Goal: Task Accomplishment & Management: Manage account settings

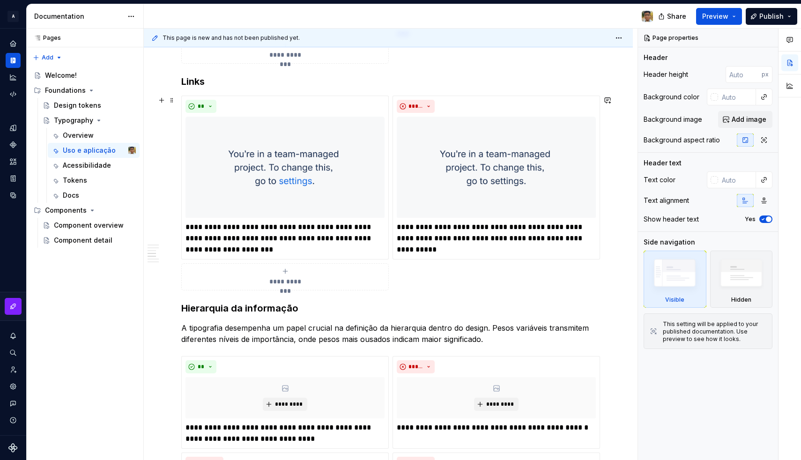
scroll to position [791, 0]
type textarea "*"
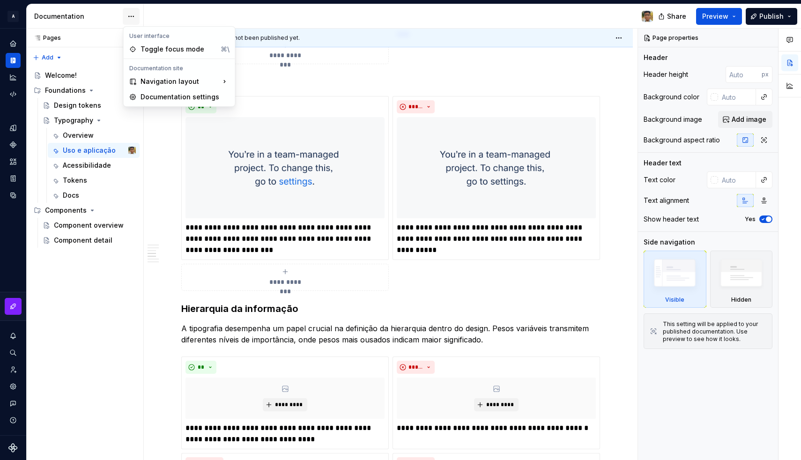
click at [133, 17] on html "A Design System Design system data Documentation Share Preview Publish Pages Pa…" at bounding box center [400, 230] width 801 height 460
click at [157, 96] on div "Documentation settings" at bounding box center [184, 97] width 89 height 9
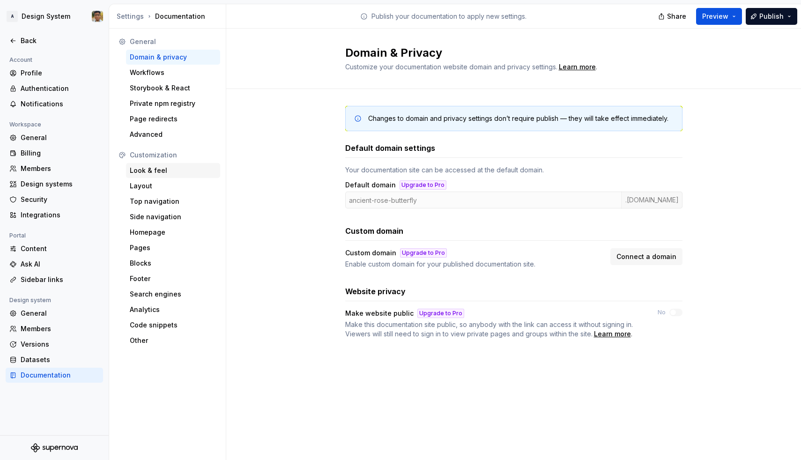
click at [153, 170] on div "Look & feel" at bounding box center [173, 170] width 87 height 9
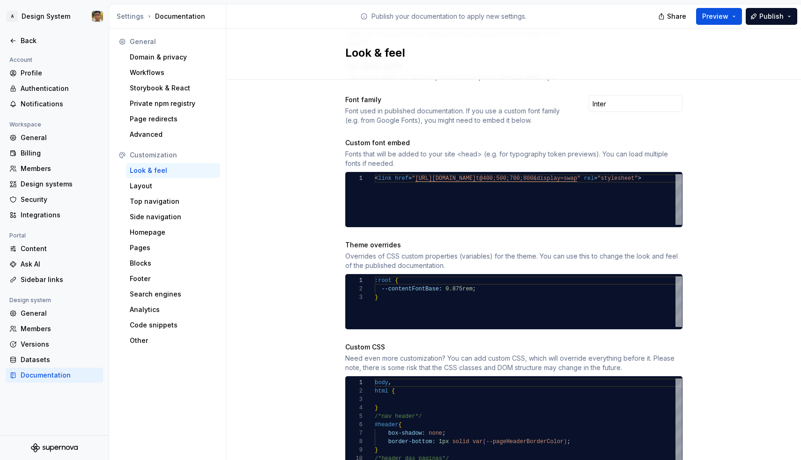
scroll to position [305, 0]
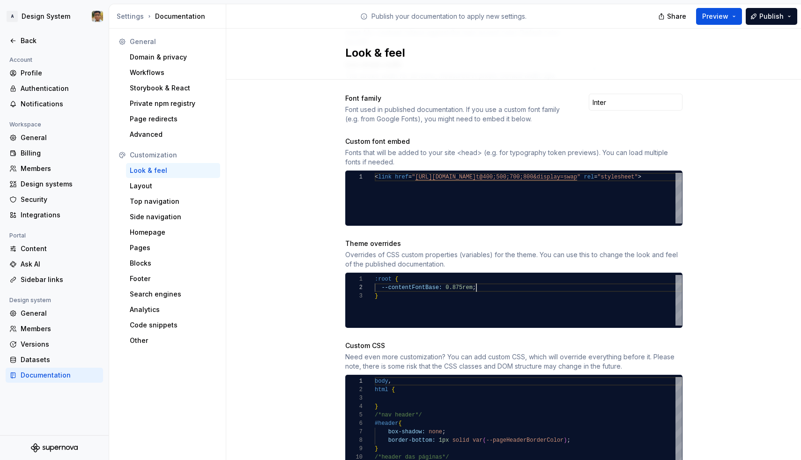
click at [482, 284] on div "--contentFontBase: 0.875rem ;" at bounding box center [528, 288] width 307 height 8
drag, startPoint x: 479, startPoint y: 279, endPoint x: 441, endPoint y: 274, distance: 38.2
click at [441, 284] on div "--contentFontBase: 0.875rem ;" at bounding box center [528, 288] width 307 height 8
click at [491, 292] on div "--shortcutDescriptionFontSize" at bounding box center [528, 296] width 307 height 8
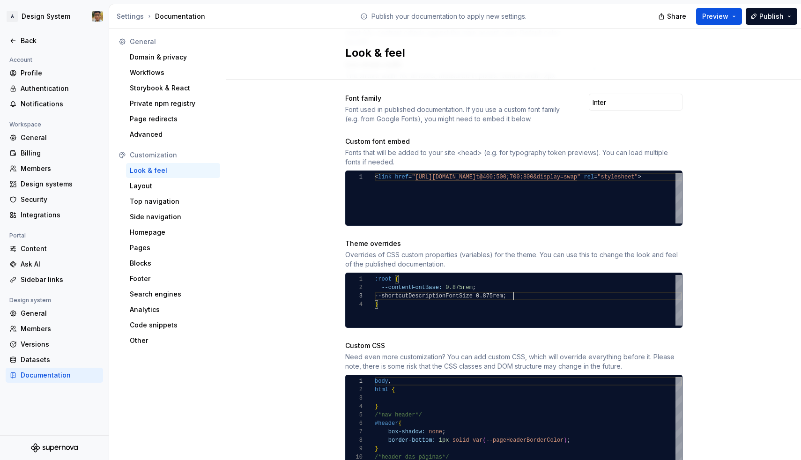
scroll to position [17, 138]
type textarea "**********"
click at [285, 268] on div "Site logo A company logo that will be displayed on all pages on your documentat…" at bounding box center [513, 261] width 575 height 973
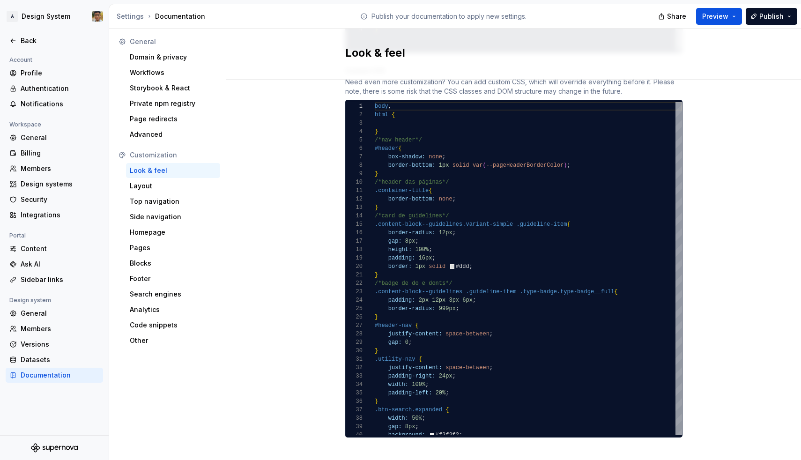
scroll to position [579, 0]
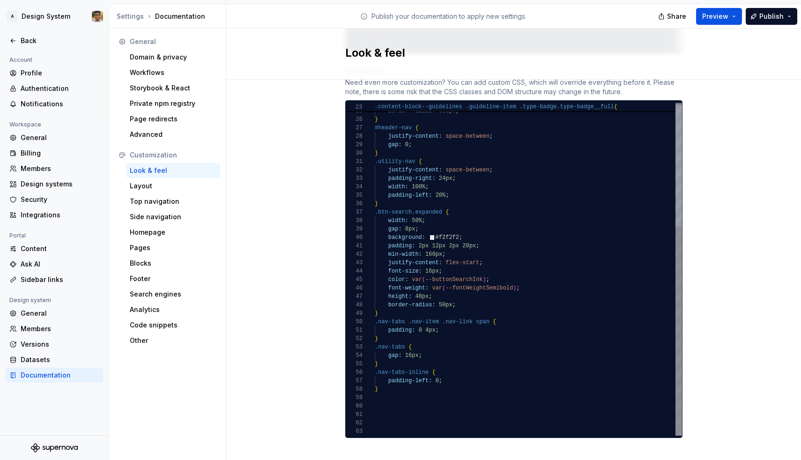
click at [383, 402] on div at bounding box center [528, 406] width 307 height 8
click at [380, 394] on div at bounding box center [528, 398] width 307 height 8
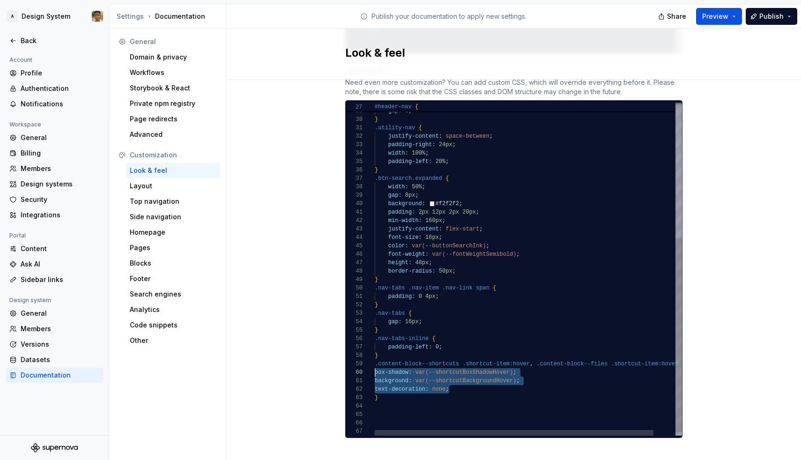
scroll to position [76, 0]
drag, startPoint x: 453, startPoint y: 379, endPoint x: 372, endPoint y: 365, distance: 82.7
click at [372, 365] on div "28 29 30 31 32 33 34 35 36 37 38 39 40 41 42 43 44 45 46 47 48 49 50 51 52 53 5…" at bounding box center [514, 269] width 336 height 333
click at [426, 378] on span at bounding box center [427, 381] width 3 height 7
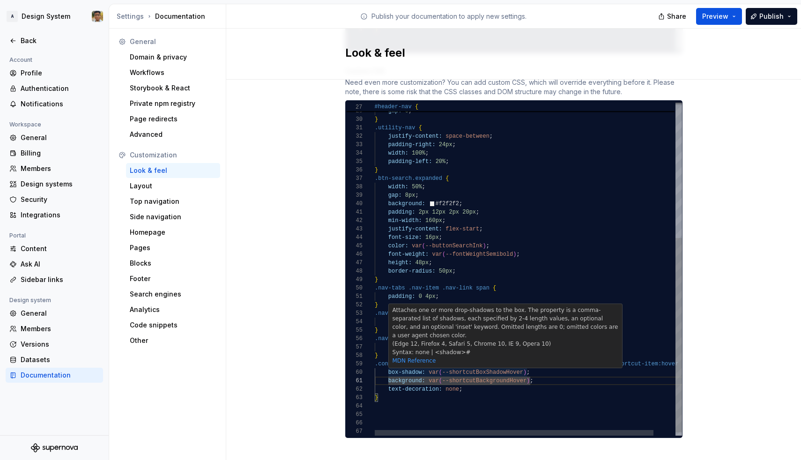
click at [466, 365] on div "justify-content: space-between ; gap: 0 ; } .utility-nav { justify-content: spa…" at bounding box center [540, 156] width 331 height 571
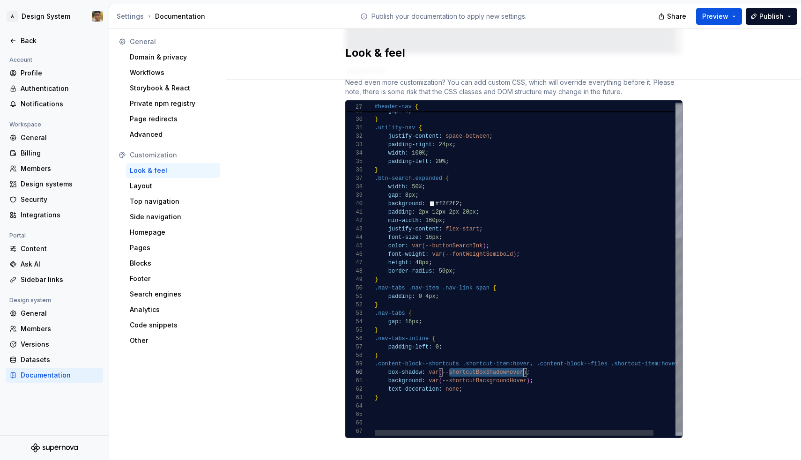
click at [476, 385] on div "text-decoration: none ;" at bounding box center [540, 389] width 331 height 8
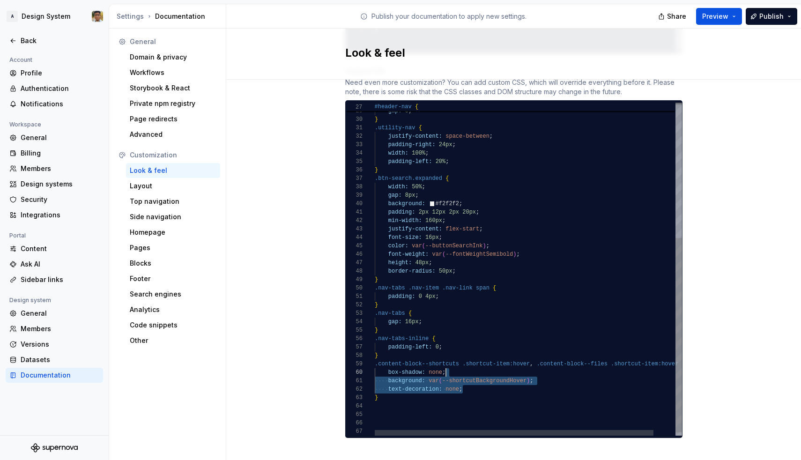
scroll to position [76, 71]
drag, startPoint x: 476, startPoint y: 377, endPoint x: 484, endPoint y: 361, distance: 18.2
click at [484, 361] on div "justify-content: space-between ; gap: 0 ; } .utility-nav { justify-content: spa…" at bounding box center [540, 156] width 331 height 571
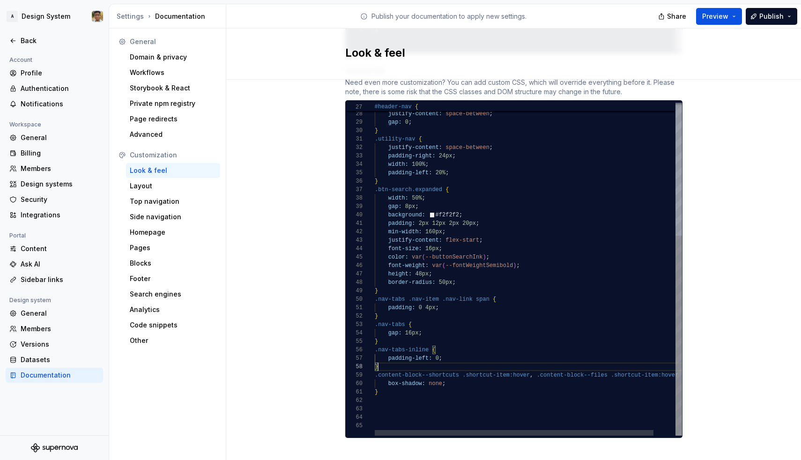
scroll to position [59, 3]
click at [414, 363] on div "}" at bounding box center [540, 367] width 331 height 8
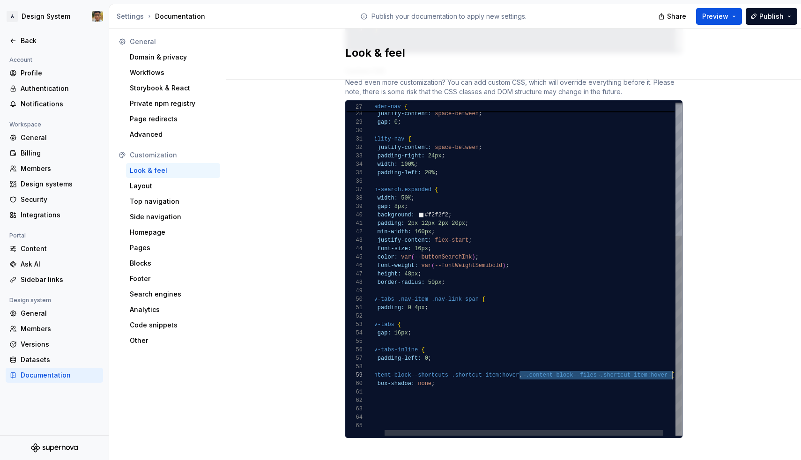
scroll to position [67, 308]
drag, startPoint x: 530, startPoint y: 366, endPoint x: 671, endPoint y: 365, distance: 141.1
click at [671, 371] on span ".content-block--shortcuts .shortcut-item:hover , .content-block--files .shortcu…" at bounding box center [519, 375] width 311 height 8
click at [500, 380] on div "box-shadow: none ;" at bounding box center [527, 384] width 335 height 8
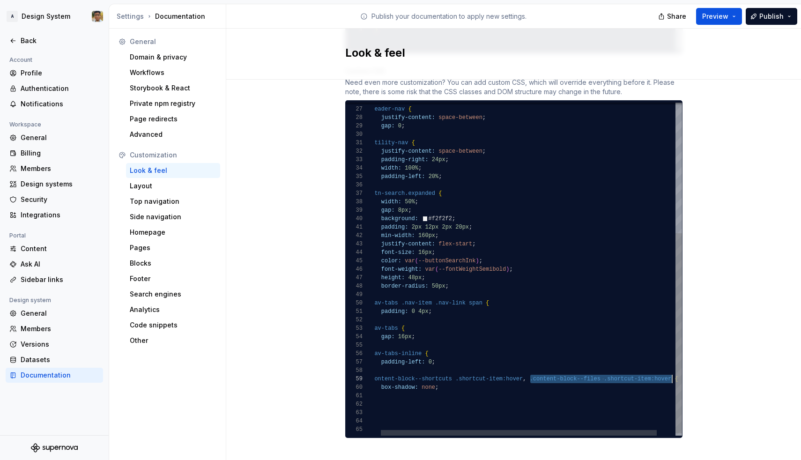
drag, startPoint x: 531, startPoint y: 371, endPoint x: 672, endPoint y: 366, distance: 141.1
click at [399, 366] on div "}" at bounding box center [539, 370] width 335 height 8
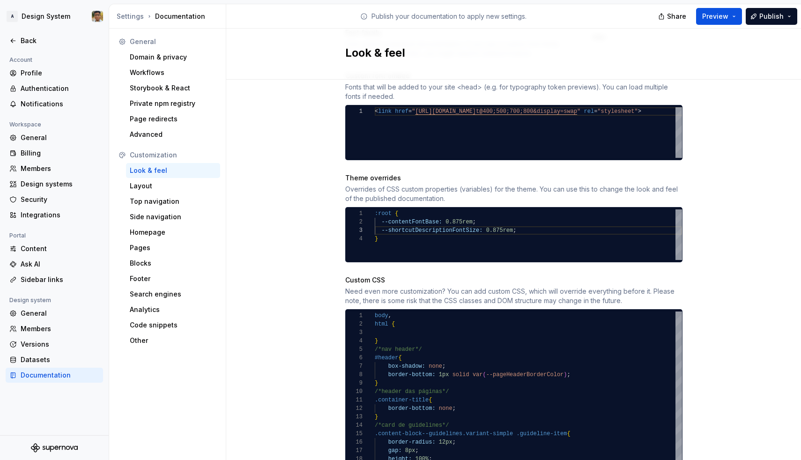
scroll to position [396, 0]
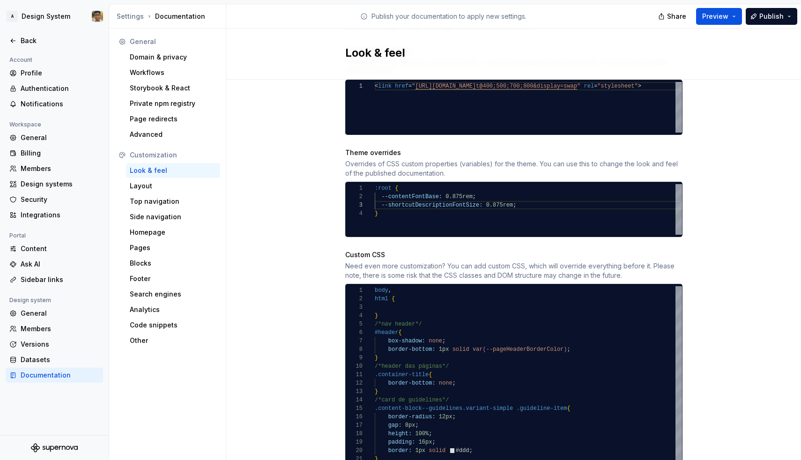
type textarea "**********"
click at [522, 201] on div "--shortcutDescriptionFontSize: 0.875rem ;" at bounding box center [528, 205] width 307 height 8
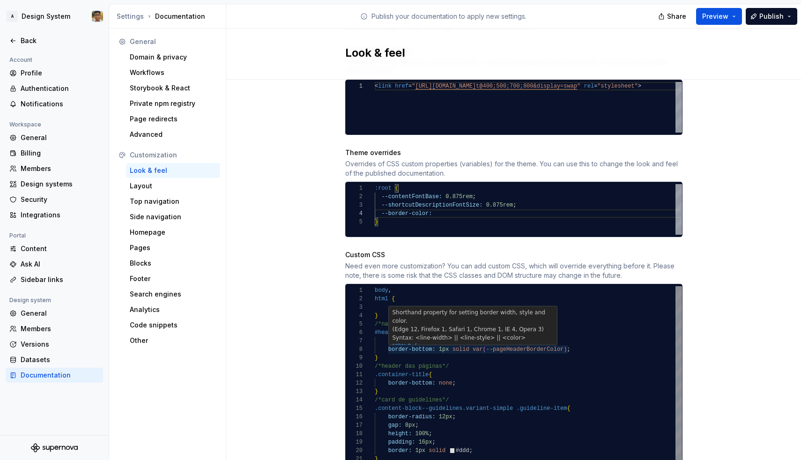
type textarea "**********"
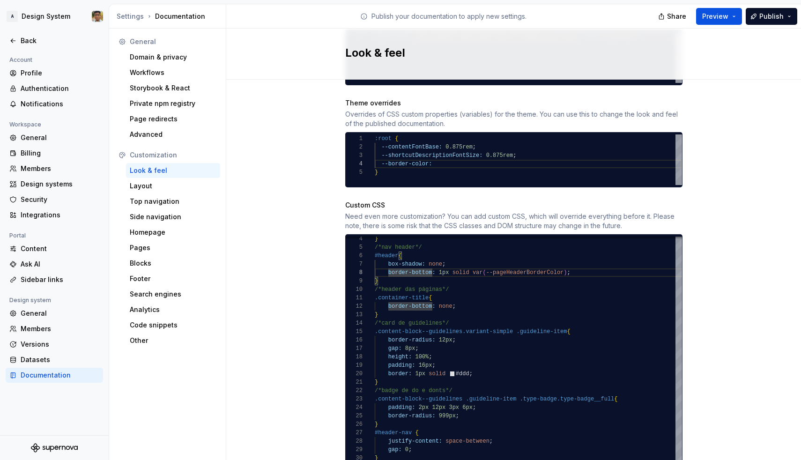
scroll to position [448, 0]
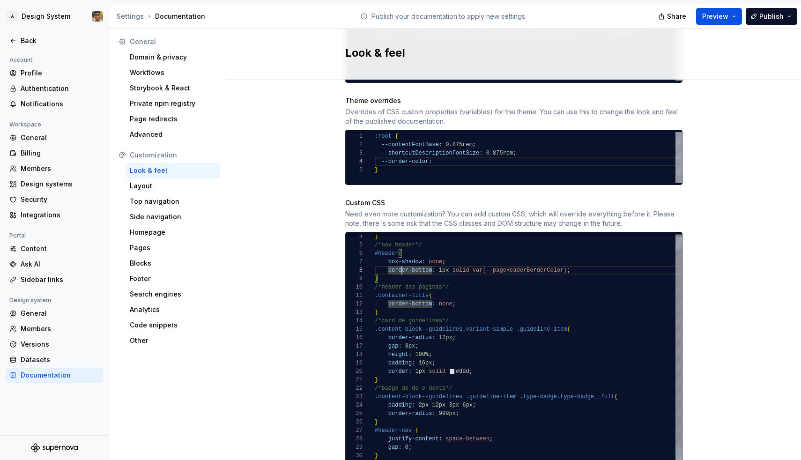
type textarea "**********"
drag, startPoint x: 470, startPoint y: 359, endPoint x: 414, endPoint y: 361, distance: 55.3
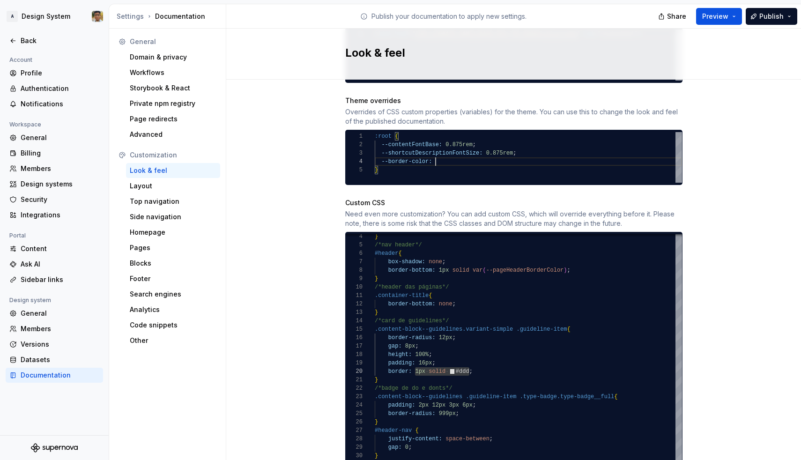
click at [439, 157] on div "--border-color:" at bounding box center [528, 161] width 307 height 8
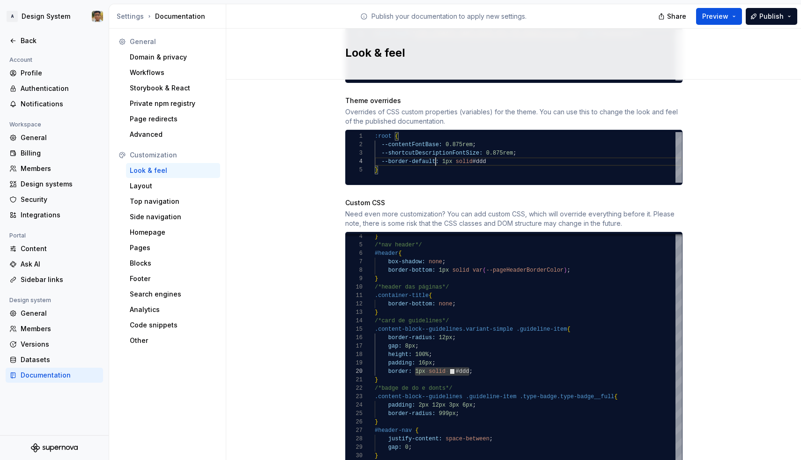
click at [384, 158] on span "--border-default:" at bounding box center [409, 161] width 57 height 7
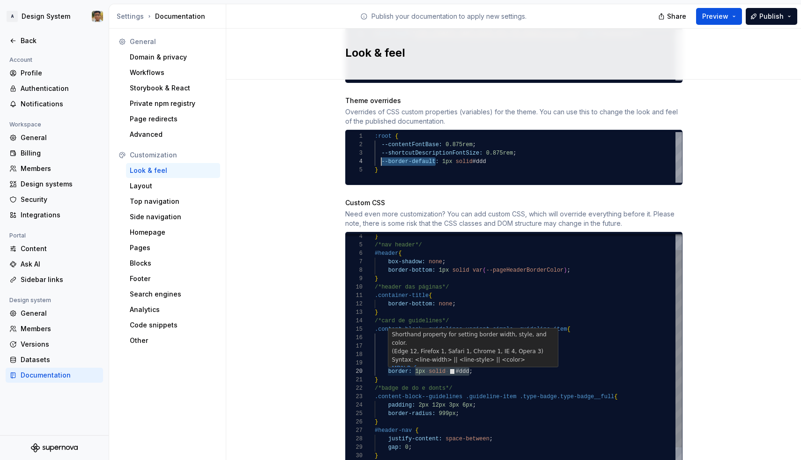
type textarea "**********"
click at [441, 368] on span "solid" at bounding box center [437, 371] width 17 height 7
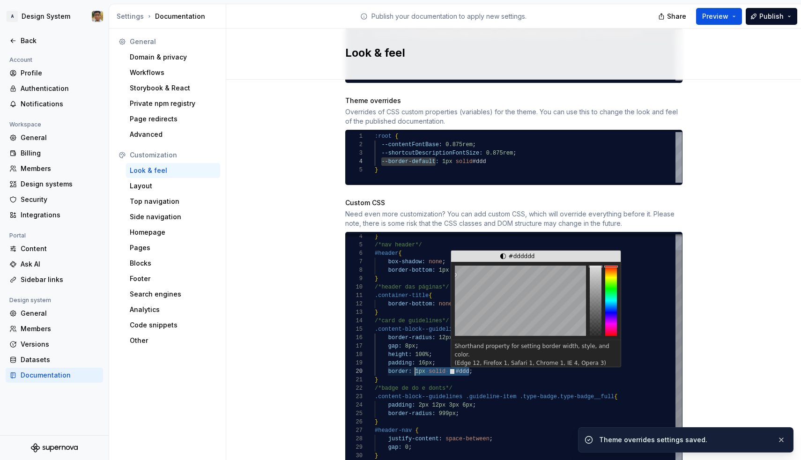
drag, startPoint x: 469, startPoint y: 363, endPoint x: 416, endPoint y: 360, distance: 53.0
click at [416, 367] on span "border: 1px solid #ddd ;" at bounding box center [424, 371] width 98 height 8
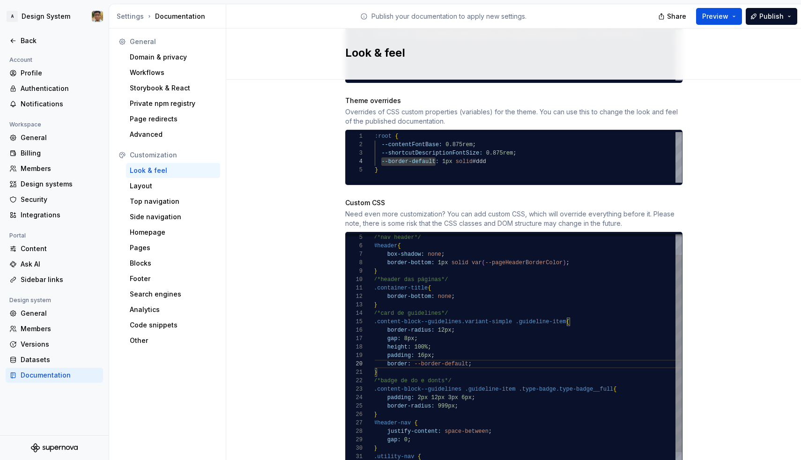
scroll to position [76, 41]
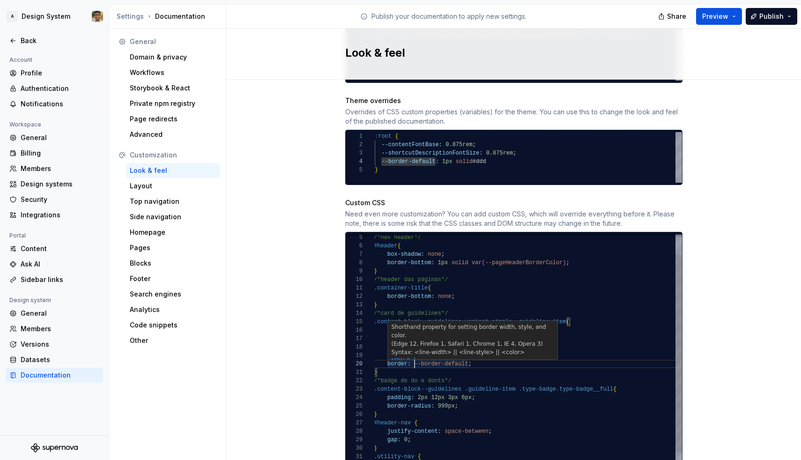
click at [416, 361] on span "--border-default" at bounding box center [441, 364] width 54 height 7
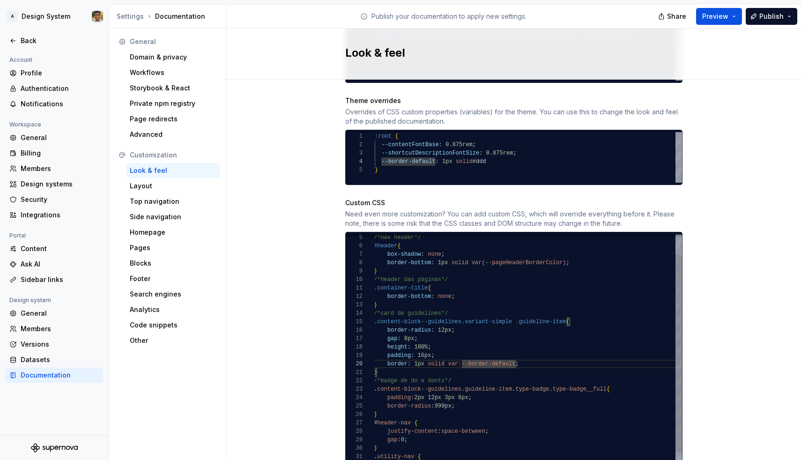
scroll to position [76, 146]
click at [426, 327] on span "border-radius:" at bounding box center [410, 330] width 47 height 7
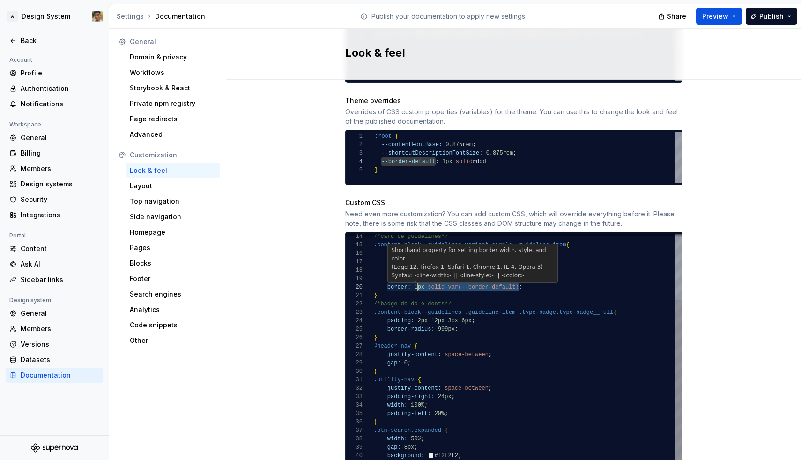
scroll to position [76, 41]
drag, startPoint x: 519, startPoint y: 276, endPoint x: 415, endPoint y: 277, distance: 104.0
click at [415, 283] on span "border: 1px solid var ( --border-default ) ;" at bounding box center [448, 287] width 149 height 8
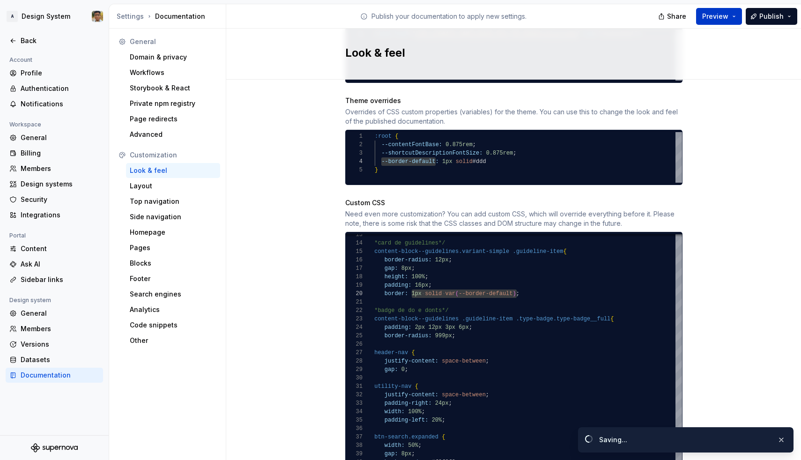
click at [737, 15] on button "Preview" at bounding box center [719, 16] width 46 height 17
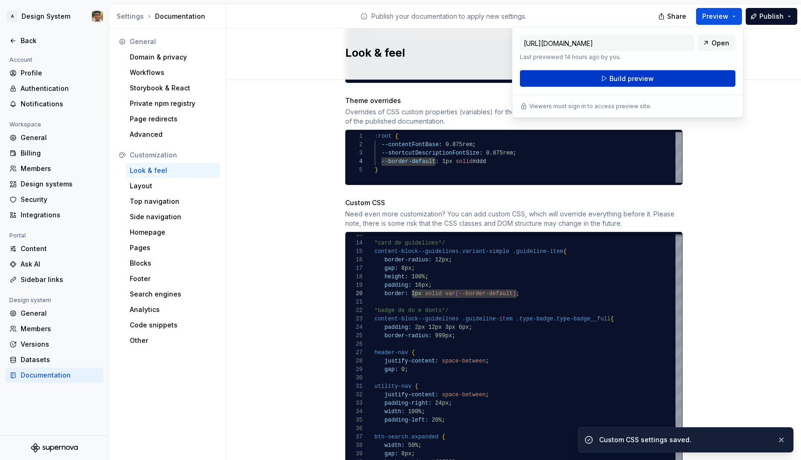
click at [653, 77] on button "Build preview" at bounding box center [628, 78] width 216 height 17
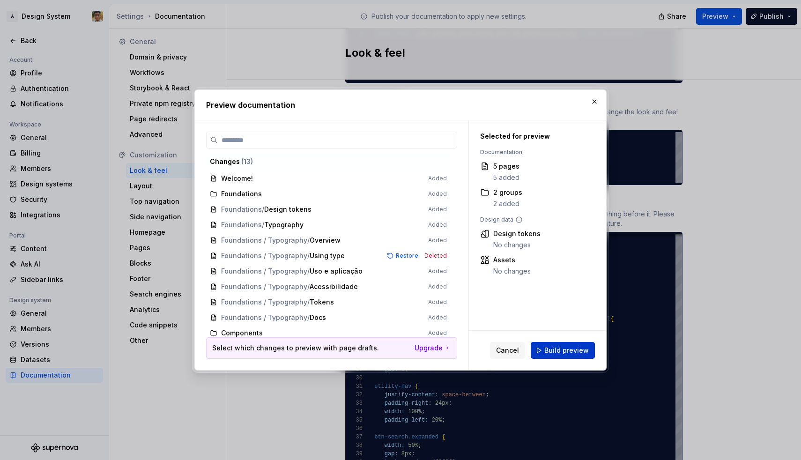
click at [562, 347] on span "Build preview" at bounding box center [567, 350] width 45 height 9
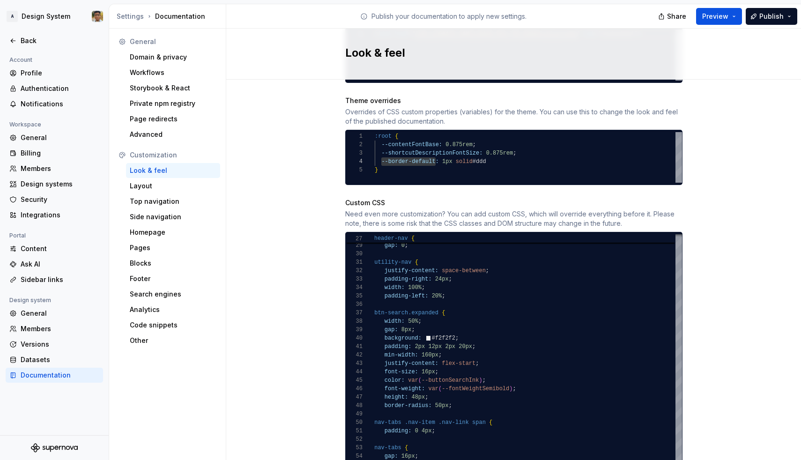
click at [313, 340] on div "Site logo A company logo that will be displayed on all pages on your documentat…" at bounding box center [513, 118] width 575 height 973
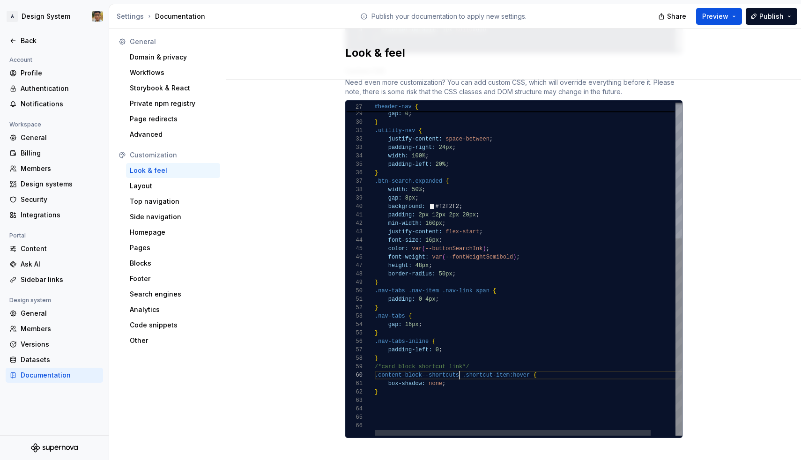
scroll to position [76, 85]
click at [460, 372] on span at bounding box center [460, 375] width 3 height 7
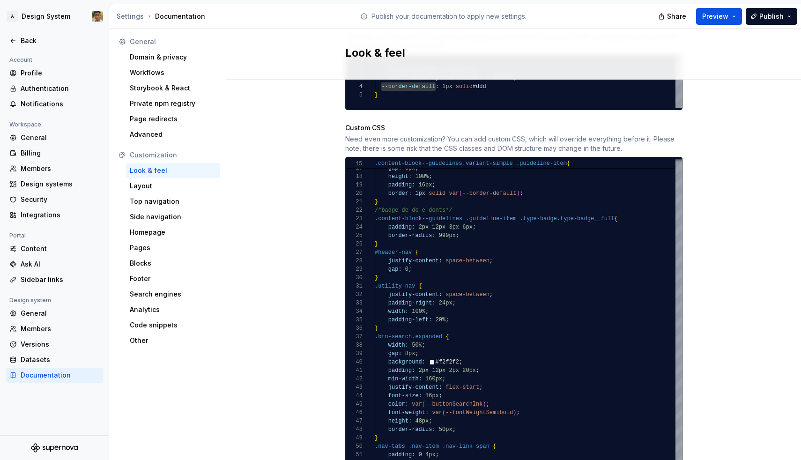
scroll to position [516, 0]
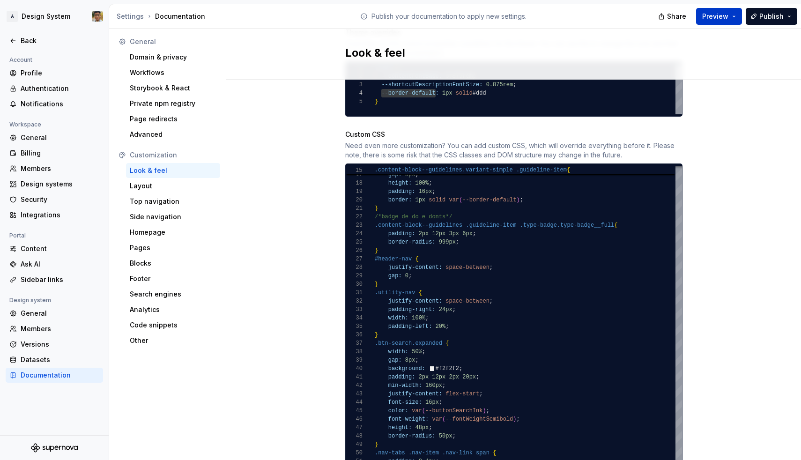
click at [729, 14] on span "Preview" at bounding box center [715, 16] width 26 height 9
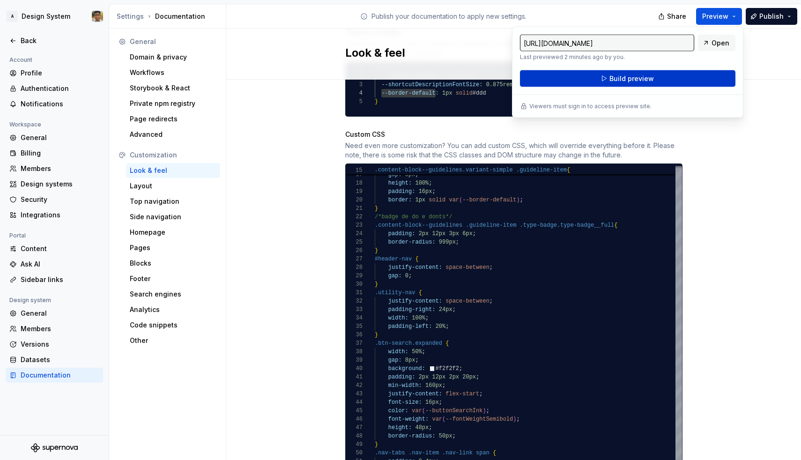
click at [719, 70] on button "Build preview" at bounding box center [628, 78] width 216 height 17
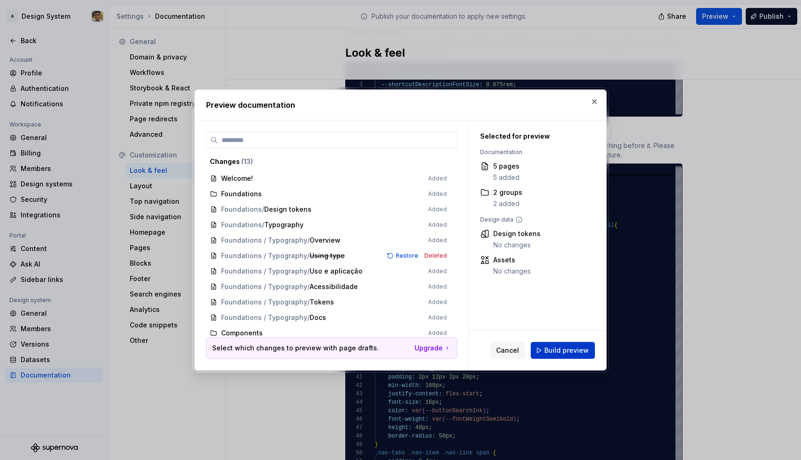
click at [572, 348] on span "Build preview" at bounding box center [567, 350] width 45 height 9
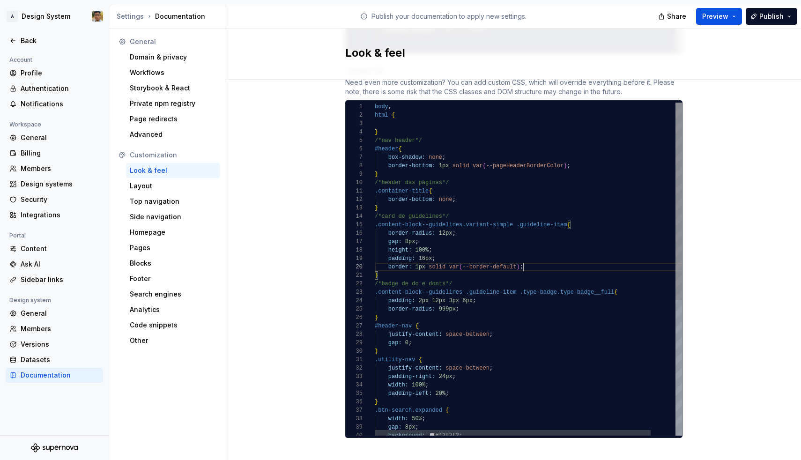
scroll to position [67, 61]
drag, startPoint x: 541, startPoint y: 259, endPoint x: 522, endPoint y: 246, distance: 23.5
click at [522, 246] on div "justify-content: space-between ; gap: 0 ; } .utility-nav { justify-content: spa…" at bounding box center [542, 384] width 335 height 562
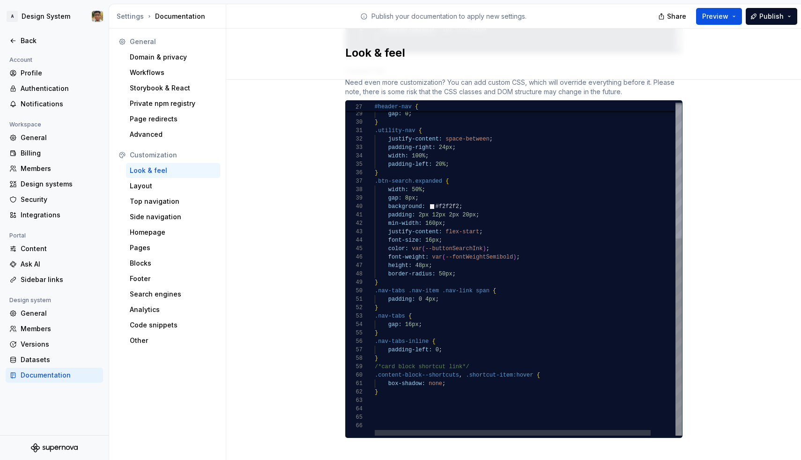
scroll to position [8, 3]
click at [460, 388] on div "}" at bounding box center [542, 392] width 335 height 8
click at [455, 380] on div "box-shadow: none ;" at bounding box center [542, 384] width 335 height 8
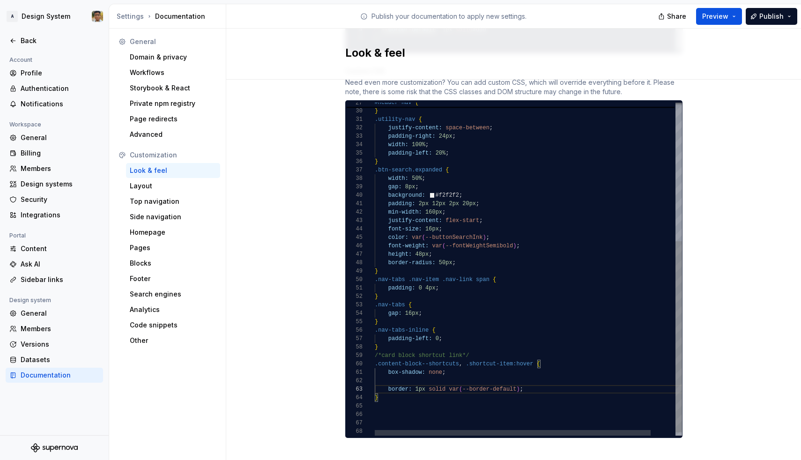
scroll to position [8, 14]
click at [423, 377] on div at bounding box center [542, 381] width 335 height 8
drag, startPoint x: 465, startPoint y: 359, endPoint x: 375, endPoint y: 361, distance: 90.5
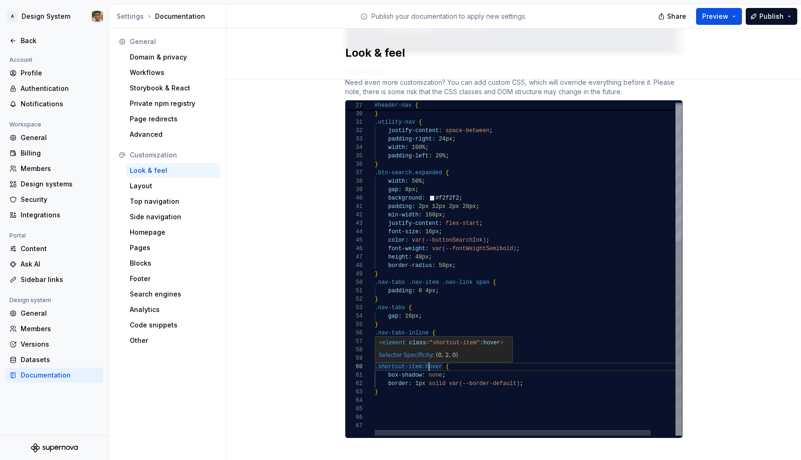
click at [428, 364] on span ".shortcut-item:hover" at bounding box center [408, 367] width 67 height 7
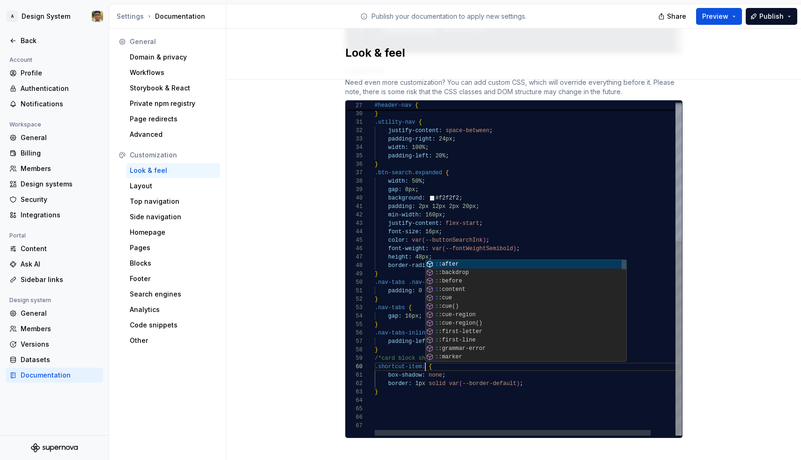
scroll to position [76, 47]
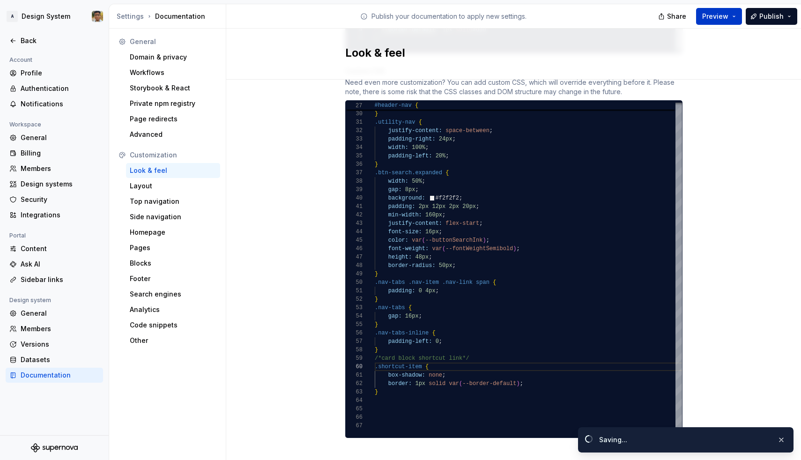
click at [735, 15] on button "Preview" at bounding box center [719, 16] width 46 height 17
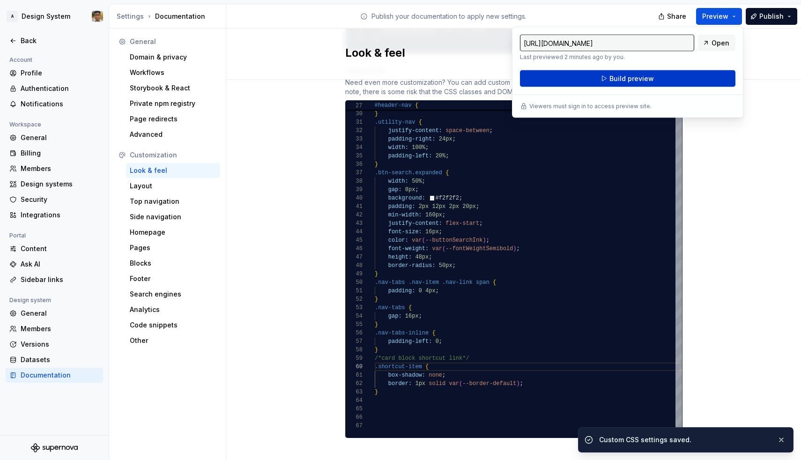
click at [653, 75] on button "Build preview" at bounding box center [628, 78] width 216 height 17
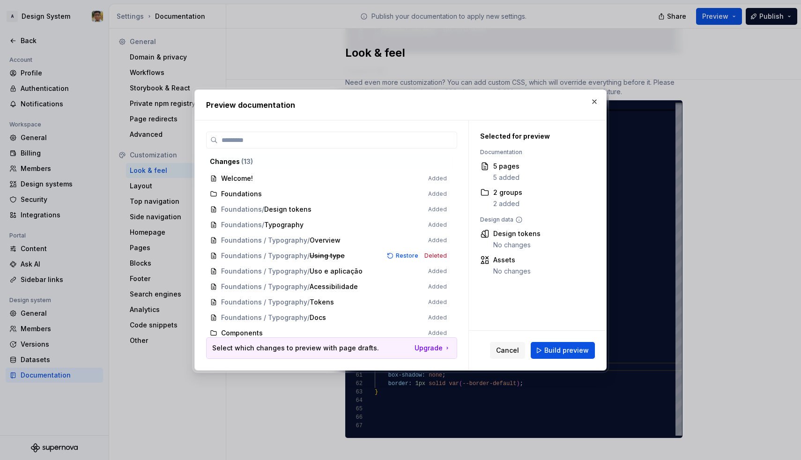
click at [544, 359] on div "Cancel Build preview" at bounding box center [537, 350] width 137 height 39
click at [545, 354] on button "Build preview" at bounding box center [563, 350] width 64 height 17
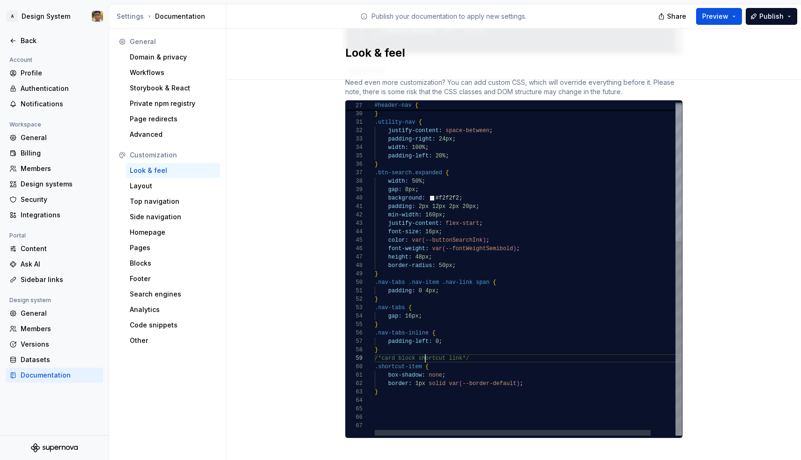
scroll to position [67, 51]
click at [424, 354] on span "/*card block shortcut link*/" at bounding box center [422, 358] width 95 height 8
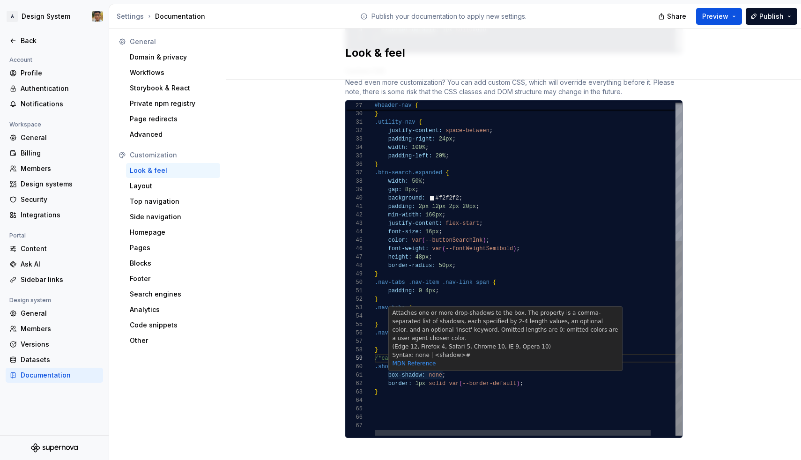
click at [423, 359] on div "Attaches one or more drop-shadows to the box. The property is a comma-separated…" at bounding box center [505, 338] width 233 height 63
click at [396, 381] on span "border:" at bounding box center [399, 384] width 23 height 7
click at [380, 364] on span ".shortcut-item" at bounding box center [398, 367] width 47 height 7
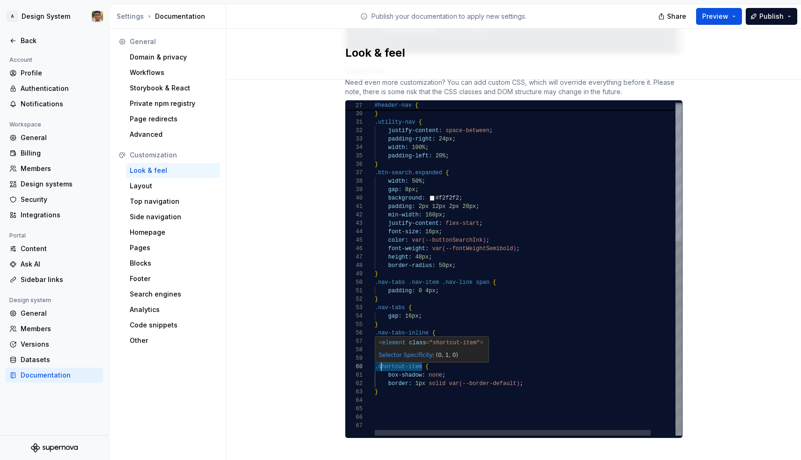
scroll to position [76, 0]
drag, startPoint x: 422, startPoint y: 359, endPoint x: 374, endPoint y: 358, distance: 47.8
click at [374, 358] on div "29 30 31 32 33 34 35 36 37 38 39 40 41 42 43 44 45 46 47 48 49 50 51 52 53 54 5…" at bounding box center [514, 269] width 336 height 333
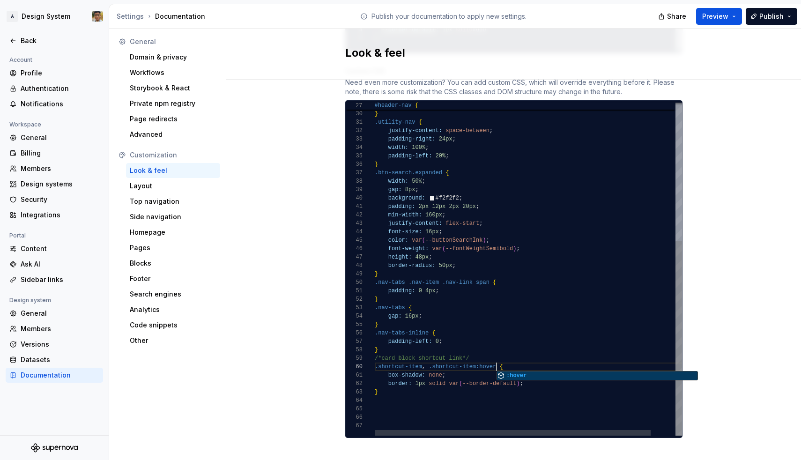
scroll to position [34, 3]
click at [475, 321] on div "}" at bounding box center [542, 325] width 335 height 8
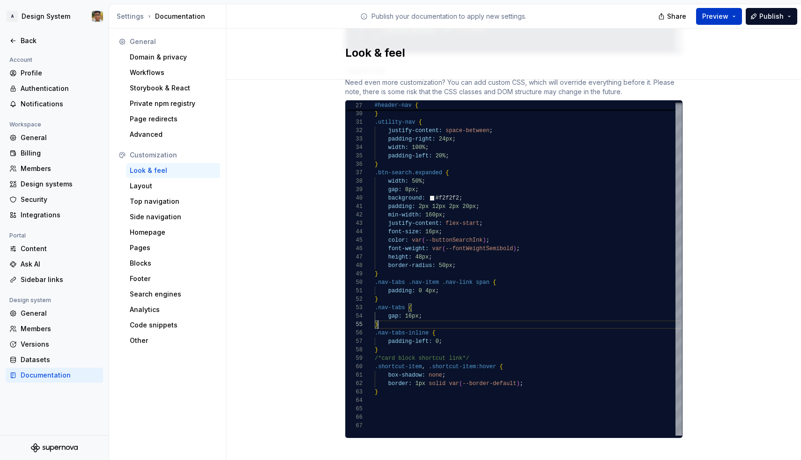
click at [735, 18] on button "Preview" at bounding box center [719, 16] width 46 height 17
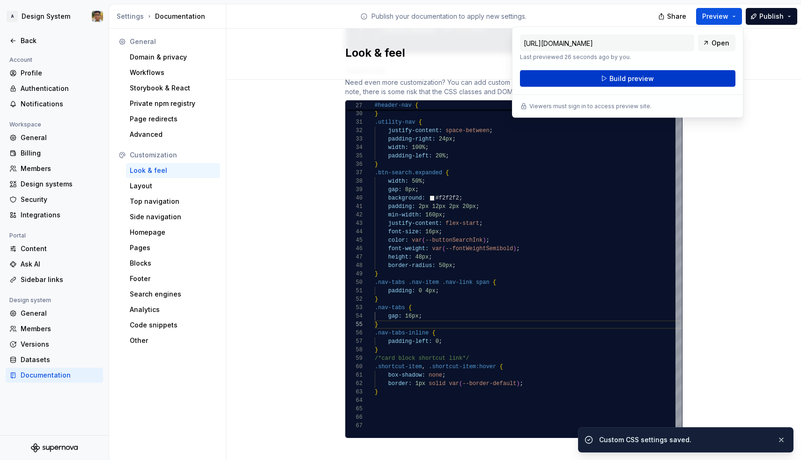
click at [694, 77] on button "Build preview" at bounding box center [628, 78] width 216 height 17
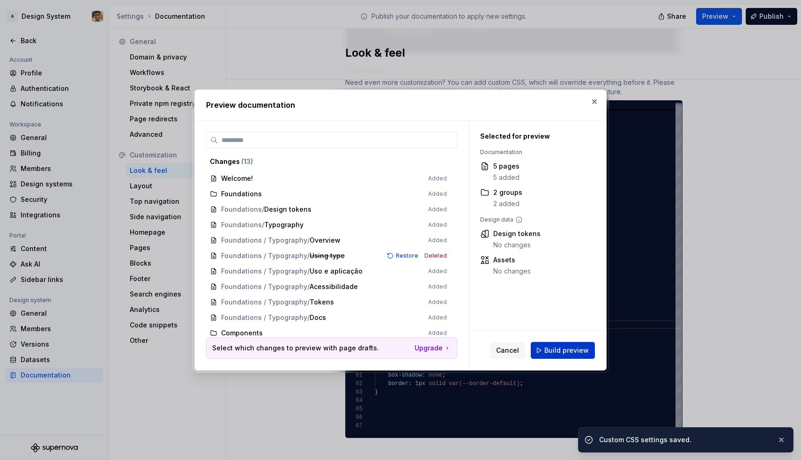
click at [566, 343] on button "Build preview" at bounding box center [563, 350] width 64 height 17
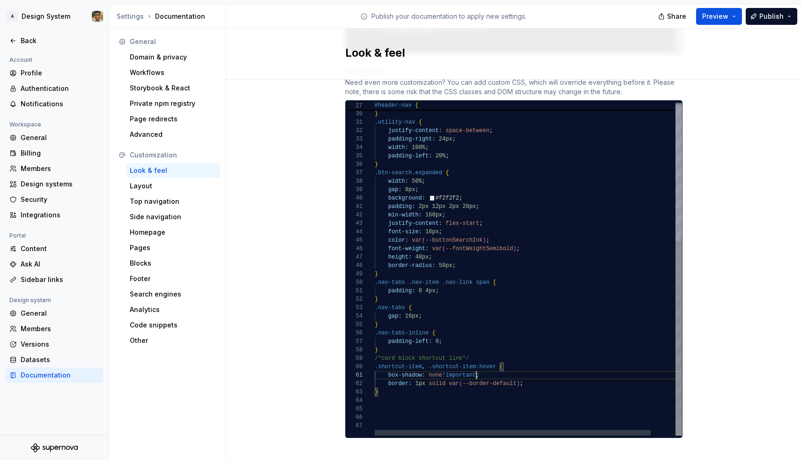
scroll to position [0, 102]
click at [521, 381] on span ";" at bounding box center [521, 384] width 3 height 7
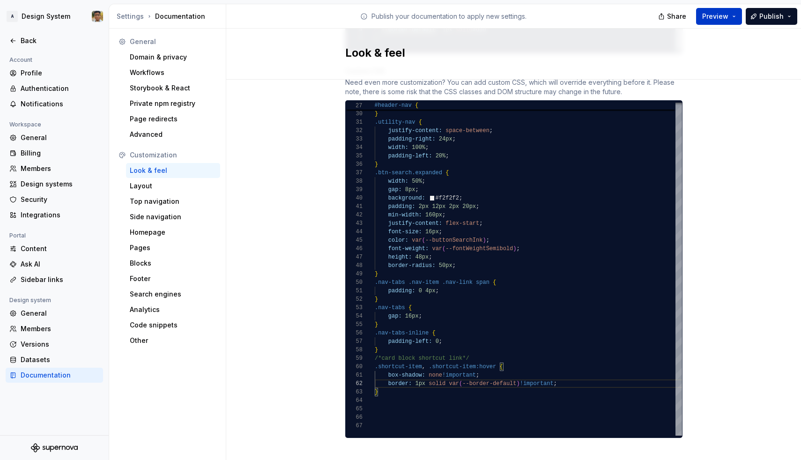
click at [739, 8] on button "Preview" at bounding box center [719, 16] width 46 height 17
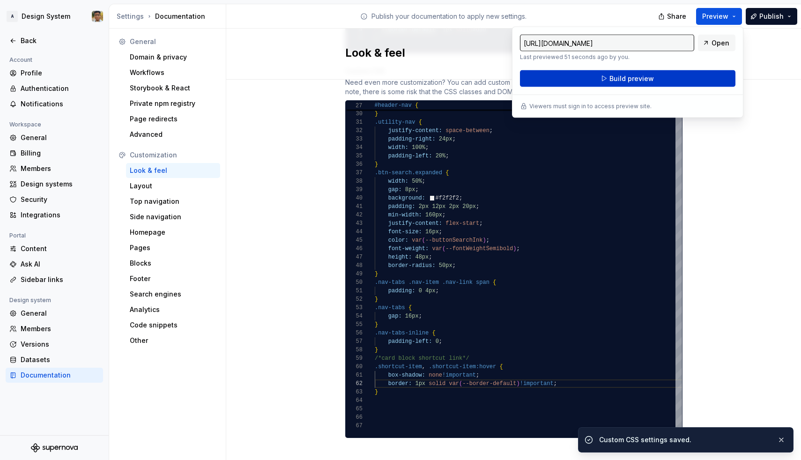
click at [693, 79] on button "Build preview" at bounding box center [628, 78] width 216 height 17
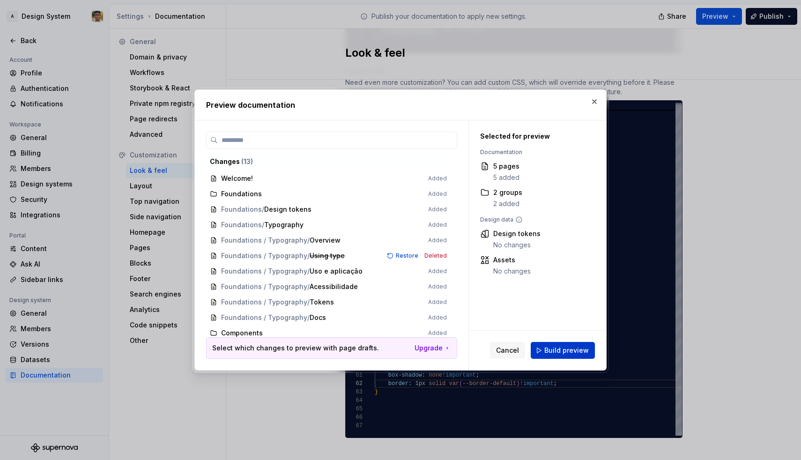
click at [568, 352] on span "Build preview" at bounding box center [567, 350] width 45 height 9
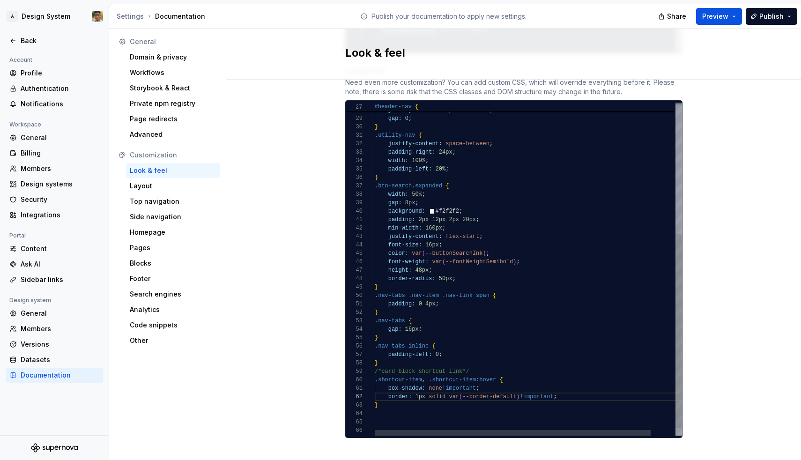
click at [528, 157] on div "width: 100% ;" at bounding box center [542, 161] width 335 height 8
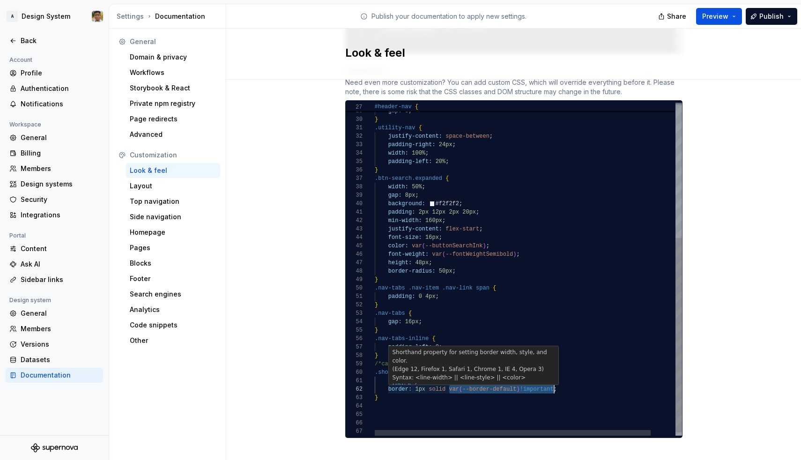
drag, startPoint x: 449, startPoint y: 383, endPoint x: 555, endPoint y: 383, distance: 105.9
click at [555, 385] on span "border: 1px solid var ( --border-default ) !important ;" at bounding box center [466, 389] width 182 height 8
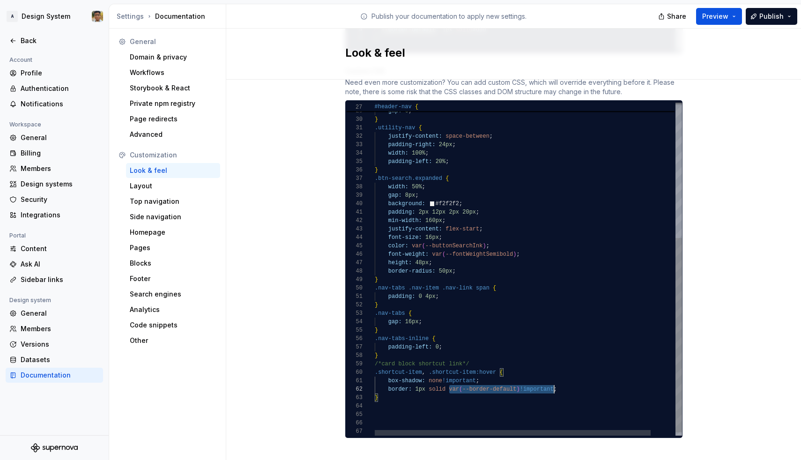
scroll to position [8, 179]
click at [509, 386] on span "--border-default" at bounding box center [490, 389] width 54 height 7
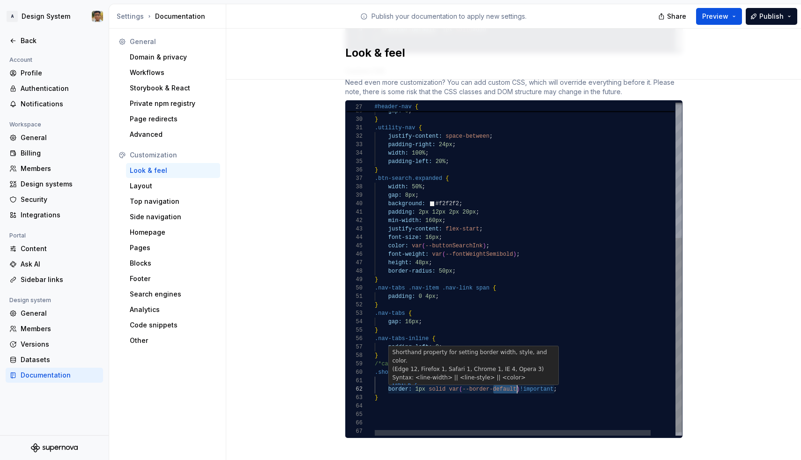
click at [509, 386] on span "--border-default" at bounding box center [490, 389] width 54 height 7
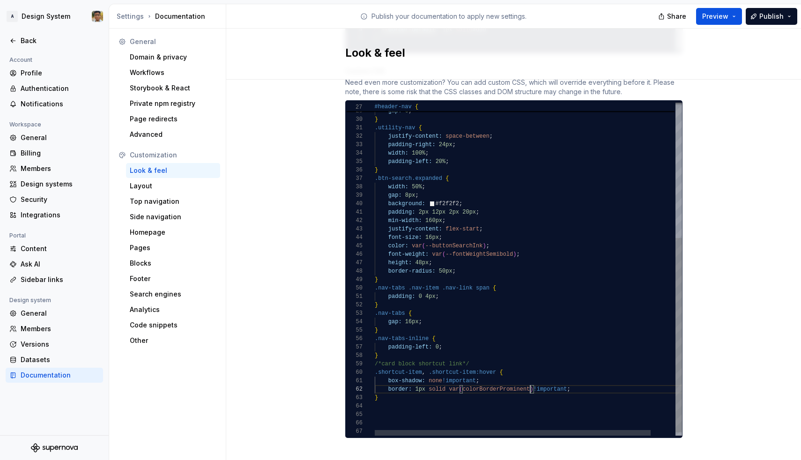
scroll to position [8, 156]
click at [464, 386] on span "colorBorderProminent" at bounding box center [496, 389] width 67 height 7
click at [400, 369] on span ".shortcut-item" at bounding box center [398, 372] width 47 height 7
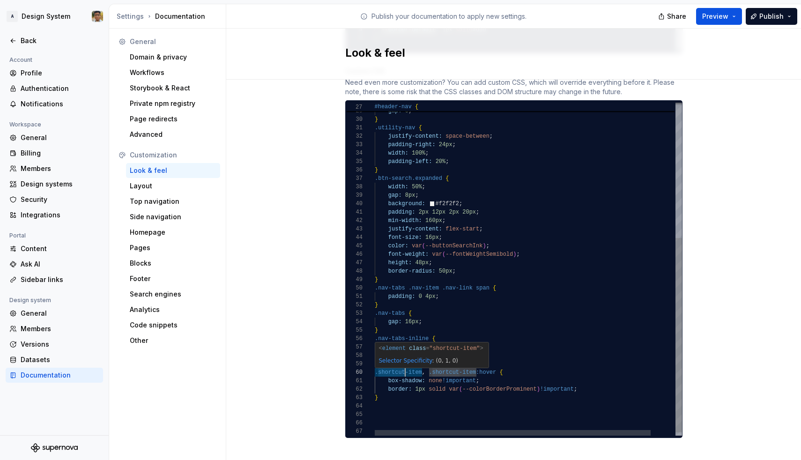
click at [400, 369] on span ".shortcut-item" at bounding box center [398, 372] width 47 height 7
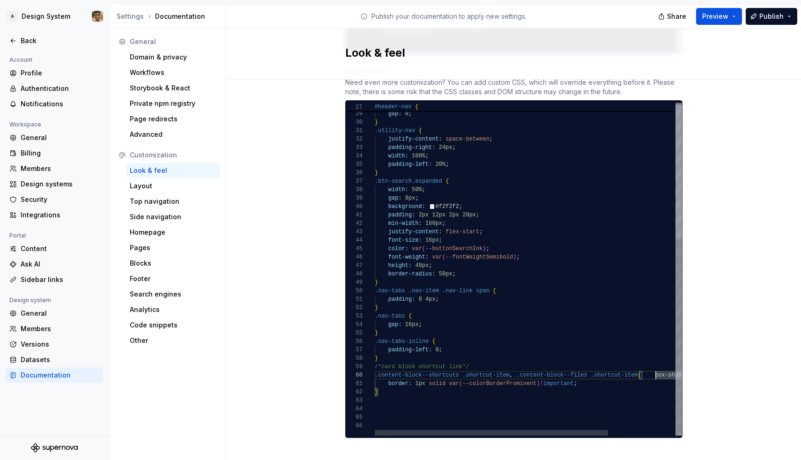
scroll to position [0, 14]
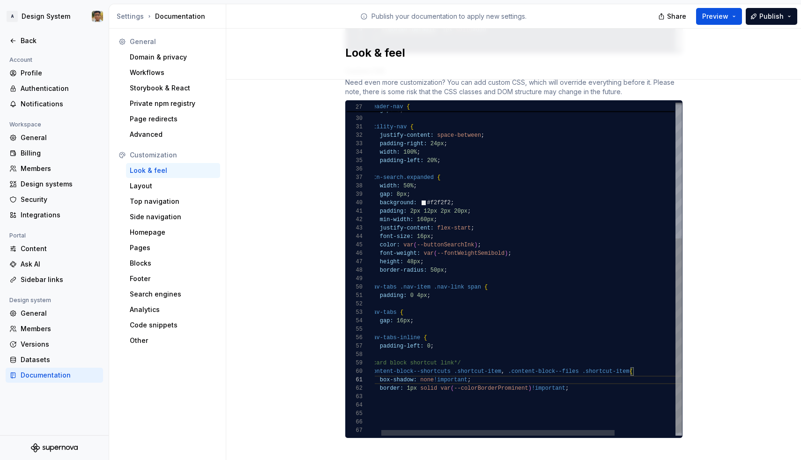
click at [547, 385] on span "!important" at bounding box center [548, 388] width 34 height 7
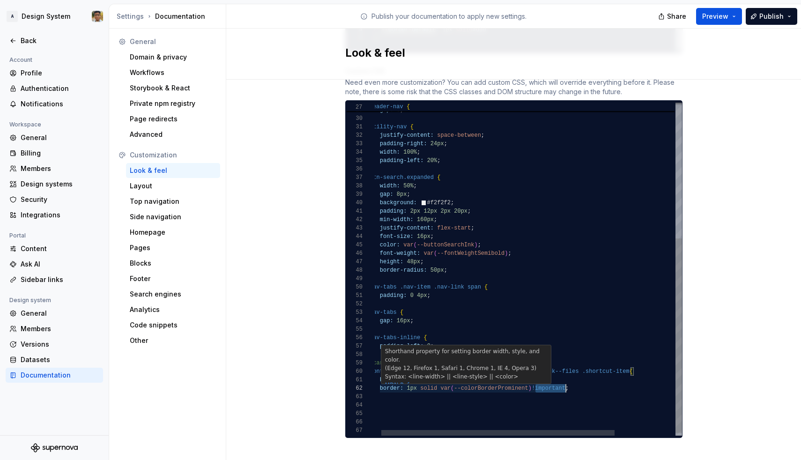
click at [547, 385] on span "!important" at bounding box center [548, 388] width 34 height 7
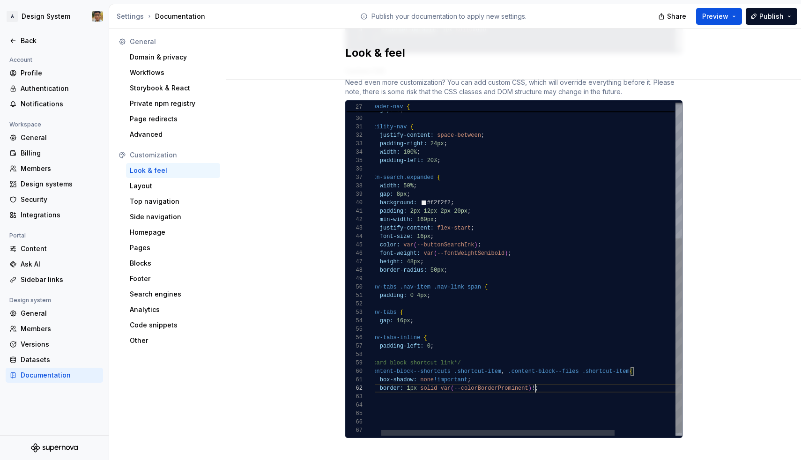
type textarea "**********"
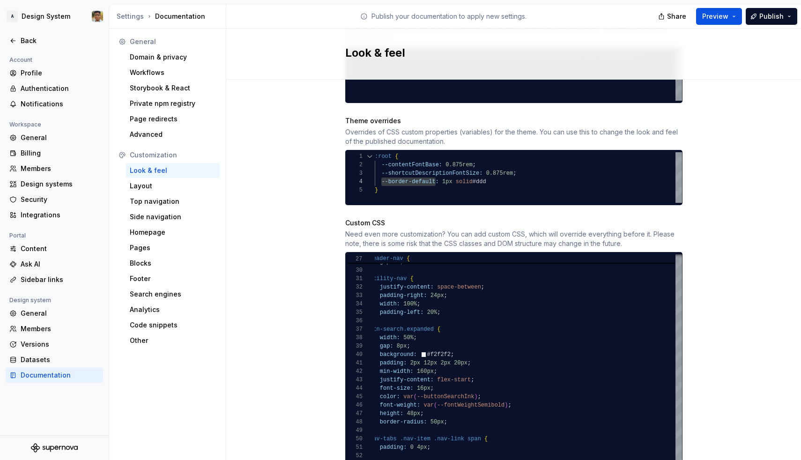
scroll to position [425, 0]
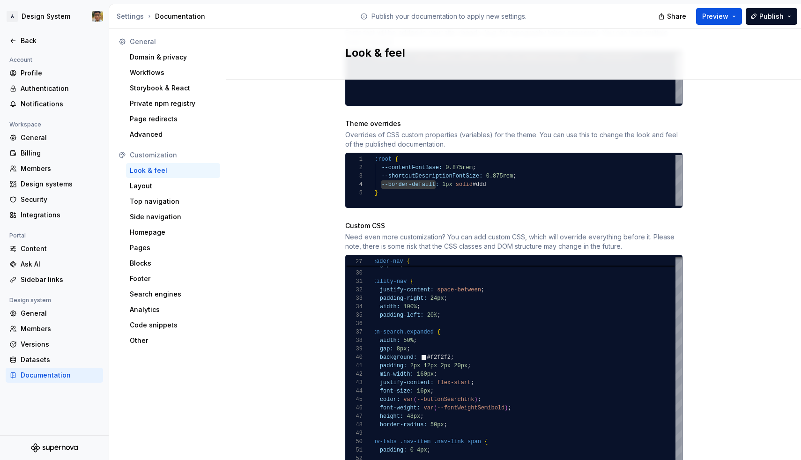
click at [402, 181] on span "--border-default:" at bounding box center [409, 184] width 57 height 7
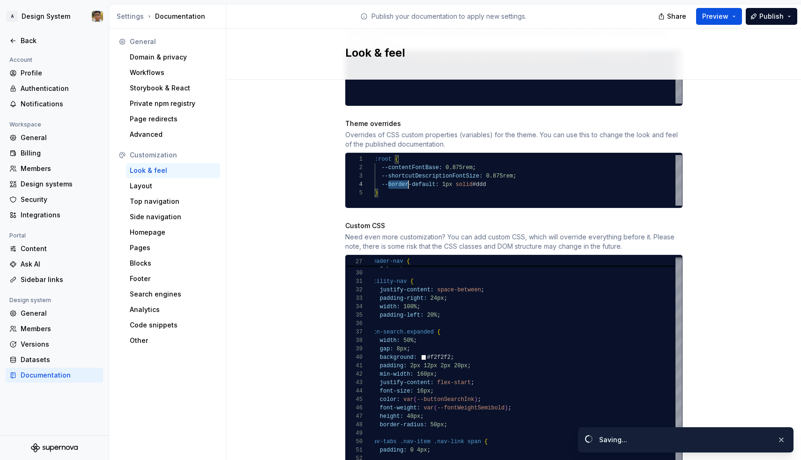
click at [402, 181] on span "--border-default:" at bounding box center [409, 184] width 57 height 7
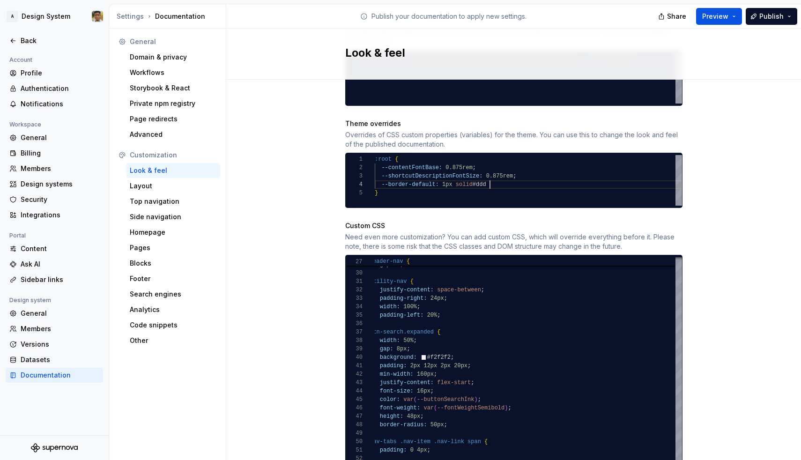
scroll to position [25, 115]
click at [499, 180] on div "--border-default: 1px solid #ddd" at bounding box center [528, 184] width 307 height 8
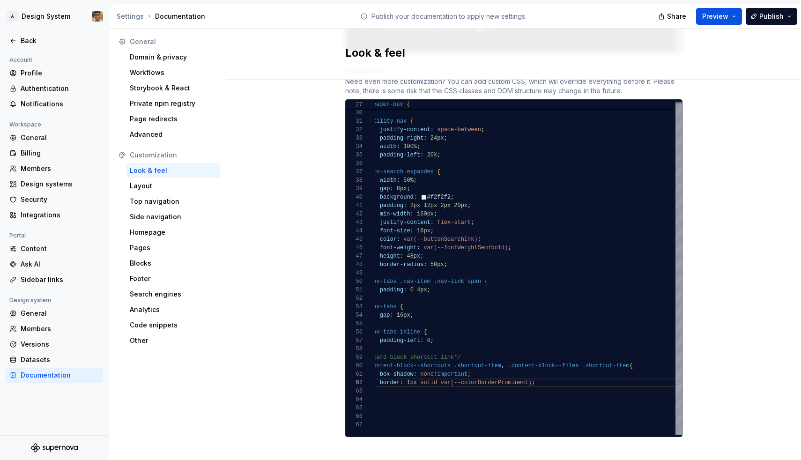
scroll to position [579, 0]
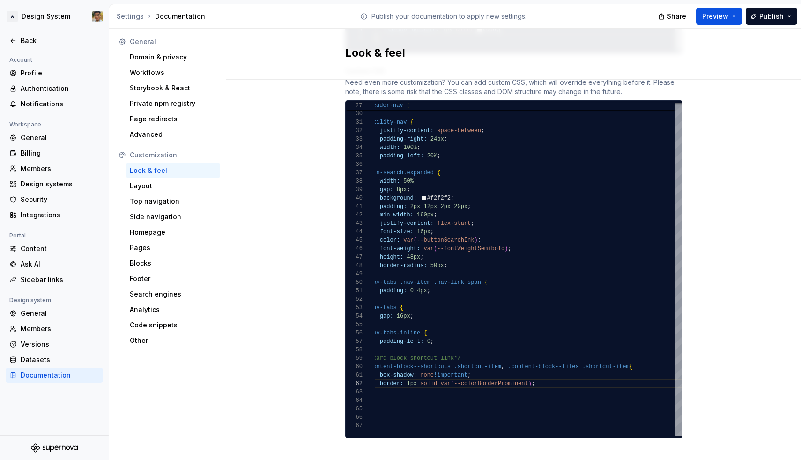
type textarea "**********"
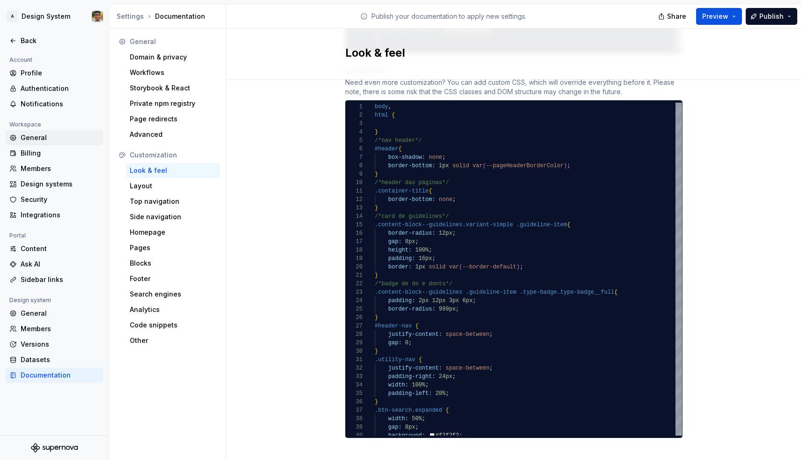
click at [29, 143] on div "General" at bounding box center [54, 137] width 97 height 15
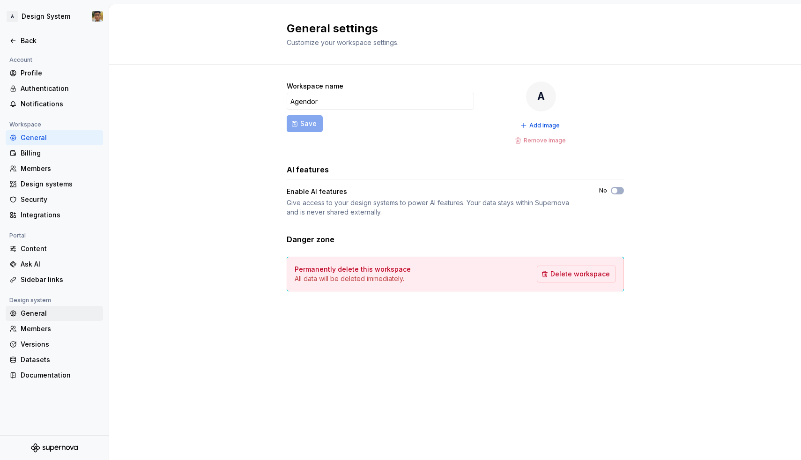
click at [40, 318] on div "General" at bounding box center [60, 313] width 79 height 9
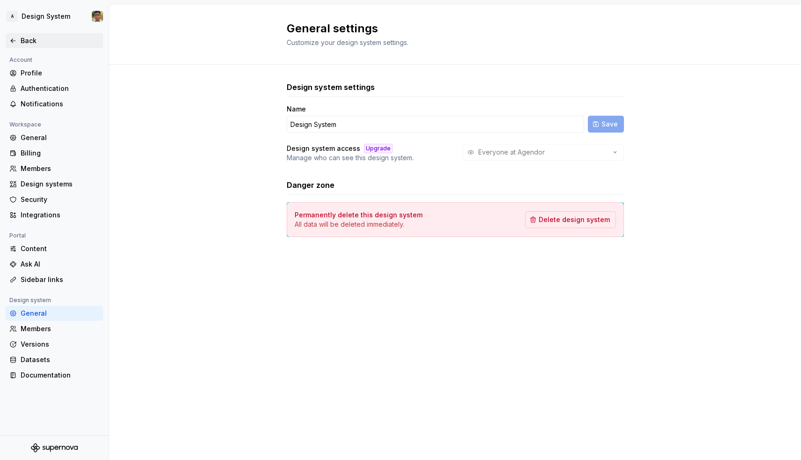
click at [25, 43] on div "Back" at bounding box center [60, 40] width 79 height 9
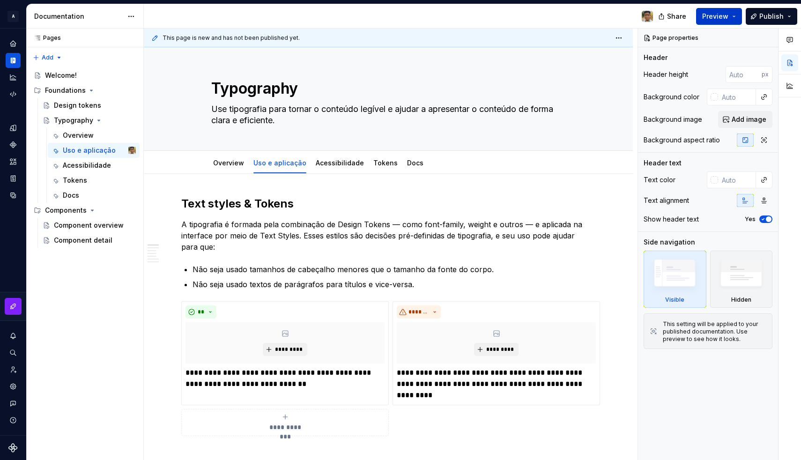
click at [729, 10] on button "Preview" at bounding box center [719, 16] width 46 height 17
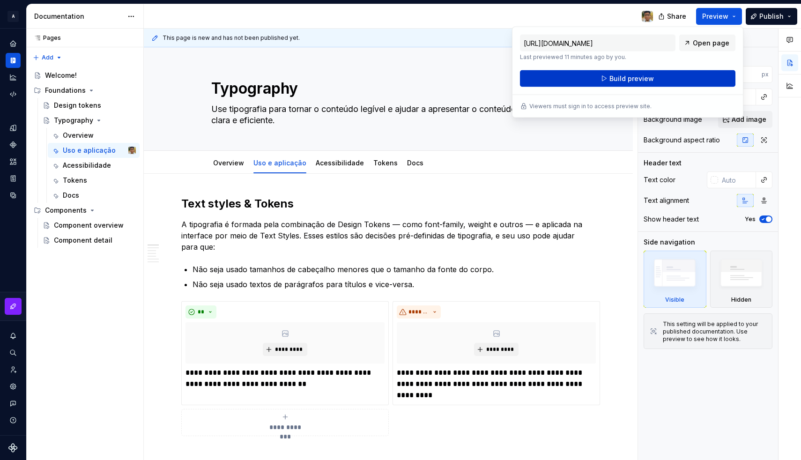
click at [694, 78] on button "Build preview" at bounding box center [628, 78] width 216 height 17
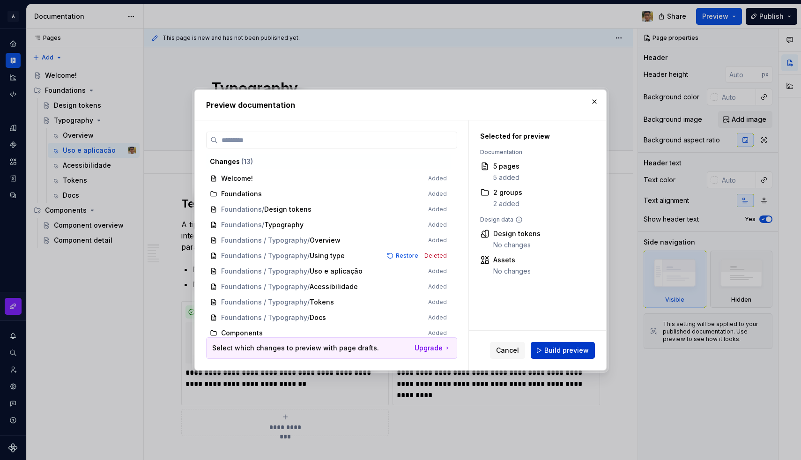
click at [547, 343] on button "Build preview" at bounding box center [563, 350] width 64 height 17
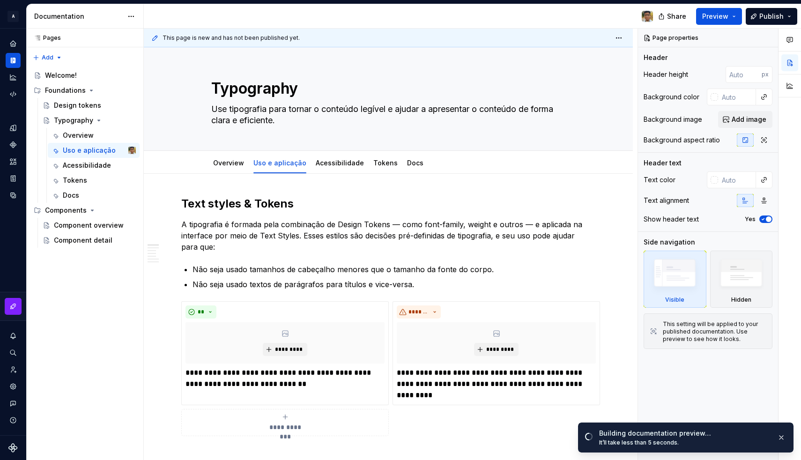
type textarea "*"
click at [13, 390] on icon "Settings" at bounding box center [13, 386] width 8 height 8
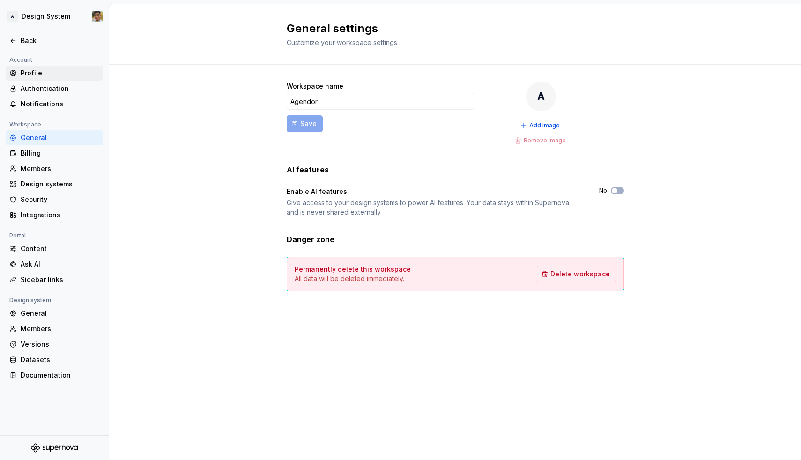
click at [40, 75] on div "Profile" at bounding box center [60, 72] width 79 height 9
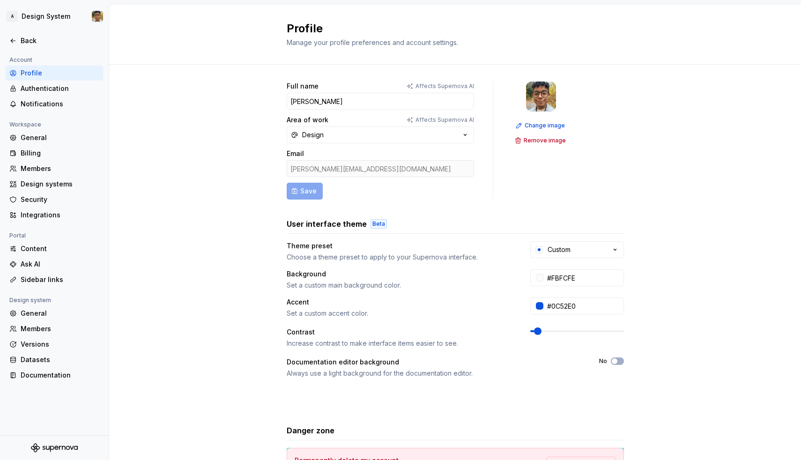
scroll to position [13, 0]
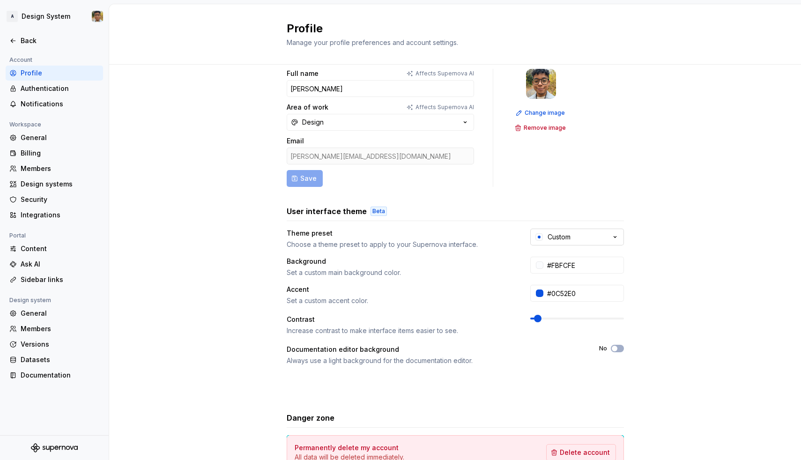
click at [568, 244] on button "Custom" at bounding box center [577, 237] width 94 height 17
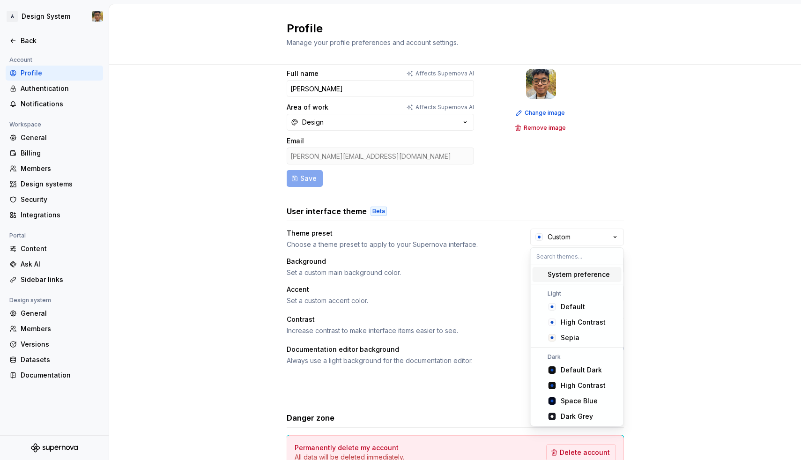
click at [572, 279] on span "System preference" at bounding box center [577, 274] width 89 height 15
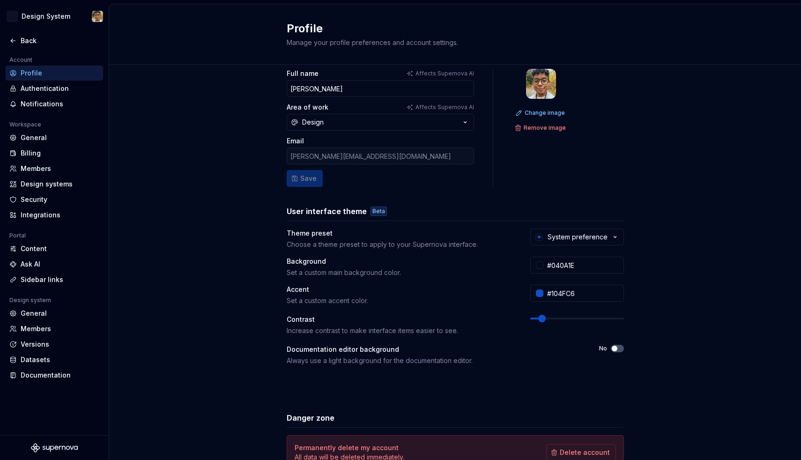
type input "#040A1E"
type input "#104FC6"
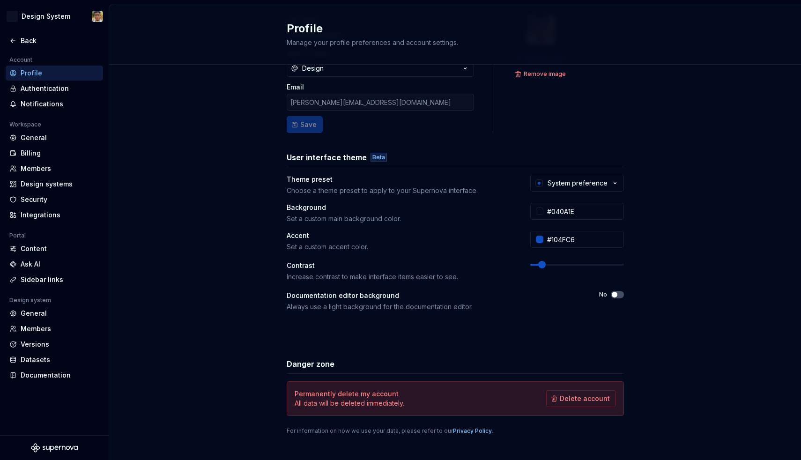
scroll to position [67, 0]
click at [14, 43] on icon at bounding box center [12, 40] width 7 height 7
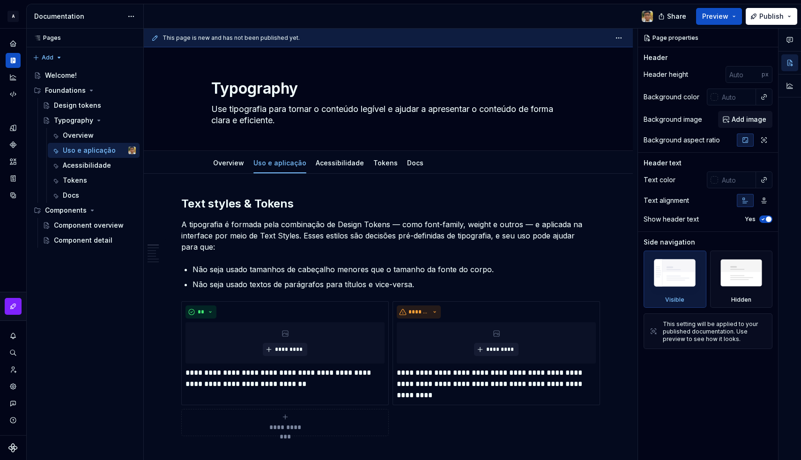
type textarea "*"
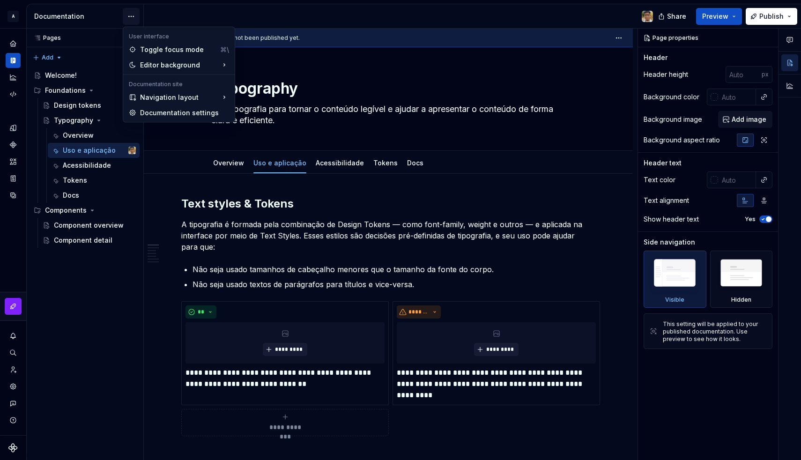
click at [133, 19] on html "A Design System Design system data Documentation Share Preview Publish Pages Pa…" at bounding box center [400, 230] width 801 height 460
click at [150, 112] on div "Documentation settings" at bounding box center [185, 112] width 89 height 9
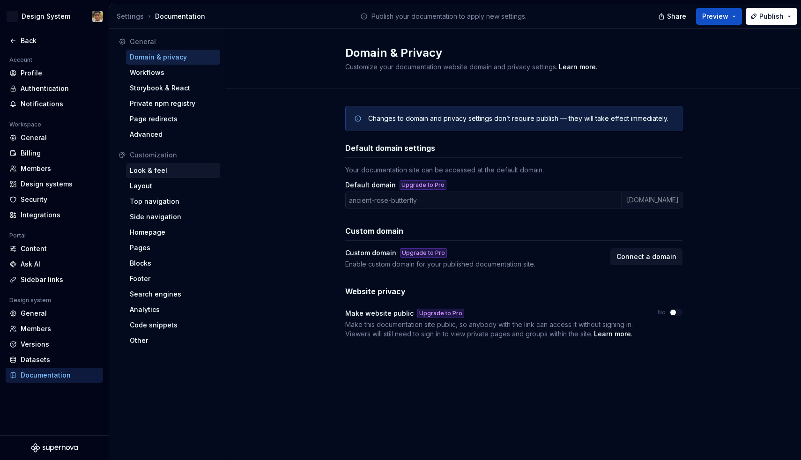
click at [151, 178] on div "Look & feel" at bounding box center [173, 170] width 94 height 15
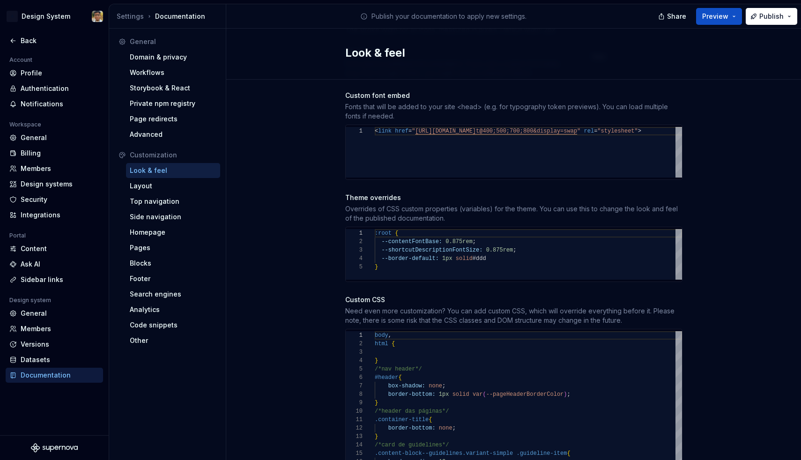
scroll to position [473, 0]
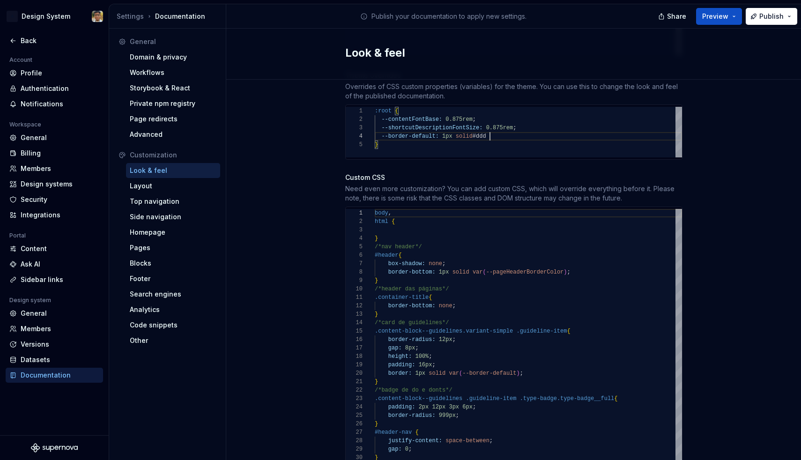
click at [496, 132] on div "--border-default: 1px solid #ddd" at bounding box center [528, 136] width 307 height 8
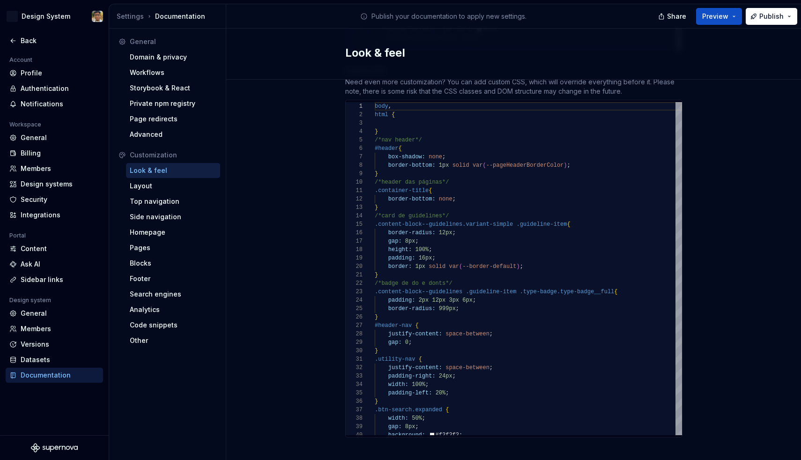
scroll to position [579, 0]
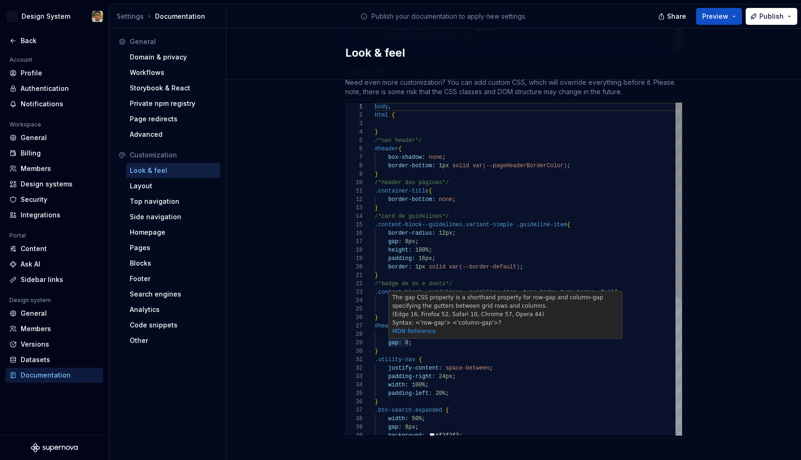
type textarea "**********"
click at [440, 339] on div "gap: 0 ;" at bounding box center [528, 343] width 307 height 8
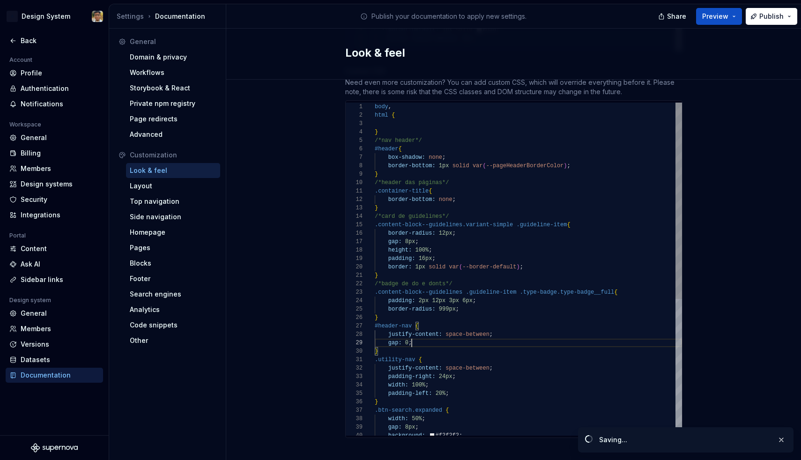
scroll to position [67, 37]
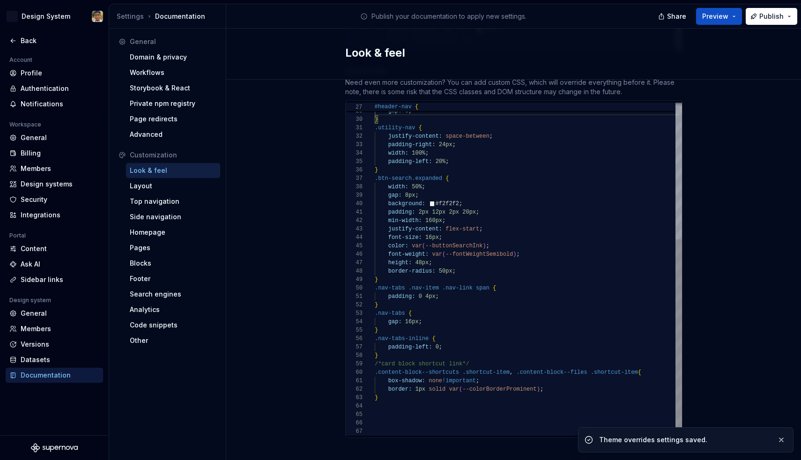
click at [564, 385] on div "border: 1px solid var ( --colorBorderProminent ) ;" at bounding box center [528, 389] width 307 height 8
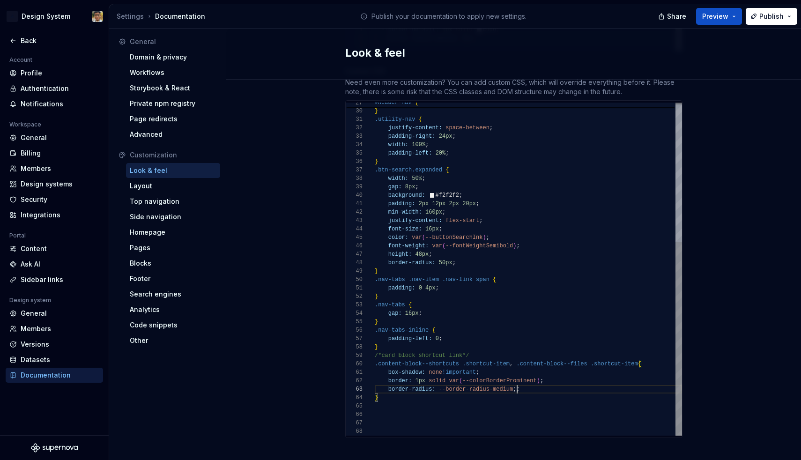
scroll to position [17, 142]
type textarea "**********"
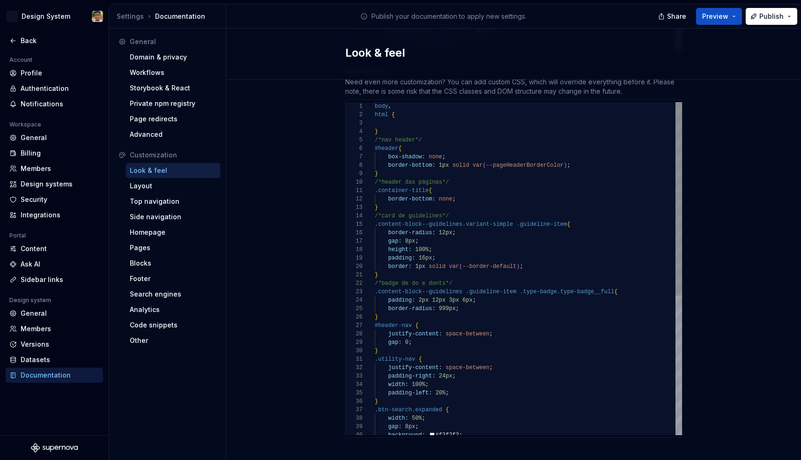
scroll to position [579, 0]
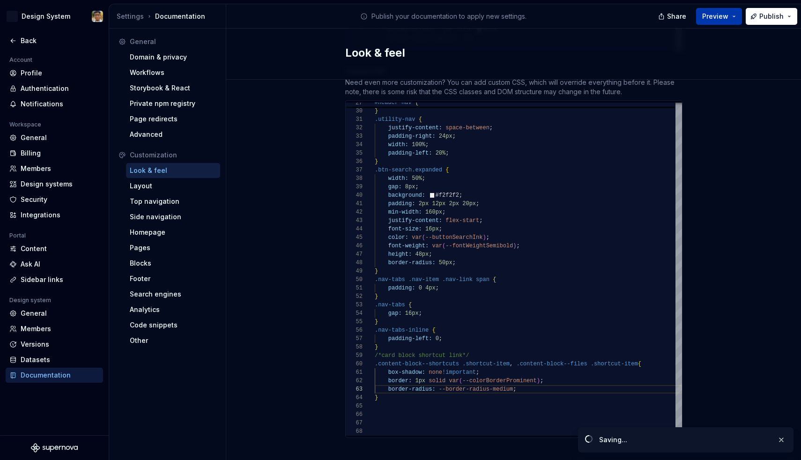
click at [736, 17] on button "Preview" at bounding box center [719, 16] width 46 height 17
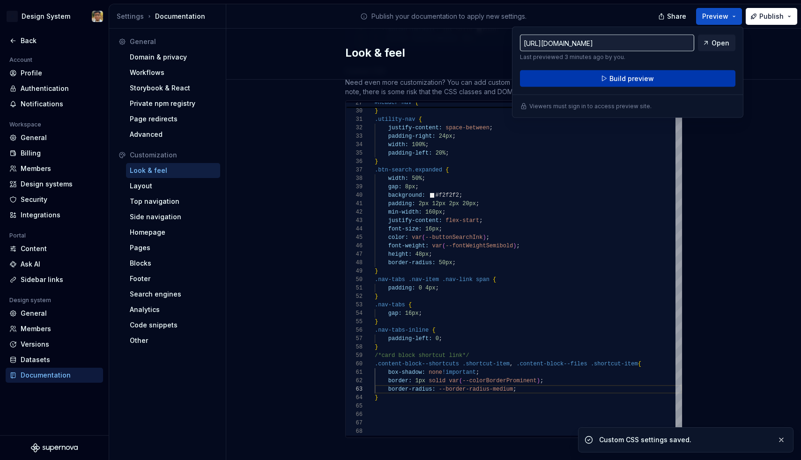
click at [674, 78] on button "Build preview" at bounding box center [628, 78] width 216 height 17
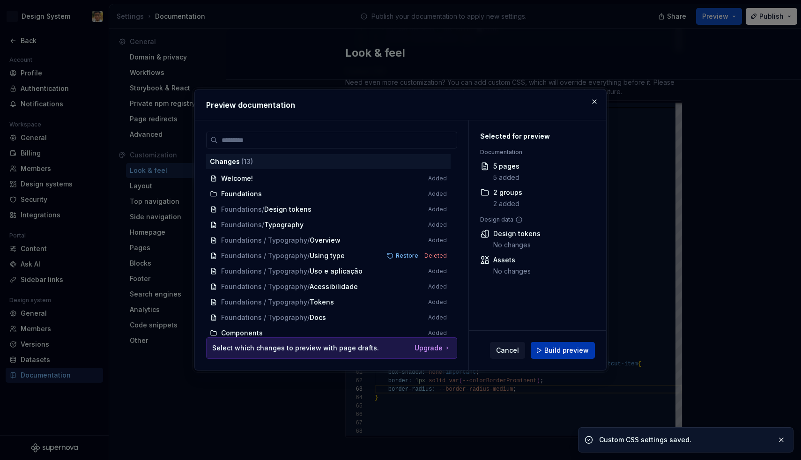
click at [573, 350] on span "Build preview" at bounding box center [567, 350] width 45 height 9
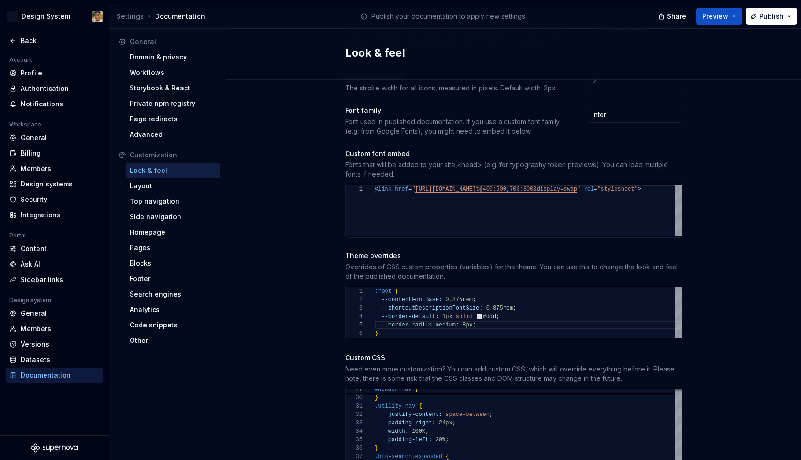
scroll to position [270, 0]
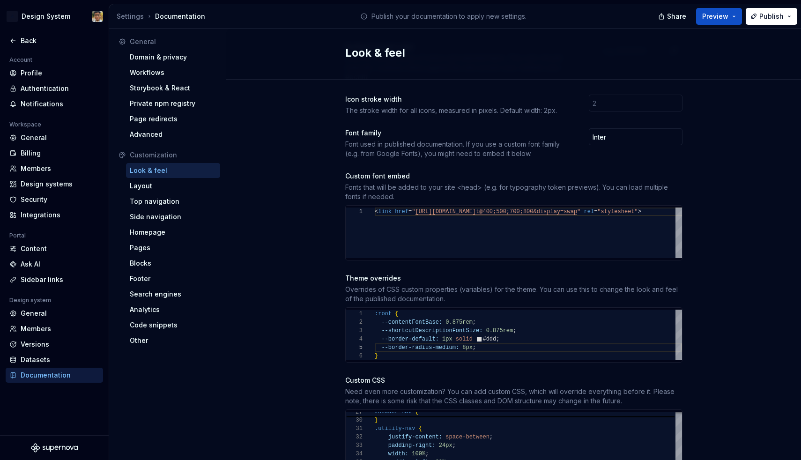
click at [445, 344] on span "--border-radius-medium:" at bounding box center [420, 347] width 78 height 7
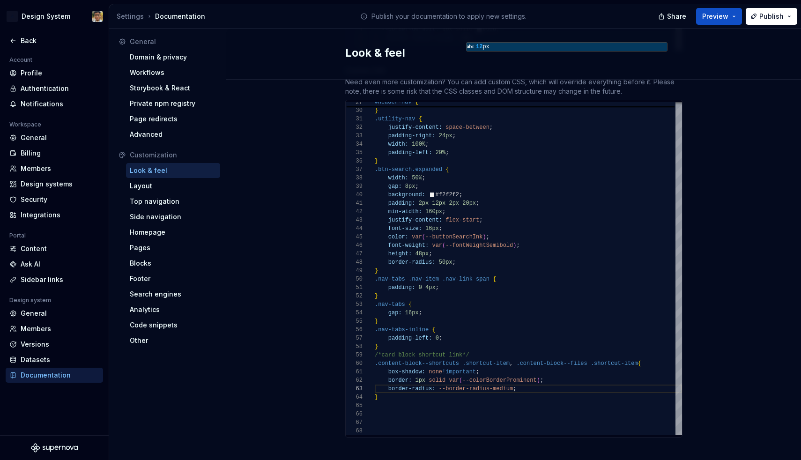
scroll to position [579, 0]
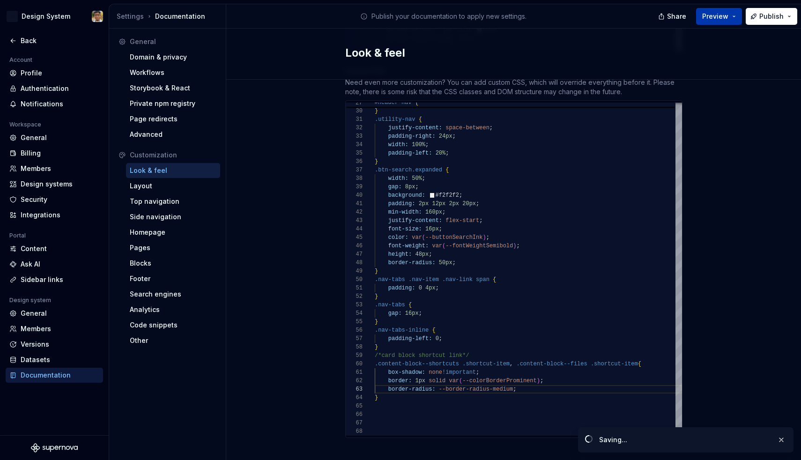
click at [738, 17] on button "Preview" at bounding box center [719, 16] width 46 height 17
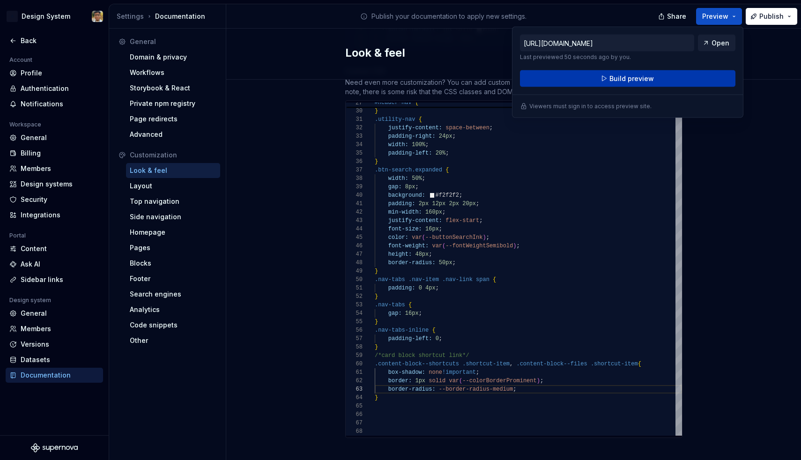
click at [698, 75] on button "Build preview" at bounding box center [628, 78] width 216 height 17
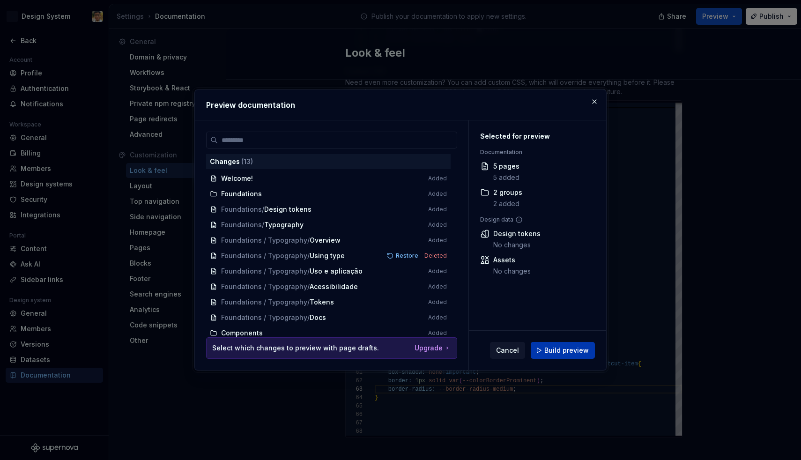
click at [554, 353] on span "Build preview" at bounding box center [567, 350] width 45 height 9
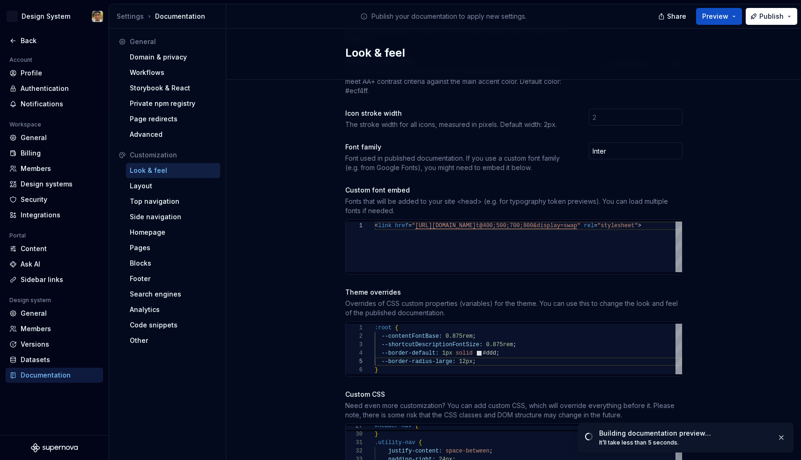
scroll to position [246, 0]
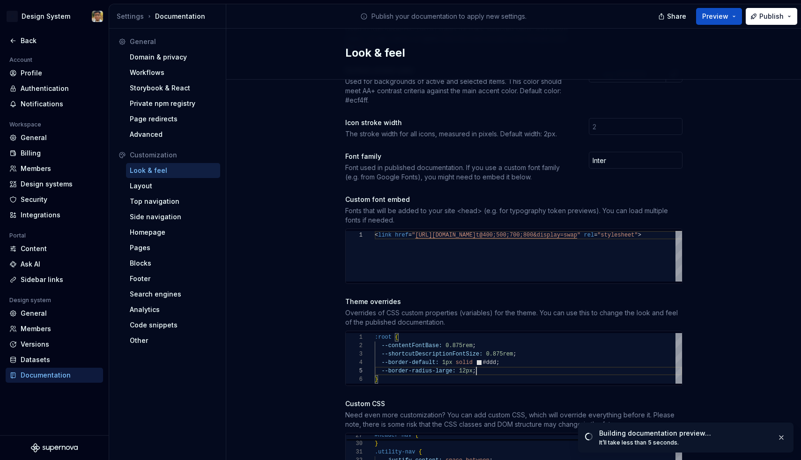
click at [486, 367] on div "--border-radius-large: 12px ;" at bounding box center [528, 371] width 307 height 8
drag, startPoint x: 486, startPoint y: 362, endPoint x: 383, endPoint y: 363, distance: 103.1
click at [383, 367] on div "--border-radius-large: 12px ;" at bounding box center [528, 371] width 307 height 8
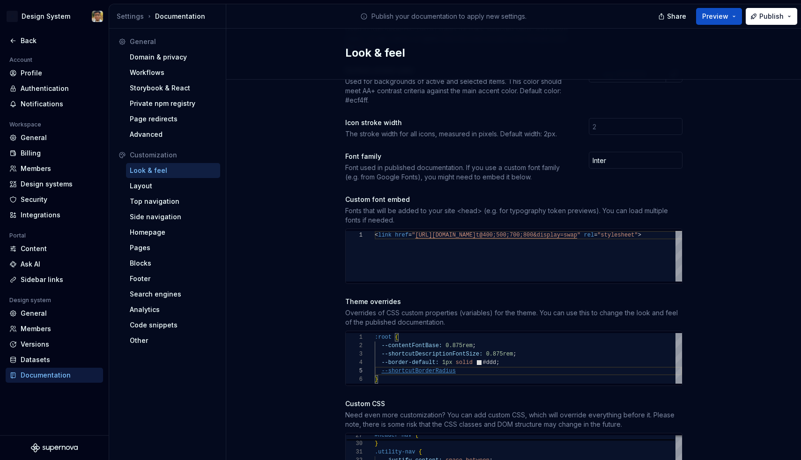
scroll to position [34, 7]
click at [450, 368] on span "--border-radius-large:" at bounding box center [418, 371] width 74 height 7
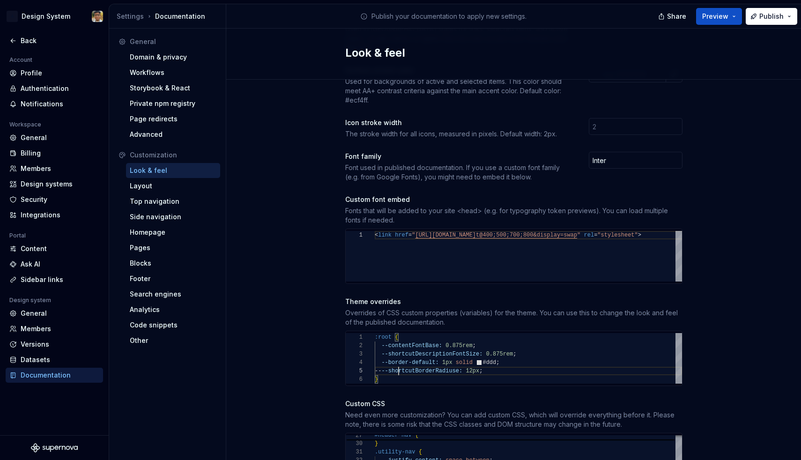
click at [397, 368] on span "--shortcutBorderRadiuse:" at bounding box center [421, 371] width 81 height 7
click at [397, 359] on span "--border-default:" at bounding box center [409, 362] width 57 height 7
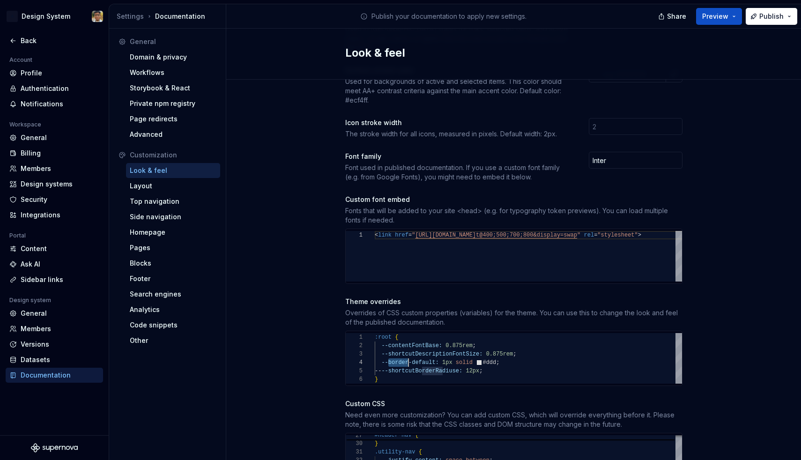
click at [397, 359] on span "--border-default:" at bounding box center [409, 362] width 57 height 7
click at [515, 358] on div "-- --shortcutBorderRadiuse: 12px ;" at bounding box center [528, 362] width 307 height 8
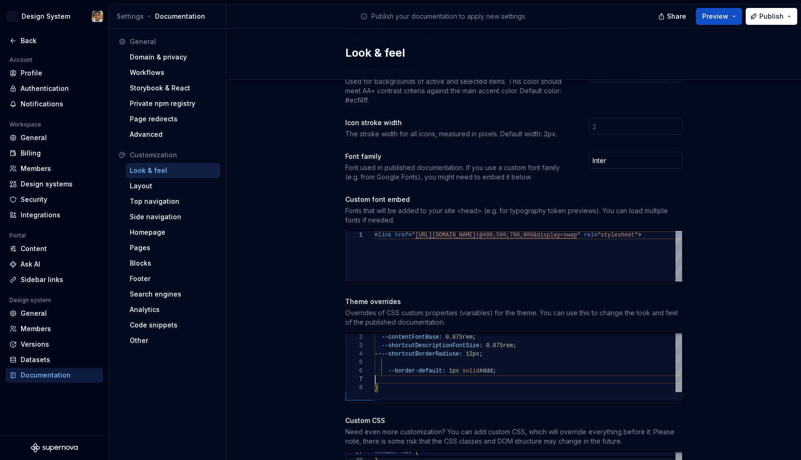
scroll to position [51, 0]
type textarea "**********"
click at [734, 15] on button "Preview" at bounding box center [719, 16] width 46 height 17
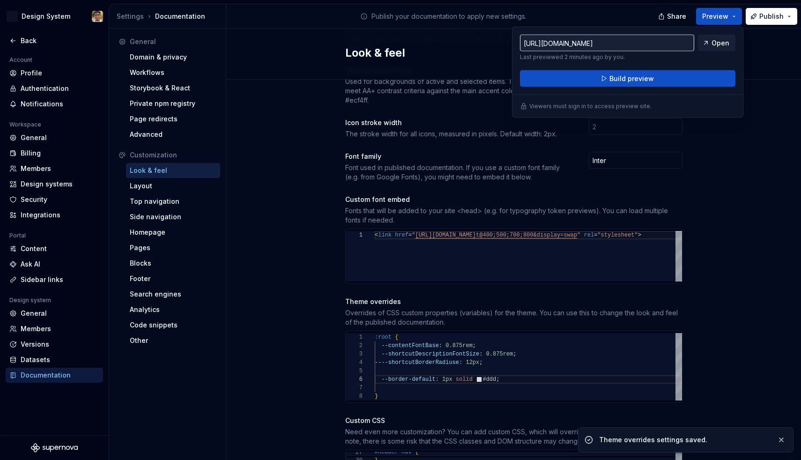
click at [752, 187] on div "Site logo A company logo that will be displayed on all pages on your documentat…" at bounding box center [513, 328] width 575 height 990
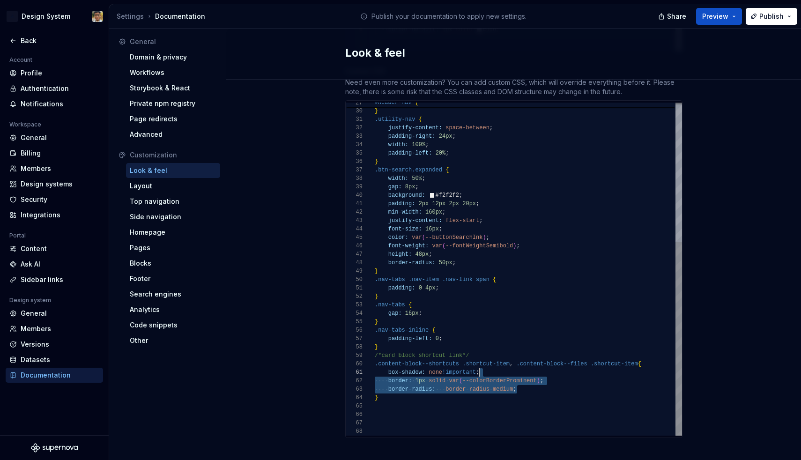
scroll to position [8, 169]
drag, startPoint x: 563, startPoint y: 377, endPoint x: 556, endPoint y: 373, distance: 7.8
click at [556, 373] on div "gap: 0 ; } .utility-nav { justify-content: space-between ; padding-right: 24px …" at bounding box center [528, 149] width 307 height 574
type textarea "**********"
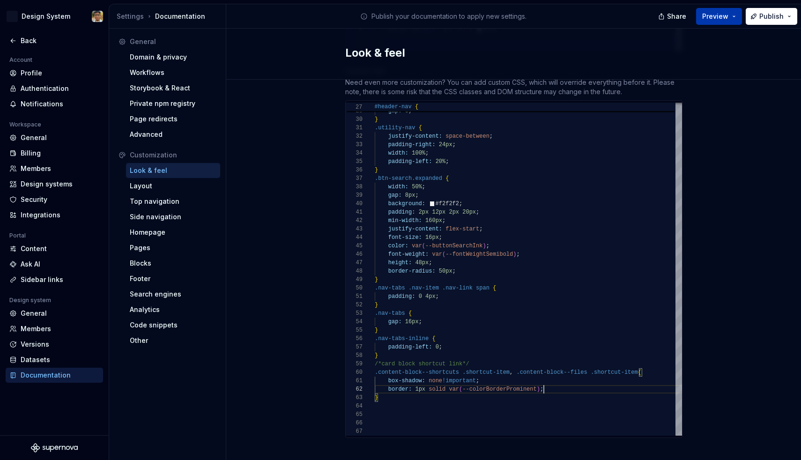
click at [725, 18] on span "Preview" at bounding box center [715, 16] width 26 height 9
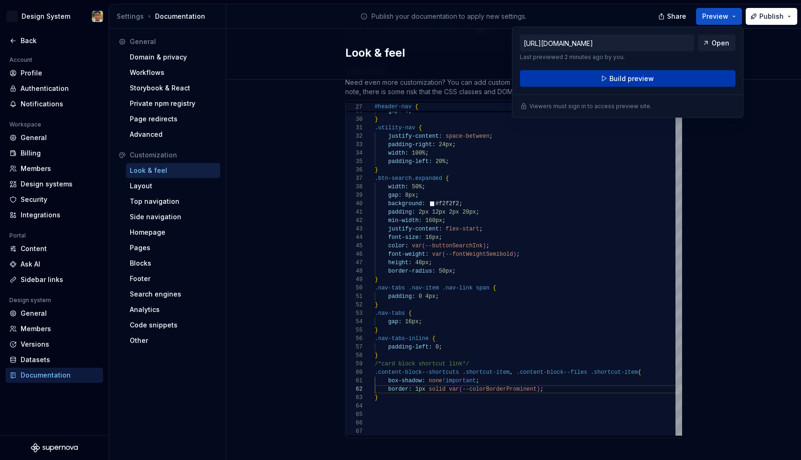
click at [669, 79] on button "Build preview" at bounding box center [628, 78] width 216 height 17
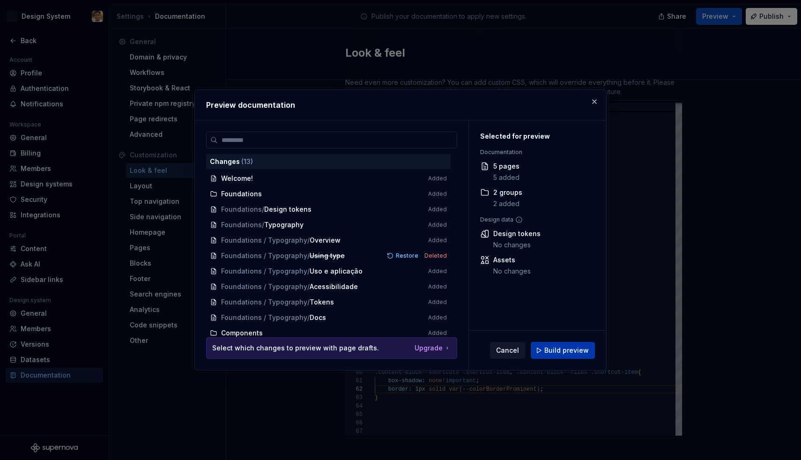
click at [561, 351] on span "Build preview" at bounding box center [567, 350] width 45 height 9
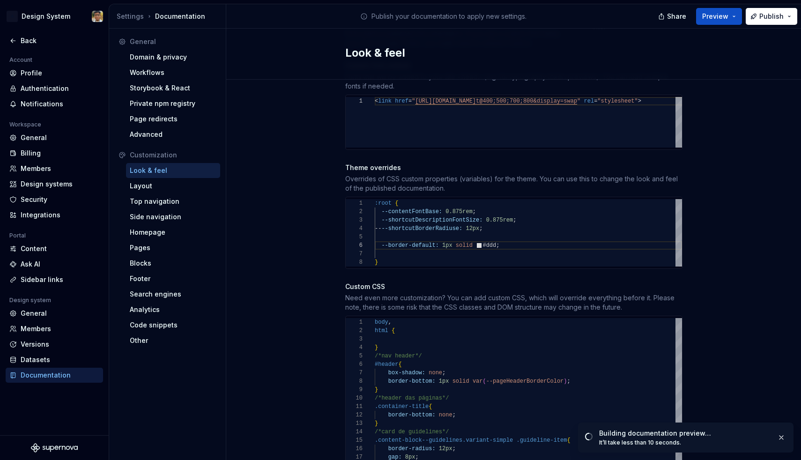
scroll to position [374, 0]
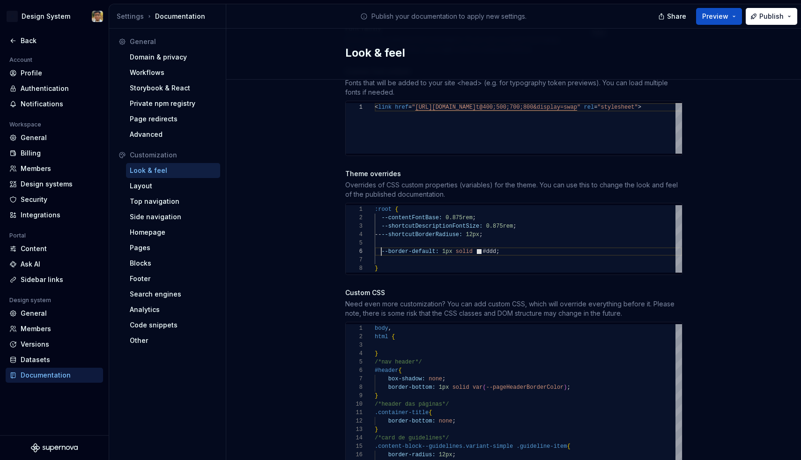
click at [420, 231] on span "--shortcutBorderRadiuse:" at bounding box center [421, 234] width 81 height 7
click at [393, 231] on span "--shortcutBorderRadius:" at bounding box center [420, 234] width 78 height 7
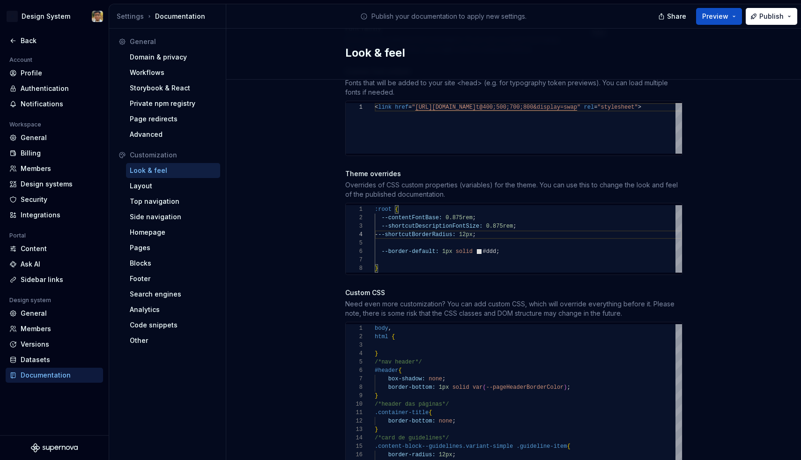
scroll to position [25, 14]
click at [733, 12] on button "Preview" at bounding box center [719, 16] width 46 height 17
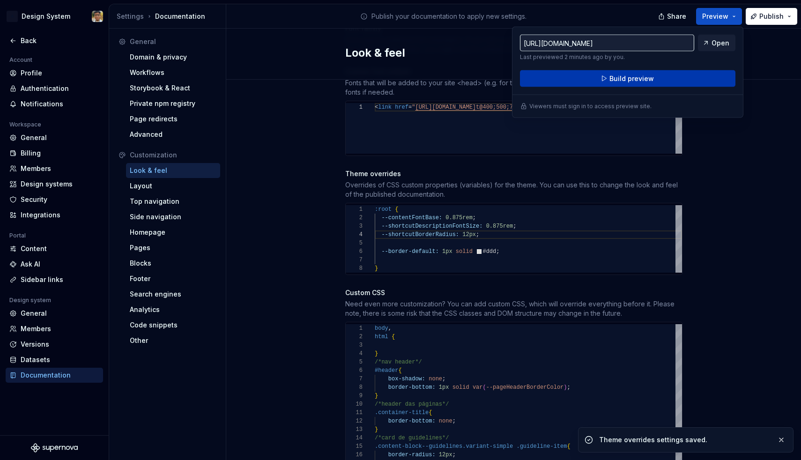
click at [674, 73] on button "Build preview" at bounding box center [628, 78] width 216 height 17
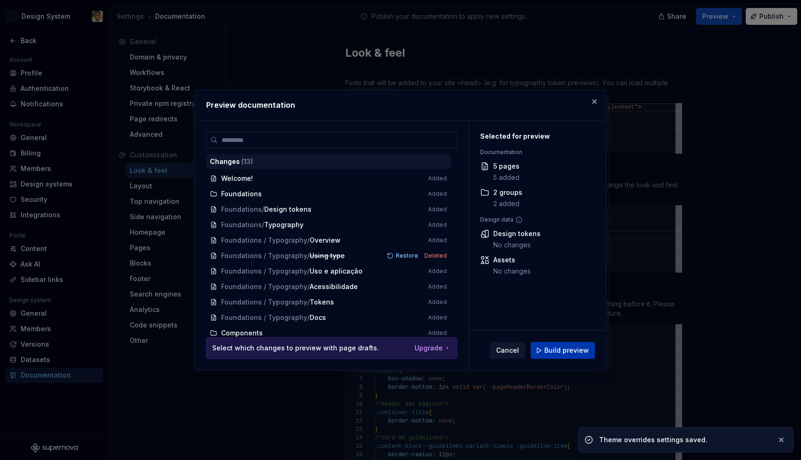
click at [542, 354] on button "Build preview" at bounding box center [563, 350] width 64 height 17
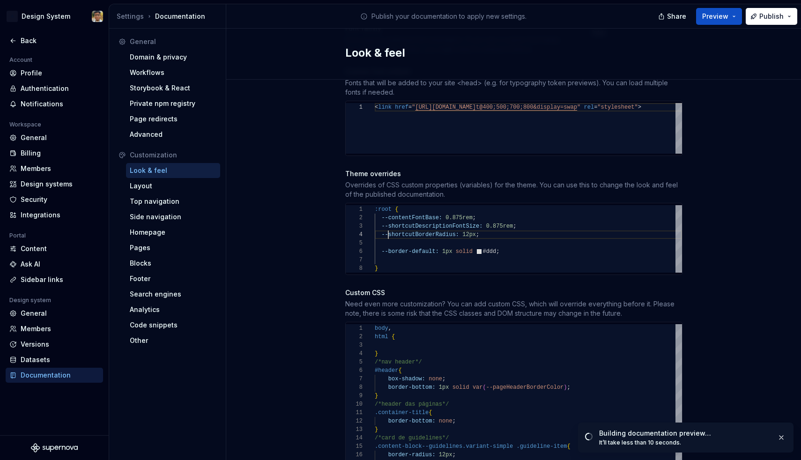
click at [468, 231] on span "12px" at bounding box center [470, 234] width 14 height 7
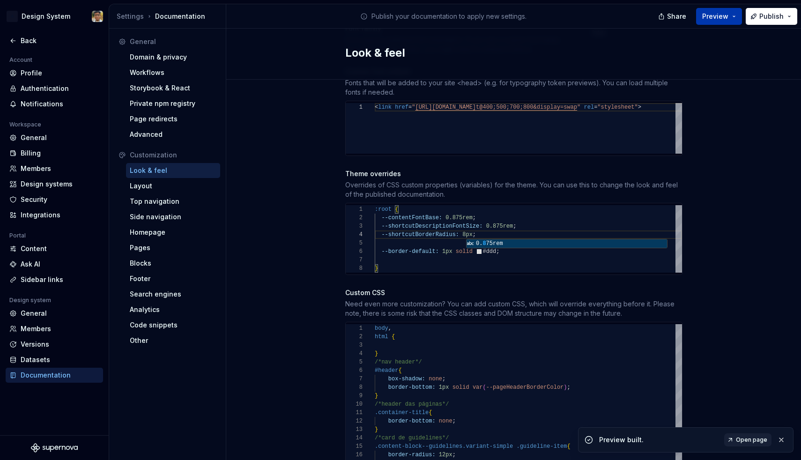
type textarea "**********"
click at [734, 14] on button "Preview" at bounding box center [719, 16] width 46 height 17
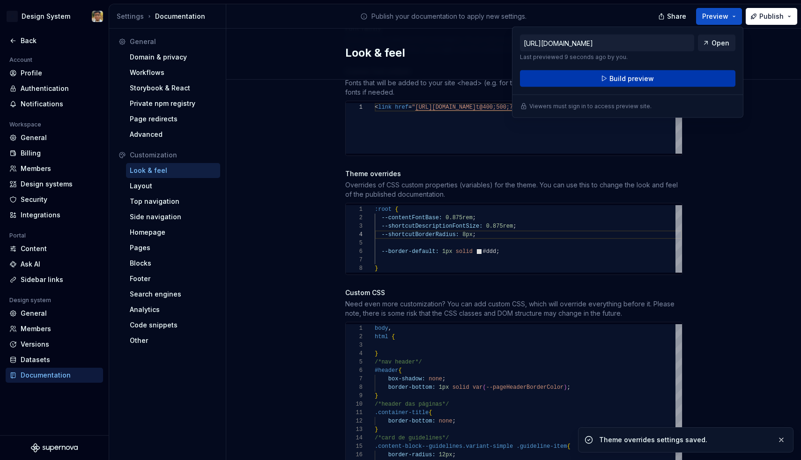
click at [675, 81] on button "Build preview" at bounding box center [628, 78] width 216 height 17
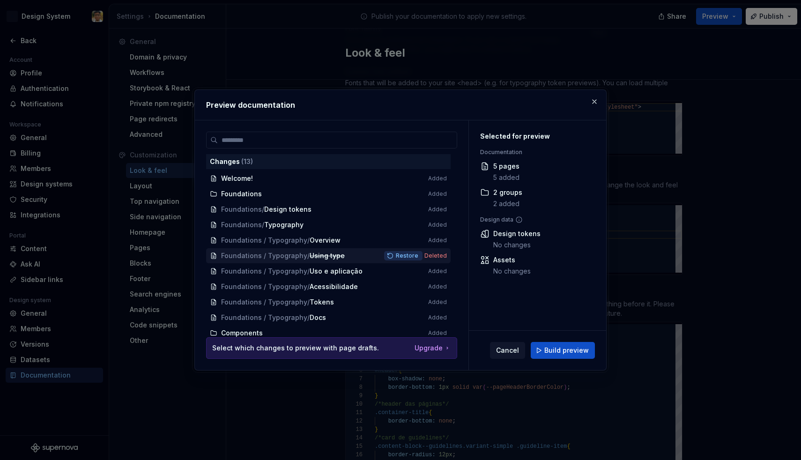
click at [413, 254] on span "Restore" at bounding box center [407, 255] width 22 height 7
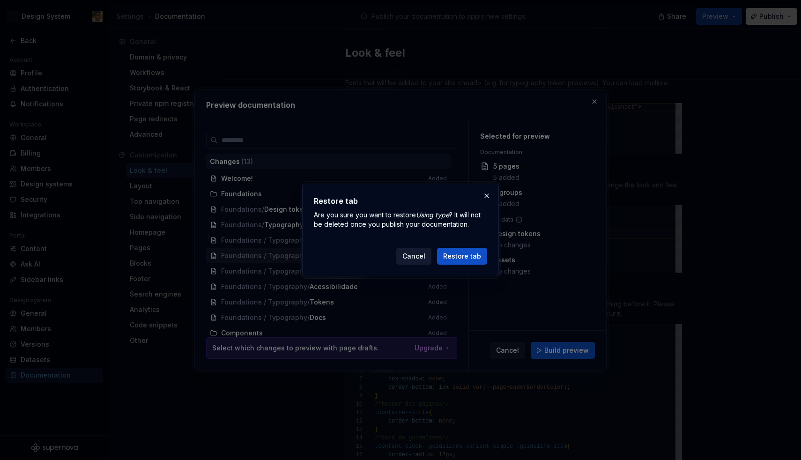
click at [411, 252] on span "Cancel" at bounding box center [414, 256] width 23 height 9
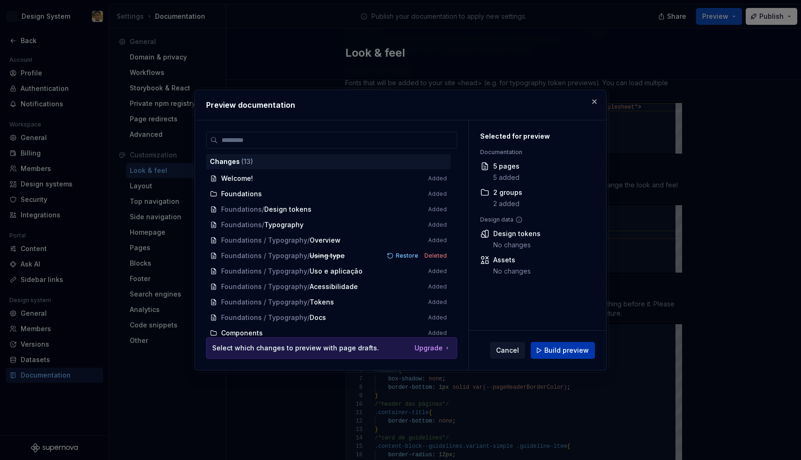
click at [557, 354] on span "Build preview" at bounding box center [567, 350] width 45 height 9
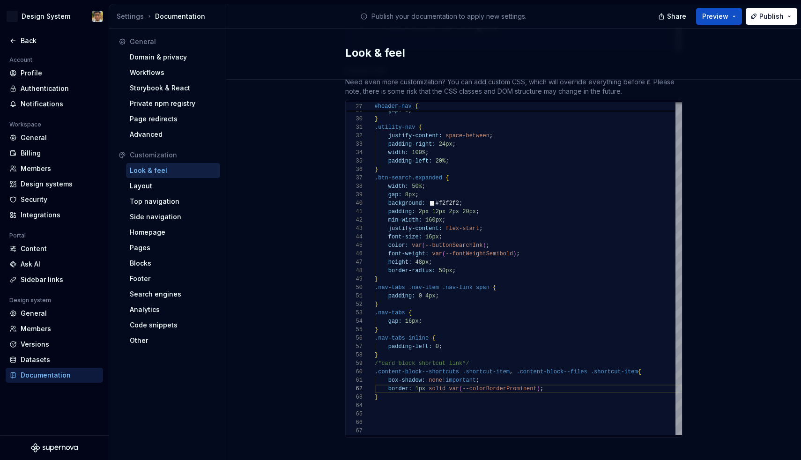
scroll to position [596, 0]
click at [398, 419] on div at bounding box center [528, 423] width 307 height 8
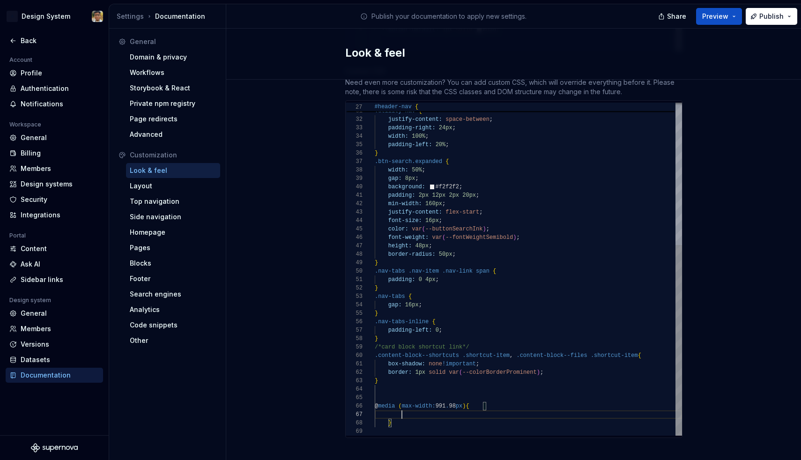
scroll to position [51, 27]
click at [508, 369] on span "--colorBorderProminent" at bounding box center [500, 372] width 74 height 7
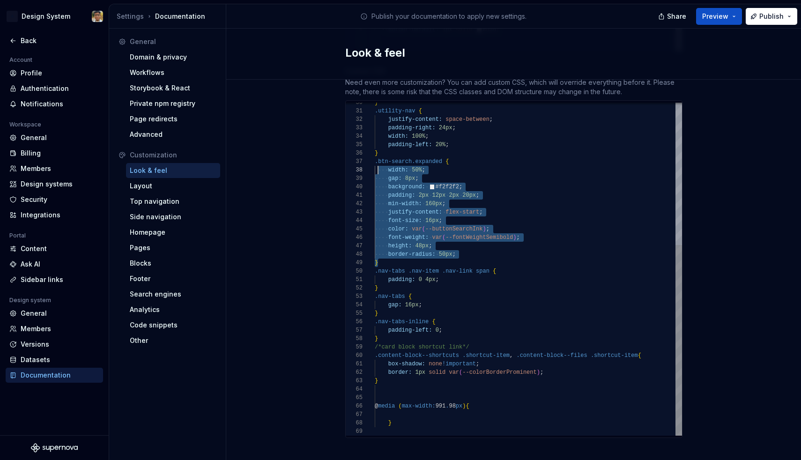
scroll to position [51, 0]
drag, startPoint x: 387, startPoint y: 254, endPoint x: 373, endPoint y: 152, distance: 102.1
click at [373, 152] on div "30 31 32 33 34 35 36 37 38 39 40 41 42 43 44 45 46 47 48 49 50 51 52 53 54 55 5…" at bounding box center [514, 269] width 336 height 333
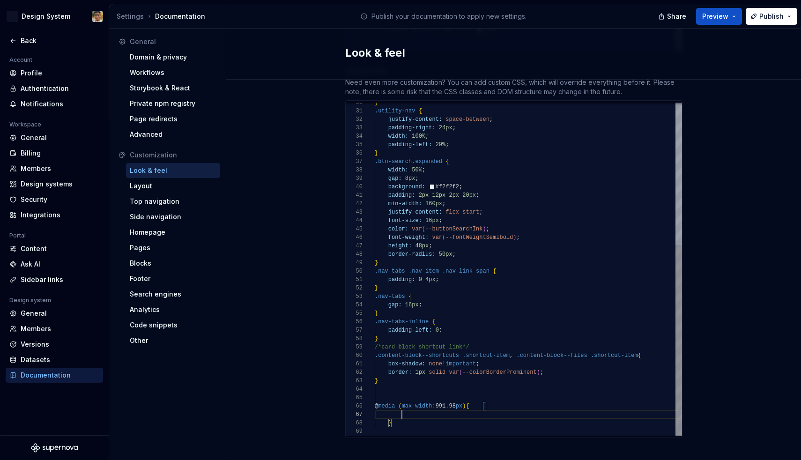
click at [412, 411] on div at bounding box center [528, 415] width 307 height 8
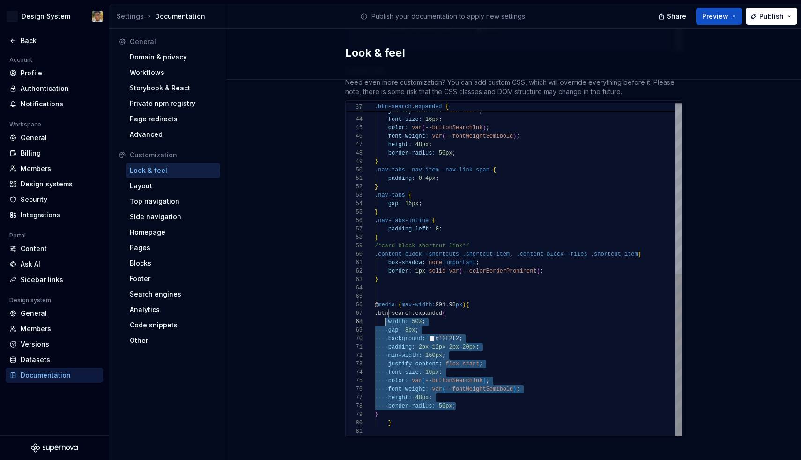
scroll to position [59, 10]
drag, startPoint x: 464, startPoint y: 397, endPoint x: 386, endPoint y: 313, distance: 115.1
click at [386, 313] on div "min-width: 160px ; justify-content: flex-start ; font-size: 16px ; color: var (…" at bounding box center [528, 94] width 307 height 683
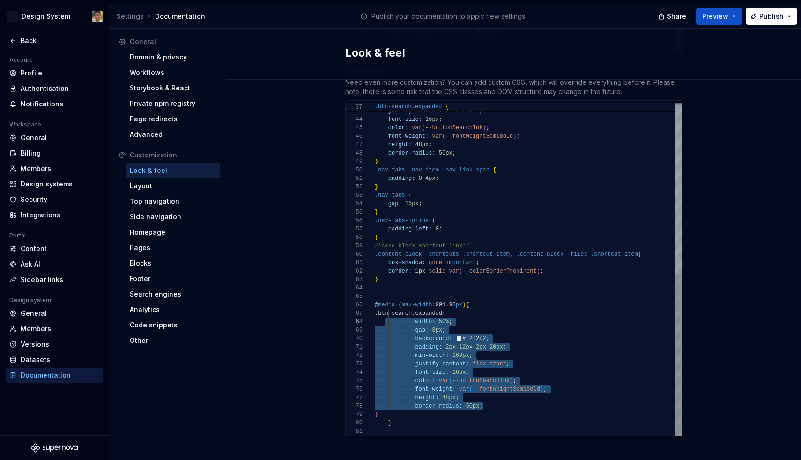
click at [435, 335] on span "background: #f2f2f2 ;" at bounding box center [432, 339] width 115 height 8
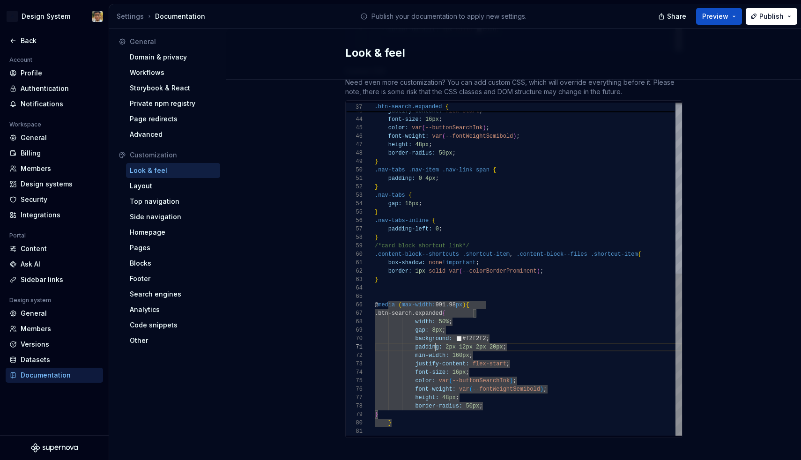
scroll to position [0, 61]
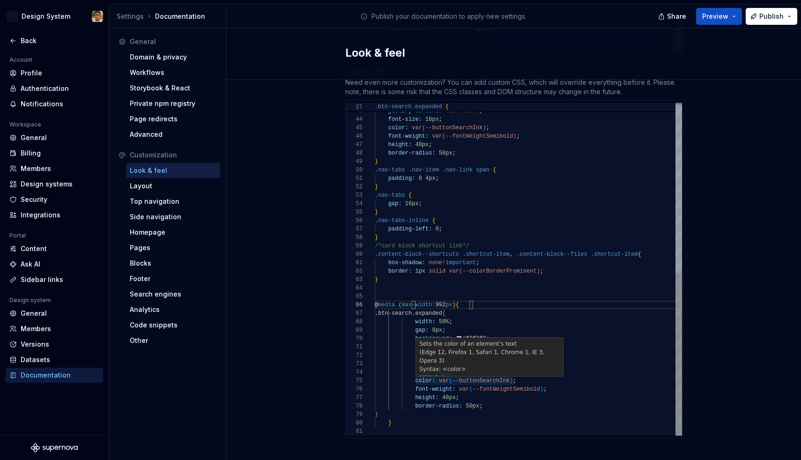
scroll to position [42, 81]
click at [457, 385] on span "font-weight: var ( --fontWeightSemibold ) ;" at bounding box center [461, 389] width 172 height 8
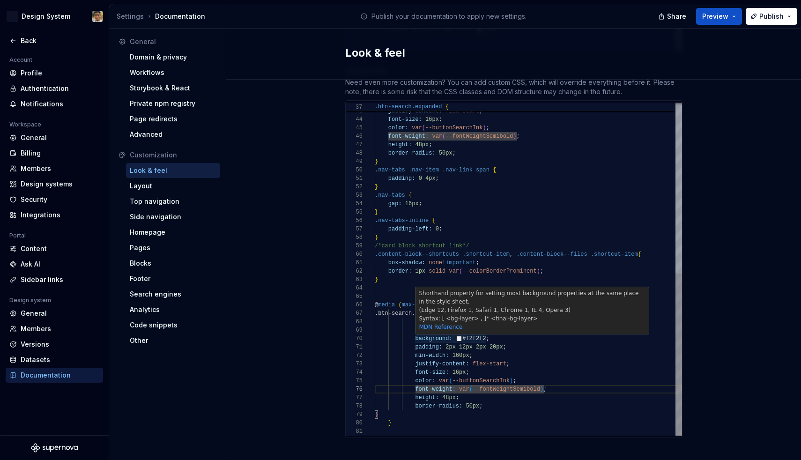
click at [447, 352] on span "min-width:" at bounding box center [432, 355] width 34 height 7
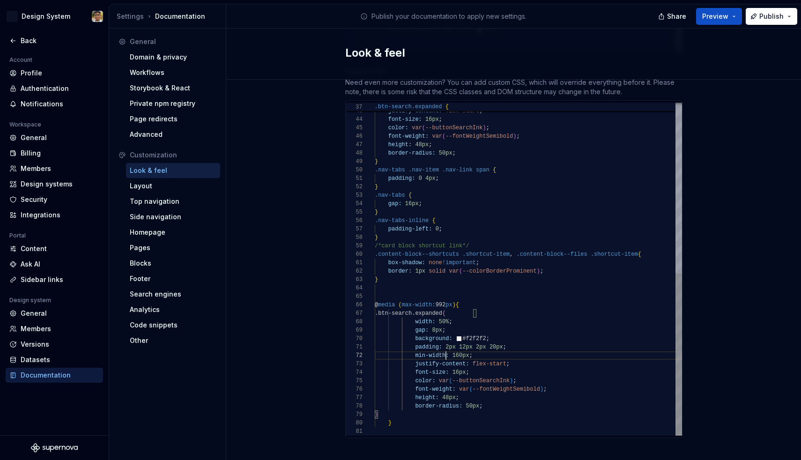
scroll to position [8, 71]
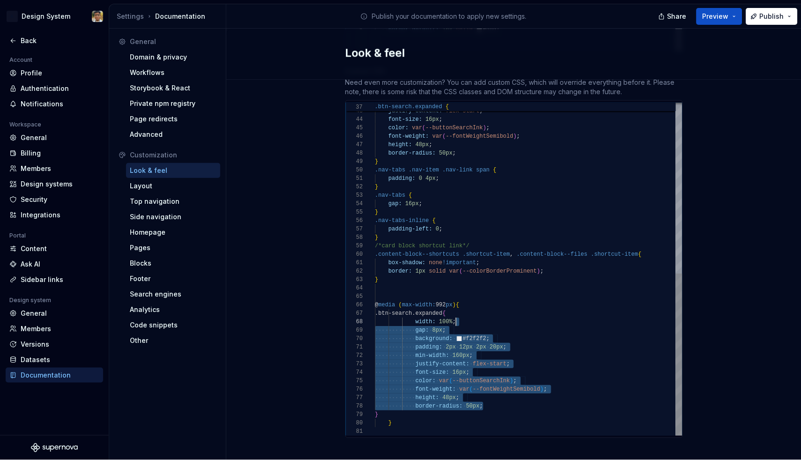
scroll to position [59, 81]
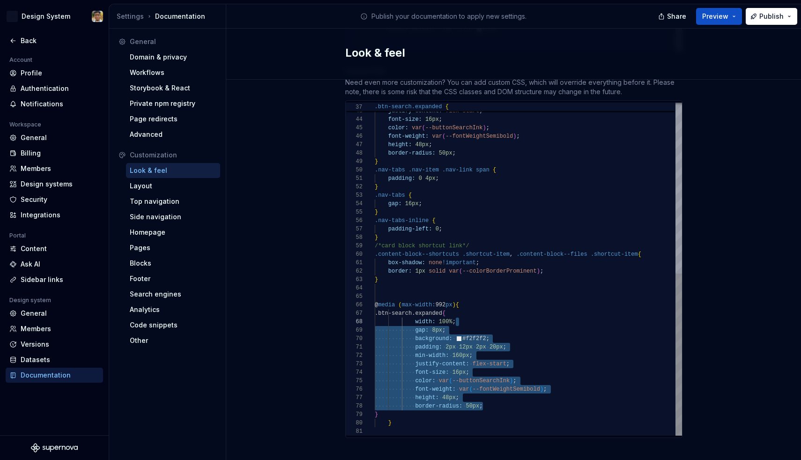
drag, startPoint x: 498, startPoint y: 395, endPoint x: 473, endPoint y: 316, distance: 82.6
click at [473, 316] on div "min-width: 160px ; justify-content: flex-start ; font-size: 16px ; color: var (…" at bounding box center [528, 94] width 307 height 683
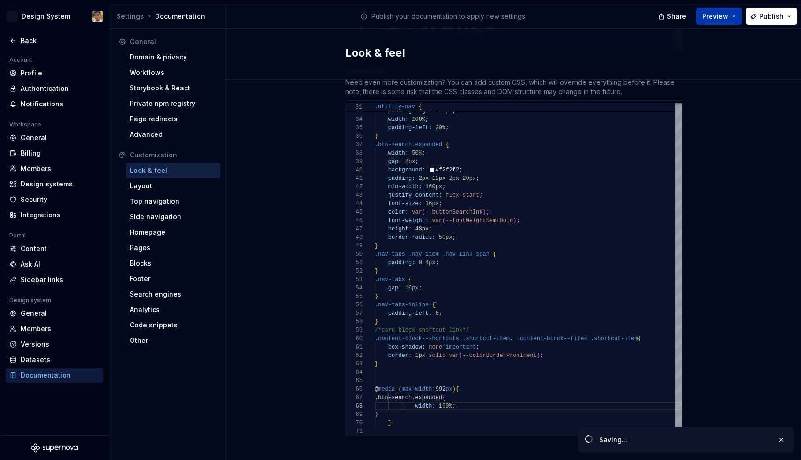
click at [729, 14] on span "Preview" at bounding box center [715, 16] width 26 height 9
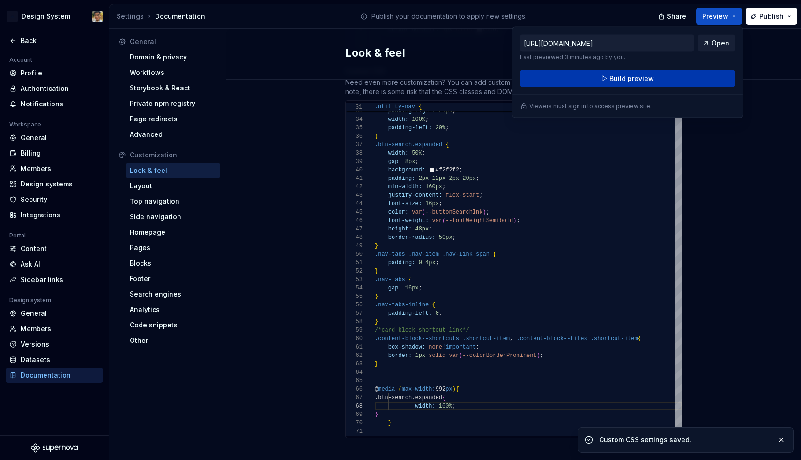
click at [669, 71] on button "Build preview" at bounding box center [628, 78] width 216 height 17
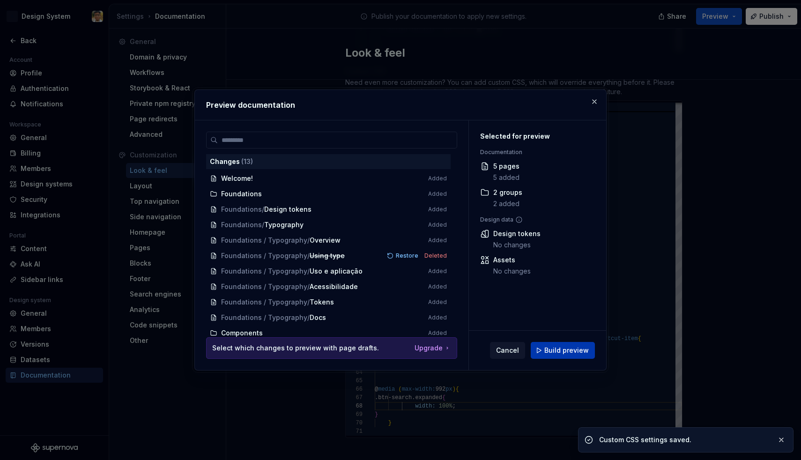
click at [564, 353] on span "Build preview" at bounding box center [567, 350] width 45 height 9
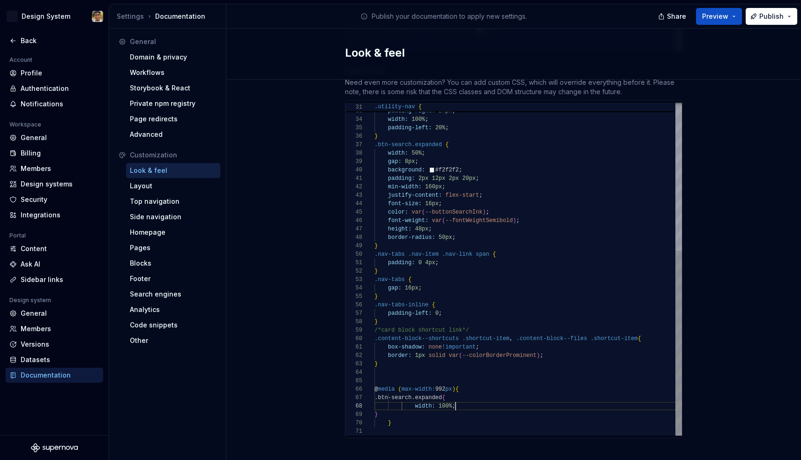
scroll to position [76, 17]
click at [405, 419] on div "}" at bounding box center [527, 423] width 307 height 8
click at [413, 402] on span "width: 100% ;" at bounding box center [414, 406] width 81 height 8
click at [381, 411] on div "}" at bounding box center [527, 415] width 307 height 8
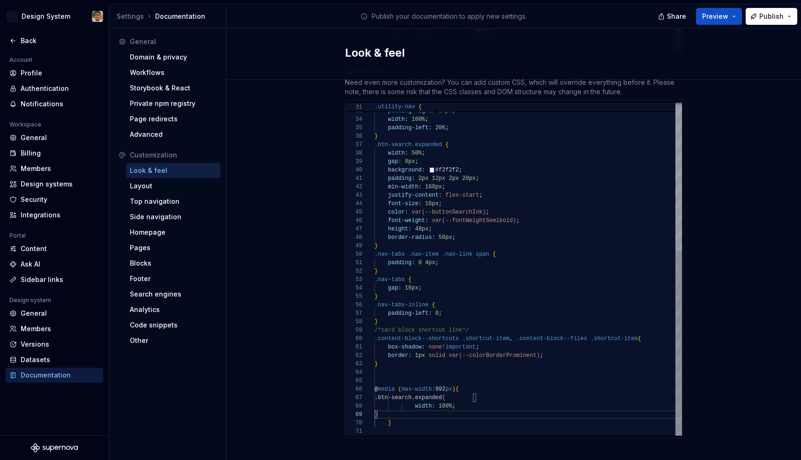
click at [381, 411] on div "}" at bounding box center [527, 415] width 307 height 8
click at [414, 411] on div "}" at bounding box center [527, 415] width 307 height 8
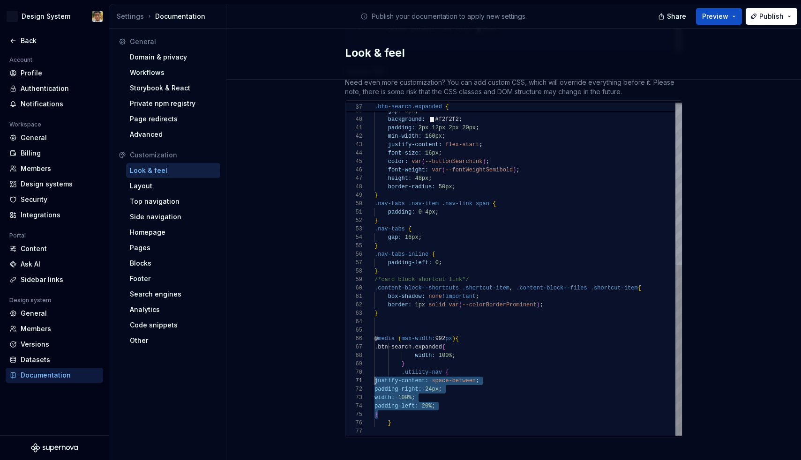
scroll to position [0, 0]
drag, startPoint x: 390, startPoint y: 405, endPoint x: 373, endPoint y: 371, distance: 37.9
click at [373, 371] on div "42 43 44 45 46 47 48 49 50 51 52 53 54 55 56 57 58 59 60 61 62 63 64 65 66 67 6…" at bounding box center [513, 269] width 336 height 333
click at [419, 403] on span "padding-left:" at bounding box center [437, 406] width 44 height 7
click at [414, 411] on span at bounding box center [394, 414] width 40 height 7
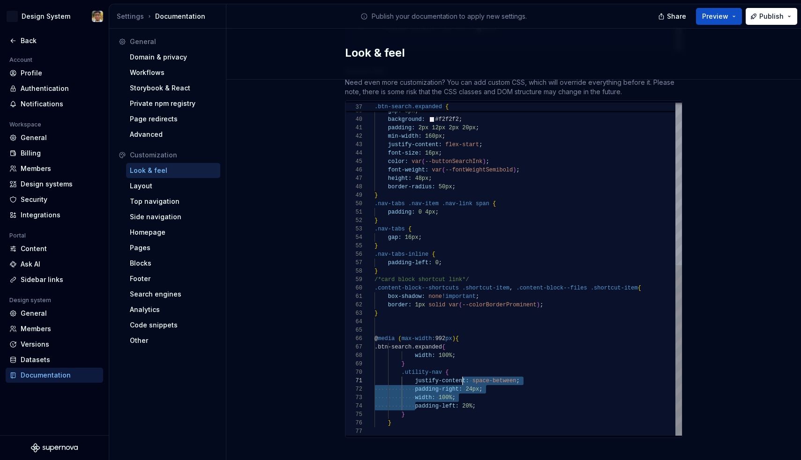
scroll to position [76, 75]
drag, startPoint x: 417, startPoint y: 396, endPoint x: 462, endPoint y: 363, distance: 56.1
click at [462, 363] on div "min-width: 160px ; justify-content: flex-start ; font-size: 16px ; color: var (…" at bounding box center [527, 111] width 307 height 650
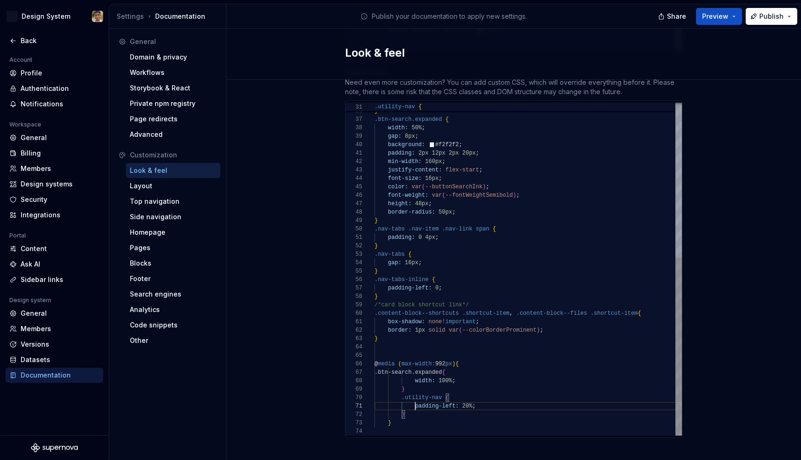
scroll to position [0, 41]
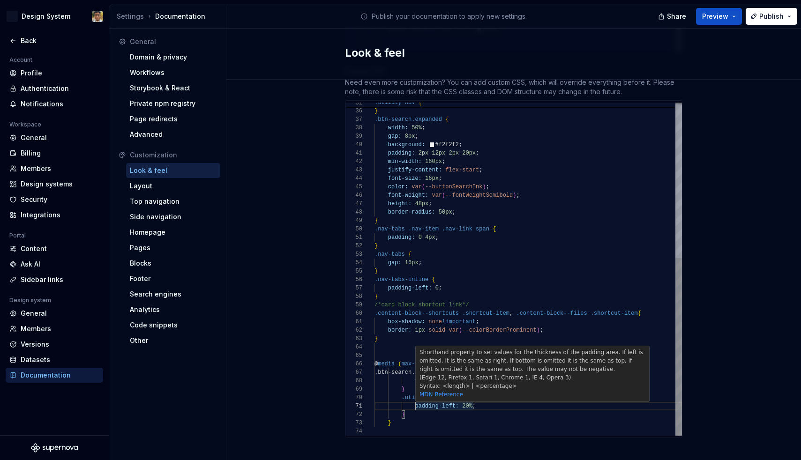
click at [467, 403] on span "20%" at bounding box center [467, 406] width 10 height 7
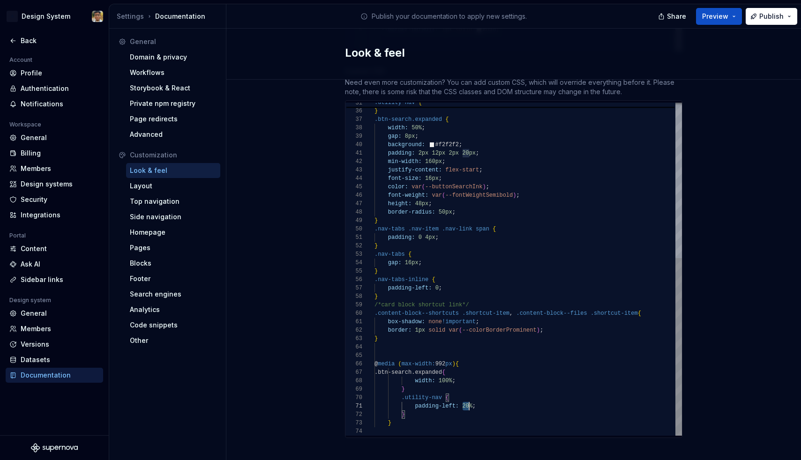
scroll to position [0, 95]
click at [467, 403] on span "20%" at bounding box center [467, 406] width 10 height 7
click at [505, 411] on div "}" at bounding box center [527, 415] width 307 height 8
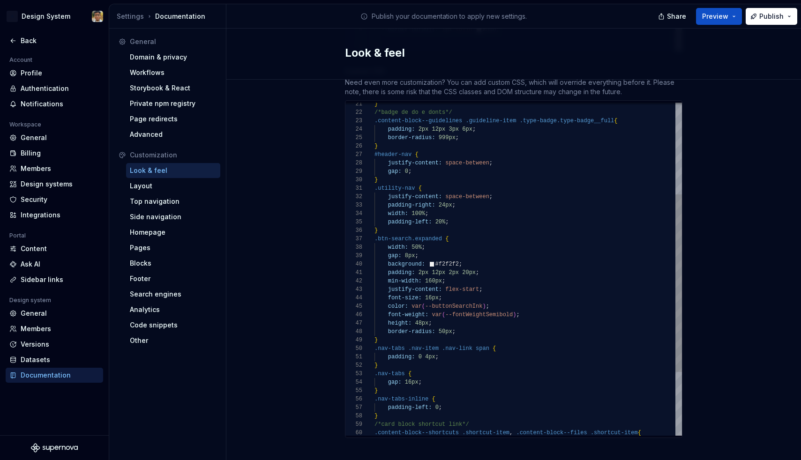
click at [442, 218] on div at bounding box center [442, 222] width 1 height 8
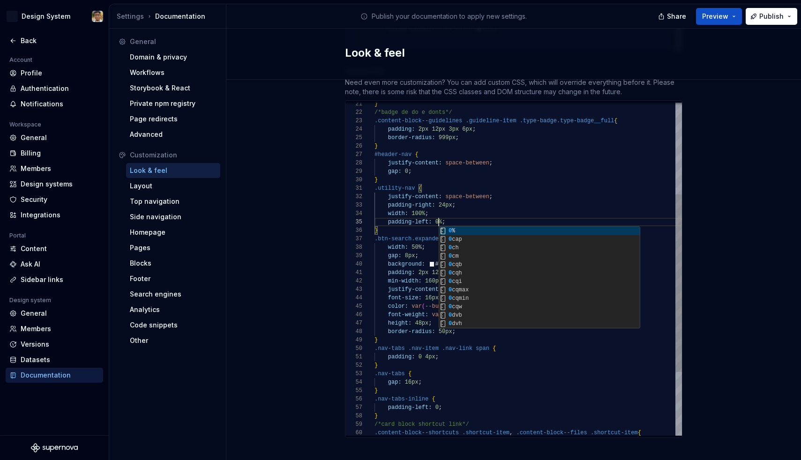
scroll to position [67, 37]
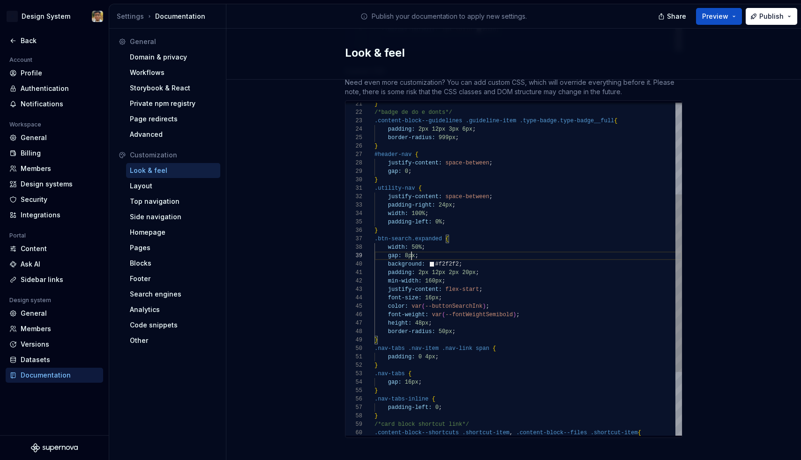
click at [467, 328] on div "border-radius: 50px ;" at bounding box center [527, 332] width 307 height 8
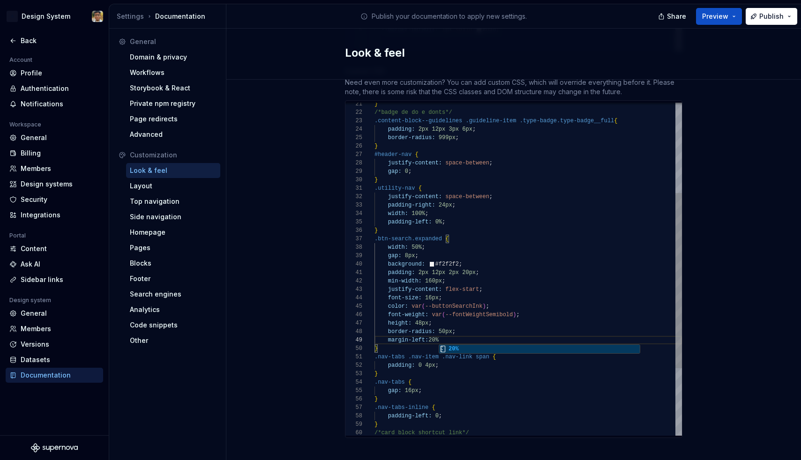
scroll to position [67, 68]
click at [430, 337] on span "20%" at bounding box center [433, 340] width 10 height 7
drag, startPoint x: 461, startPoint y: 329, endPoint x: 388, endPoint y: 331, distance: 73.1
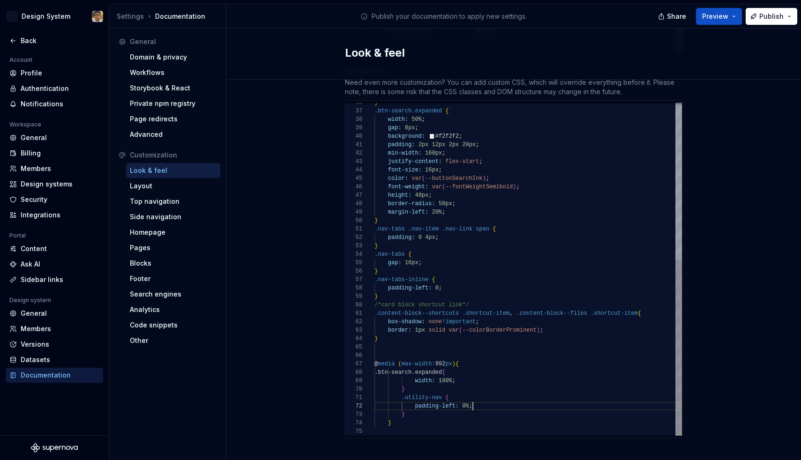
click at [485, 402] on div "padding-left: 0% ;" at bounding box center [527, 406] width 307 height 8
drag, startPoint x: 485, startPoint y: 396, endPoint x: 414, endPoint y: 398, distance: 71.2
click at [414, 402] on div "padding-left: 0% ;" at bounding box center [527, 406] width 307 height 8
click at [465, 377] on div "width: 100% ;" at bounding box center [527, 381] width 307 height 8
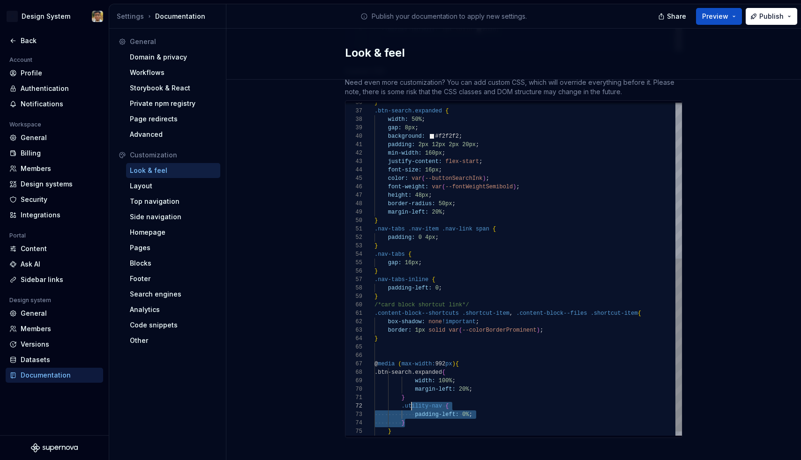
scroll to position [8, 34]
drag, startPoint x: 424, startPoint y: 412, endPoint x: 410, endPoint y: 389, distance: 26.5
click at [410, 389] on div "min-width: 160px ; justify-content: flex-start ; font-size: 16px ; color: var (…" at bounding box center [527, 123] width 307 height 641
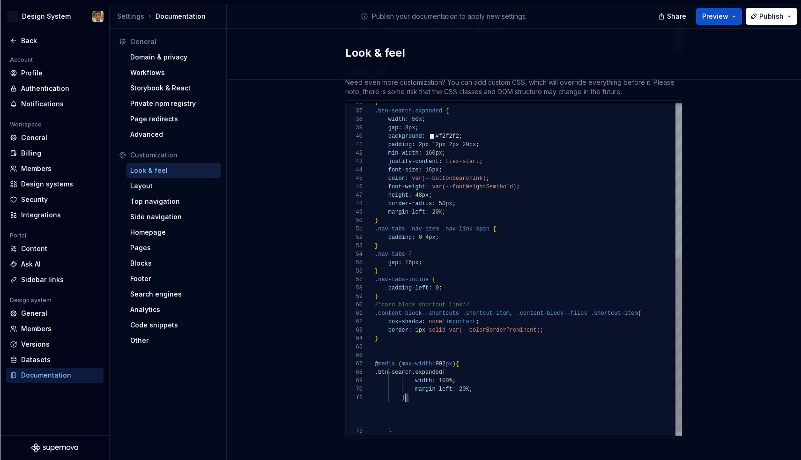
scroll to position [0, 30]
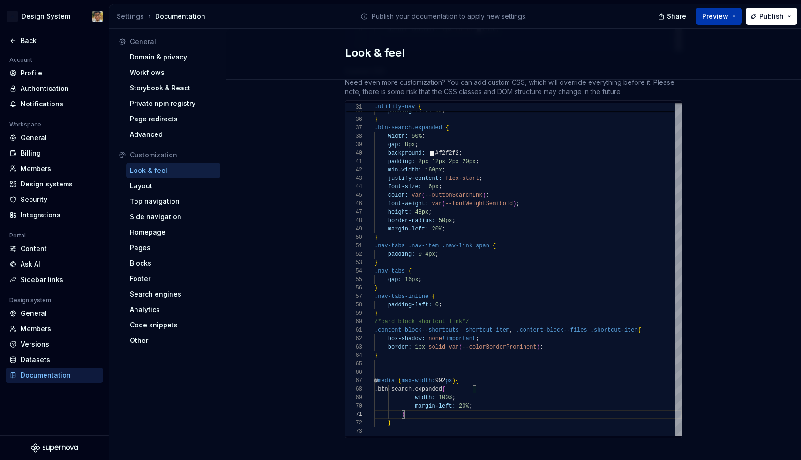
click at [739, 16] on button "Preview" at bounding box center [719, 16] width 46 height 17
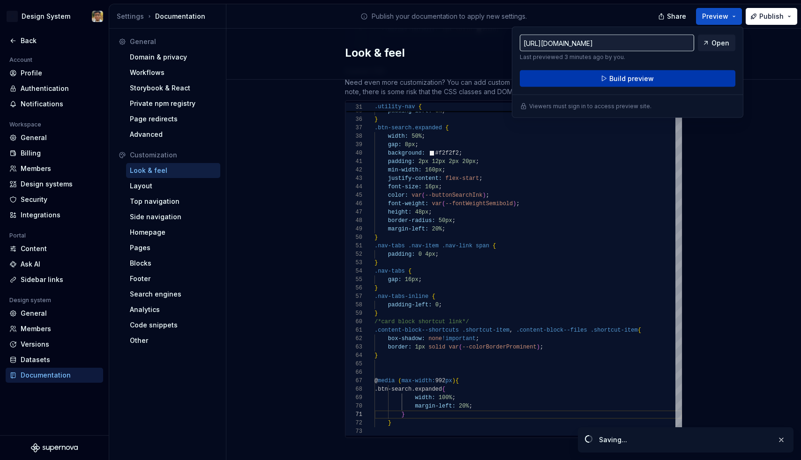
click at [689, 75] on button "Build preview" at bounding box center [628, 78] width 216 height 17
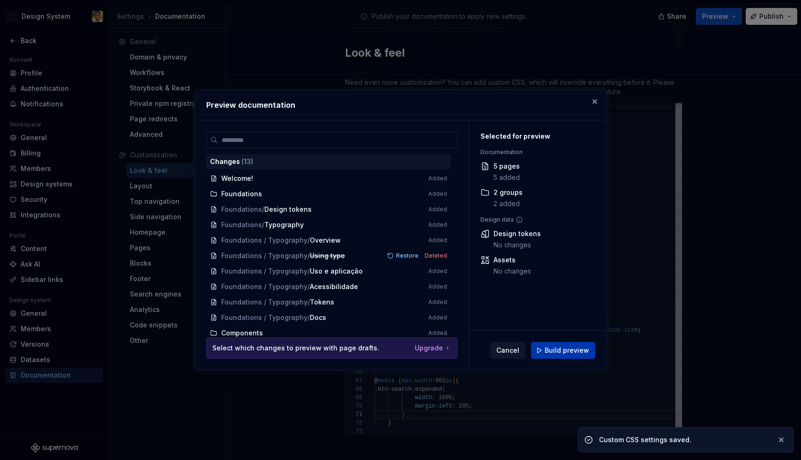
click at [535, 352] on button "Build preview" at bounding box center [563, 350] width 64 height 17
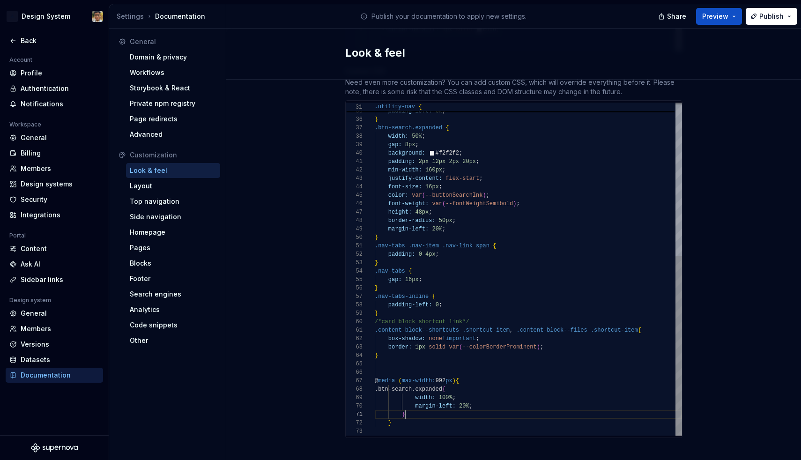
click at [416, 309] on div "}" at bounding box center [528, 313] width 307 height 8
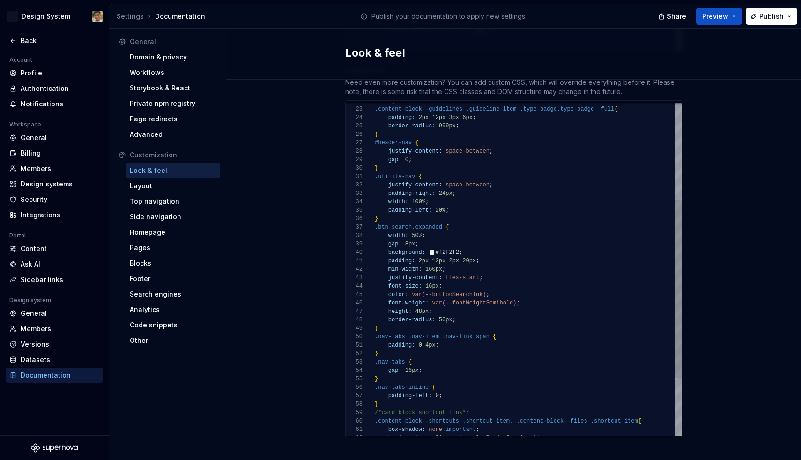
scroll to position [0, 44]
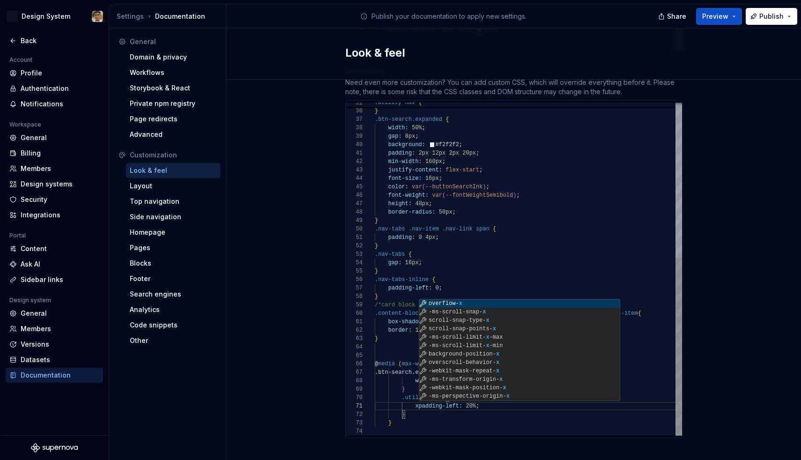
click at [512, 242] on div "}" at bounding box center [528, 246] width 307 height 8
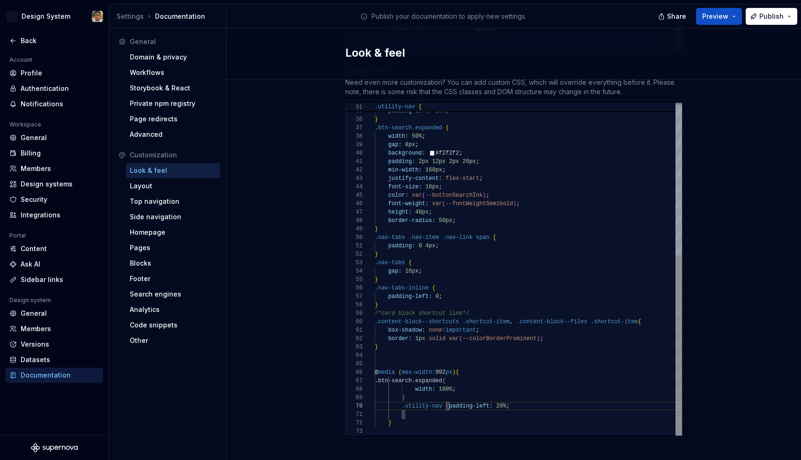
scroll to position [0, 41]
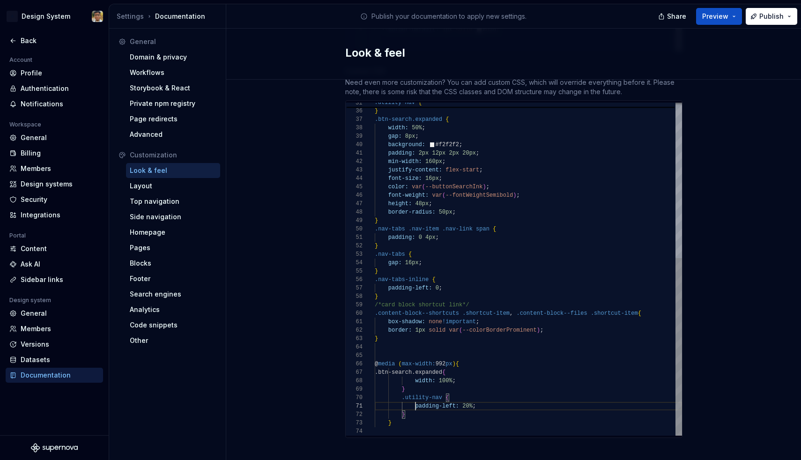
click at [467, 403] on span "20%" at bounding box center [468, 406] width 10 height 7
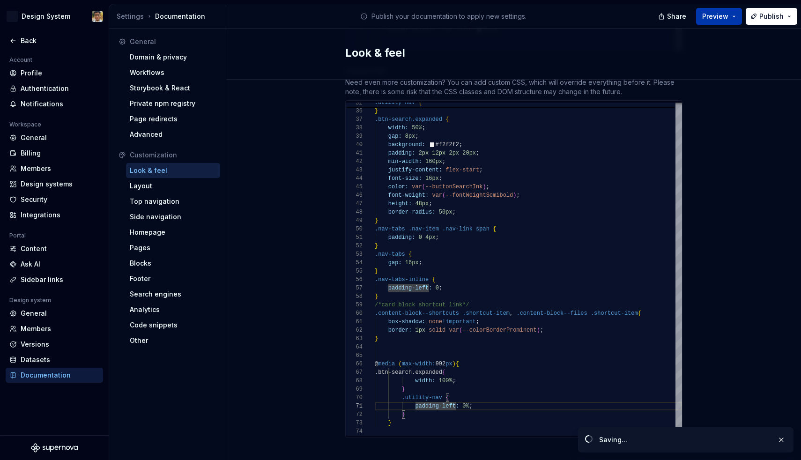
click at [733, 14] on button "Preview" at bounding box center [719, 16] width 46 height 17
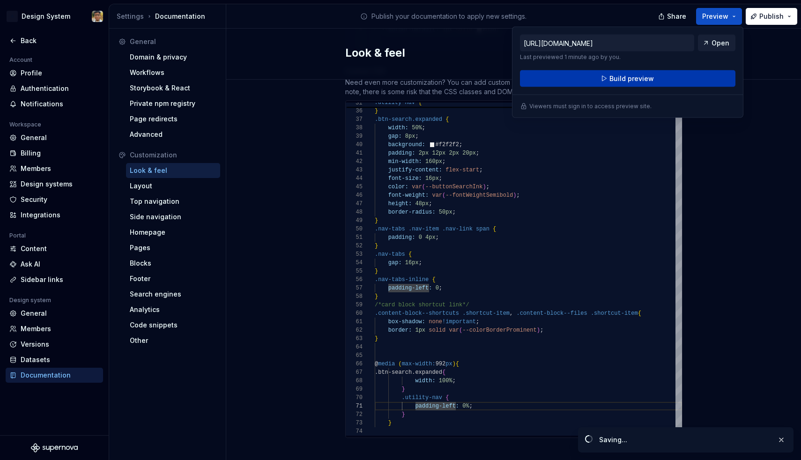
click at [683, 75] on button "Build preview" at bounding box center [628, 78] width 216 height 17
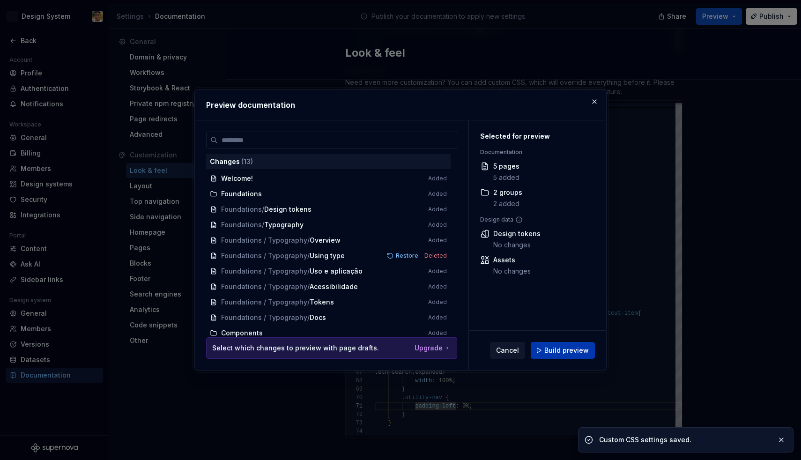
click at [566, 349] on span "Build preview" at bounding box center [567, 350] width 45 height 9
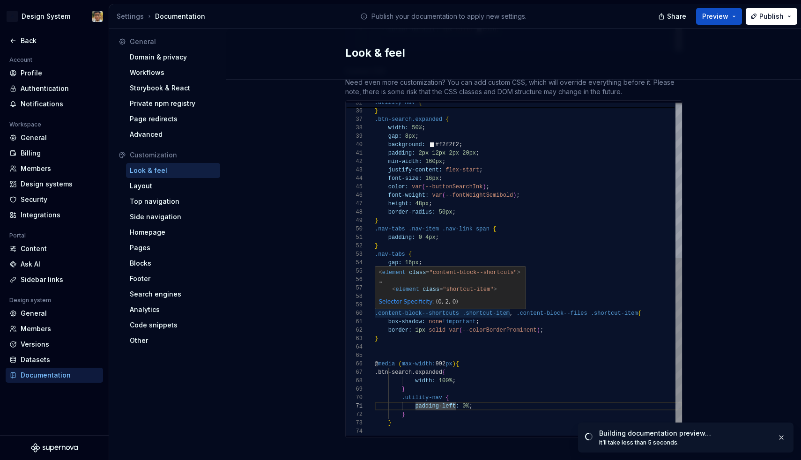
type textarea "**********"
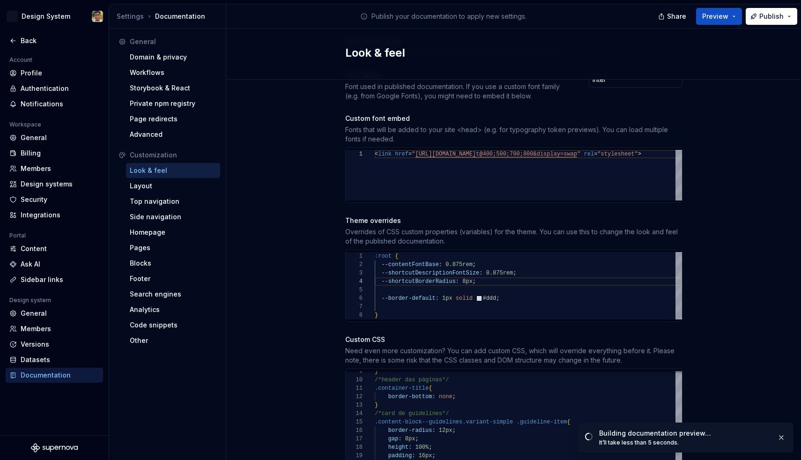
scroll to position [328, 0]
click at [485, 277] on div "--shortcutBorderRadius: 8px ;" at bounding box center [528, 281] width 307 height 8
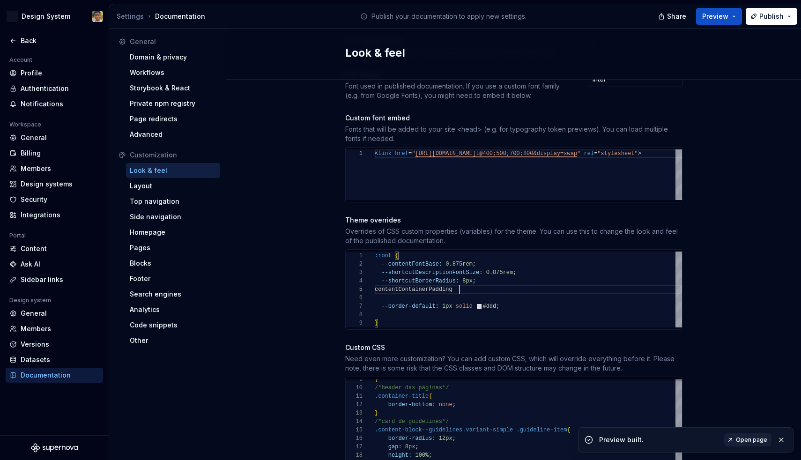
scroll to position [34, 85]
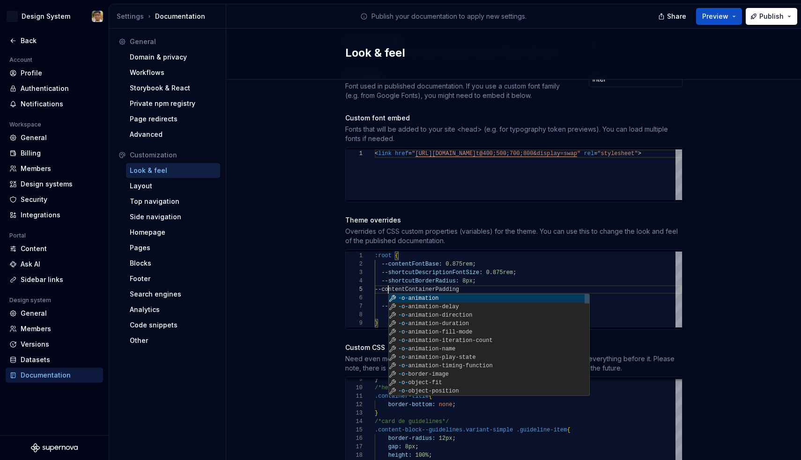
scroll to position [34, 14]
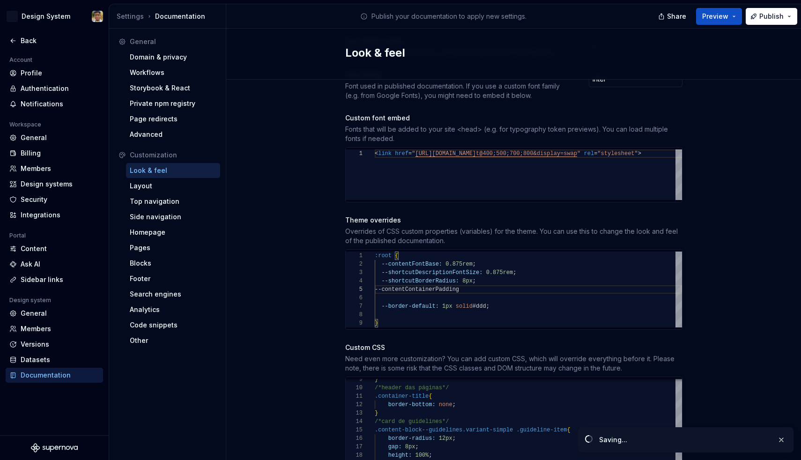
click at [520, 284] on div "**********" at bounding box center [514, 290] width 336 height 76
click at [508, 285] on div "--contentContainerPadding" at bounding box center [528, 289] width 307 height 8
click at [732, 31] on div "Look & feel" at bounding box center [513, 54] width 575 height 51
click at [732, 23] on button "Preview" at bounding box center [719, 16] width 46 height 17
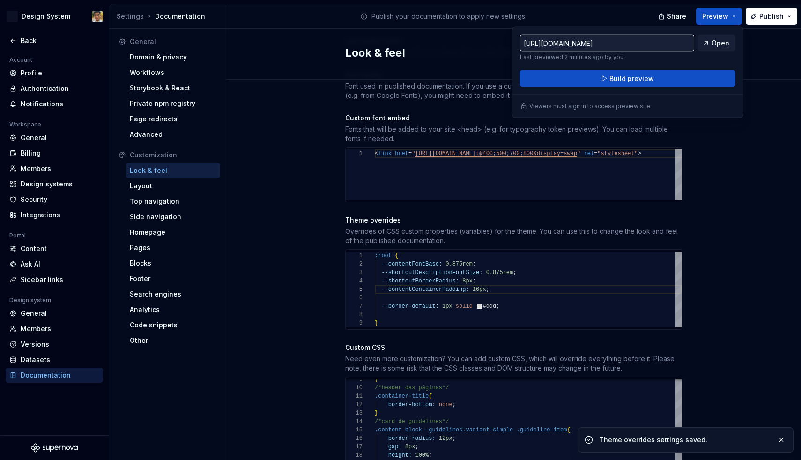
click at [659, 92] on div "[URL][DOMAIN_NAME] Last previewed 2 minutes ago by you. Open Build preview View…" at bounding box center [627, 72] width 231 height 91
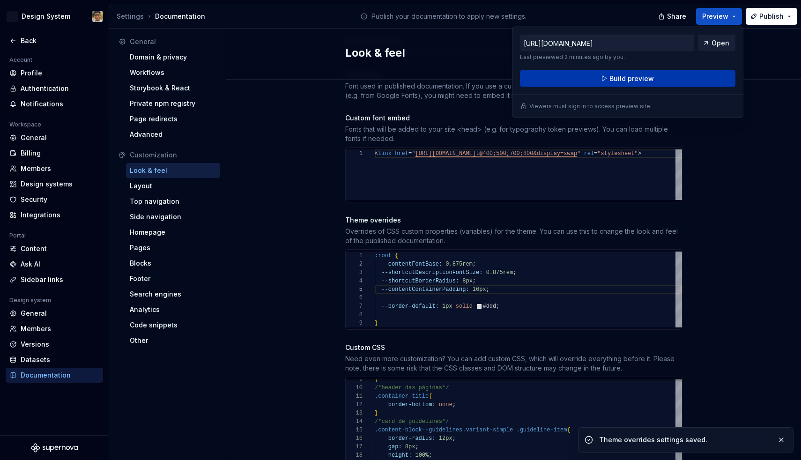
click at [656, 82] on button "Build preview" at bounding box center [628, 78] width 216 height 17
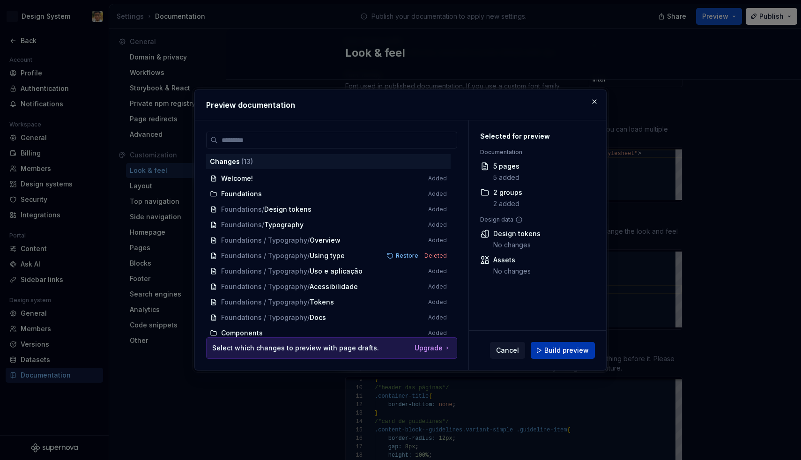
click at [546, 357] on button "Build preview" at bounding box center [563, 350] width 64 height 17
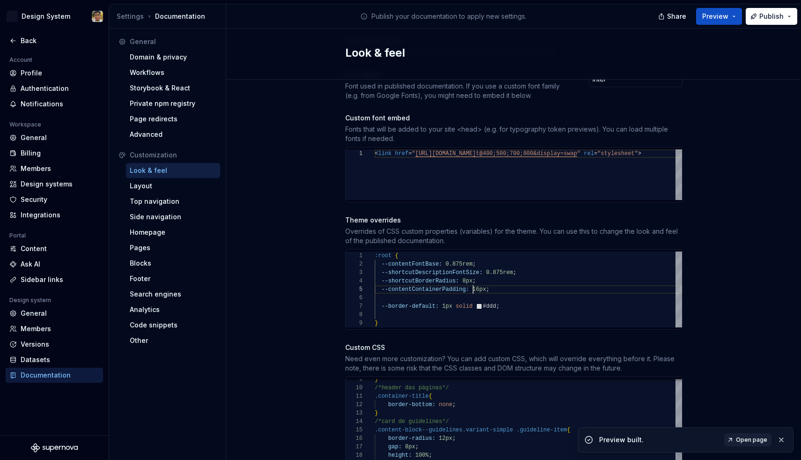
click at [494, 269] on span "0.875rem" at bounding box center [499, 272] width 27 height 7
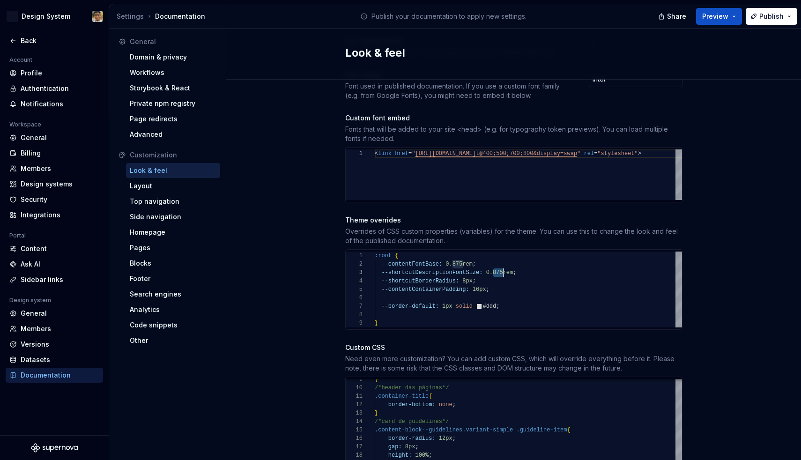
scroll to position [17, 129]
click at [457, 261] on span "0.875rem" at bounding box center [459, 264] width 27 height 7
type textarea "**********"
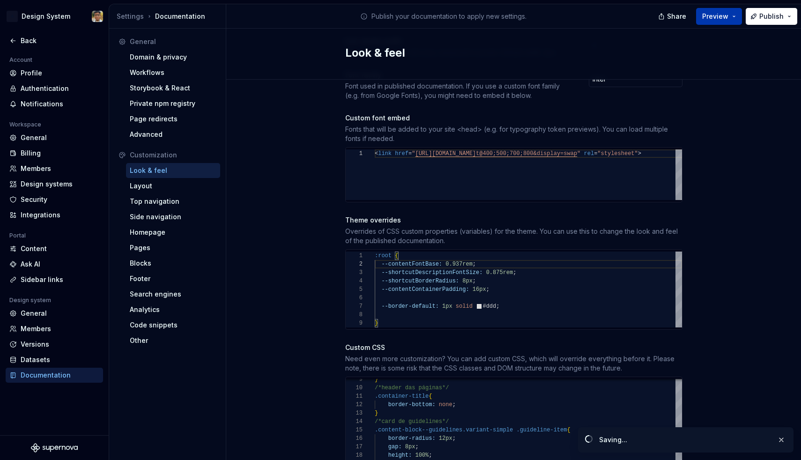
click at [734, 15] on button "Preview" at bounding box center [719, 16] width 46 height 17
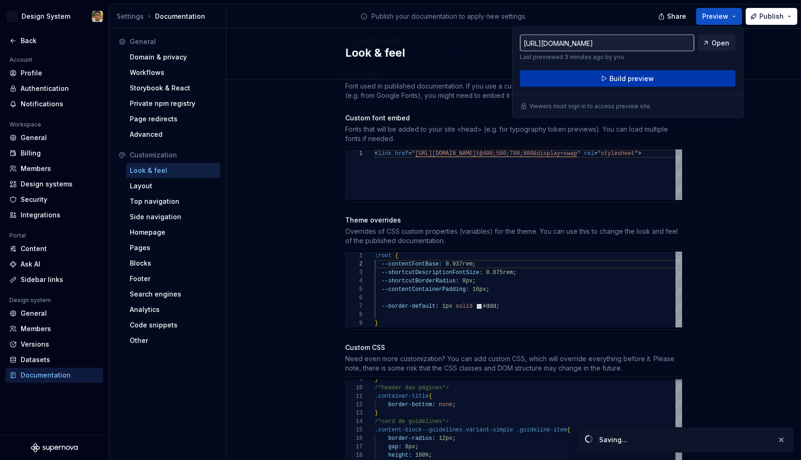
click at [657, 74] on button "Build preview" at bounding box center [628, 78] width 216 height 17
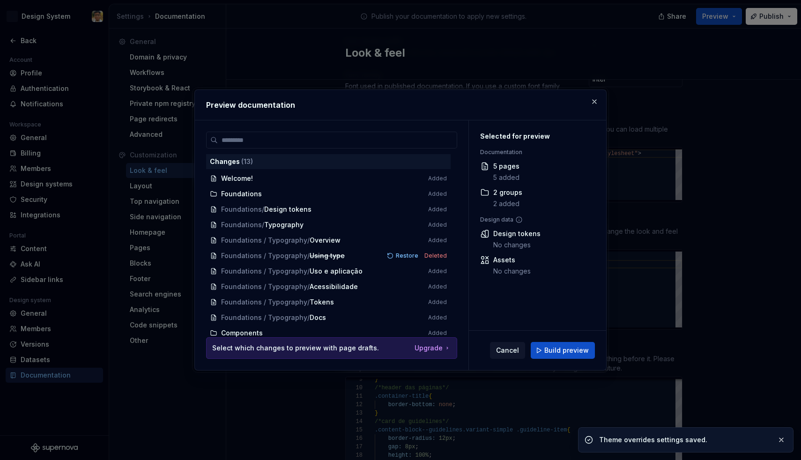
click at [579, 329] on div "Selected for preview Documentation 5 pages 5 added 2 groups 2 added Design data…" at bounding box center [537, 225] width 137 height 210
click at [579, 348] on span "Build preview" at bounding box center [567, 350] width 45 height 9
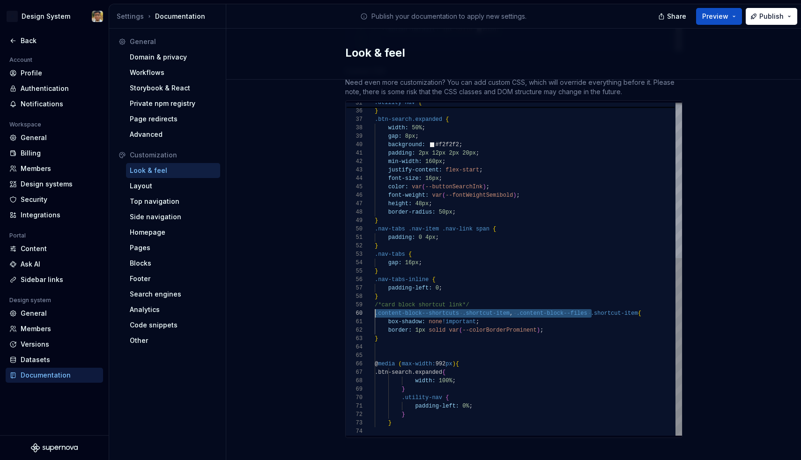
scroll to position [76, 0]
drag, startPoint x: 591, startPoint y: 304, endPoint x: 373, endPoint y: 304, distance: 217.4
click at [373, 304] on div "42 43 44 45 46 47 48 38 39 40 41 37 36 35 49 50 51 52 53 54 55 56 57 58 59 60 6…" at bounding box center [514, 269] width 336 height 333
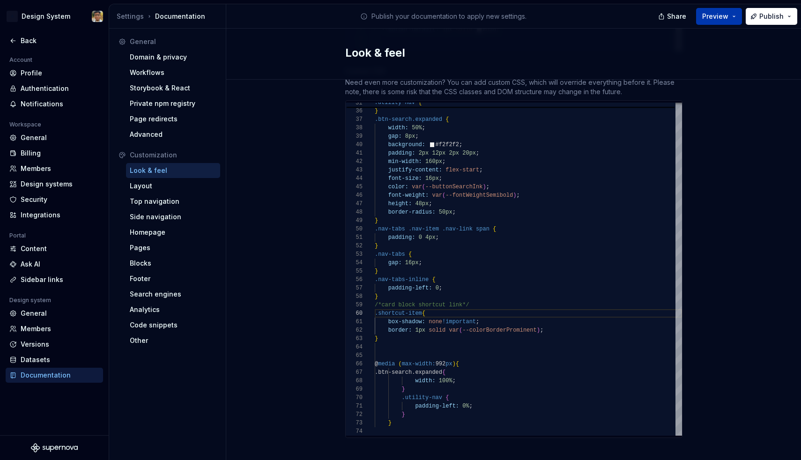
click at [733, 15] on button "Preview" at bounding box center [719, 16] width 46 height 17
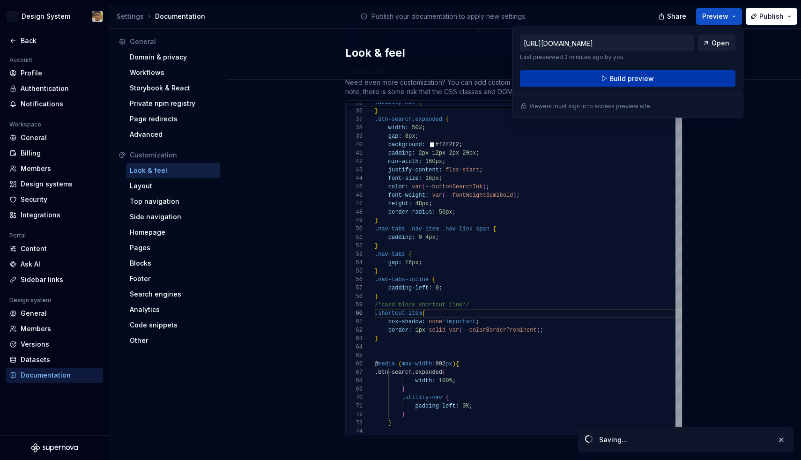
click at [688, 75] on button "Build preview" at bounding box center [628, 78] width 216 height 17
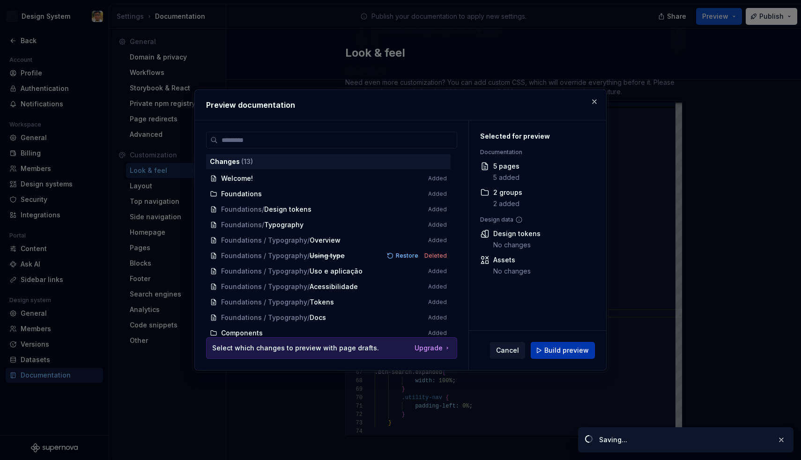
click at [542, 344] on button "Build preview" at bounding box center [563, 350] width 64 height 17
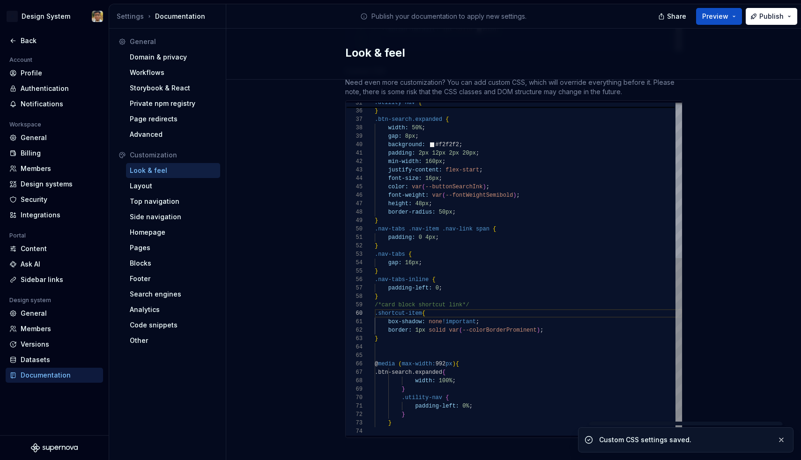
scroll to position [17, 3]
click at [397, 335] on div "}" at bounding box center [528, 339] width 307 height 8
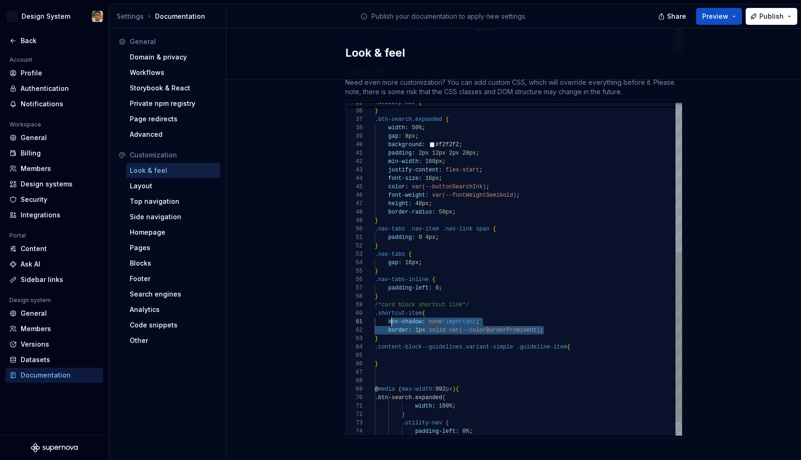
scroll to position [0, 14]
drag, startPoint x: 555, startPoint y: 321, endPoint x: 389, endPoint y: 312, distance: 166.1
click at [389, 312] on div "min-width: 160px ; justify-content: flex-start ; font-size: 16px ; color: var (…" at bounding box center [528, 137] width 307 height 650
click at [461, 319] on span "!important" at bounding box center [459, 322] width 34 height 7
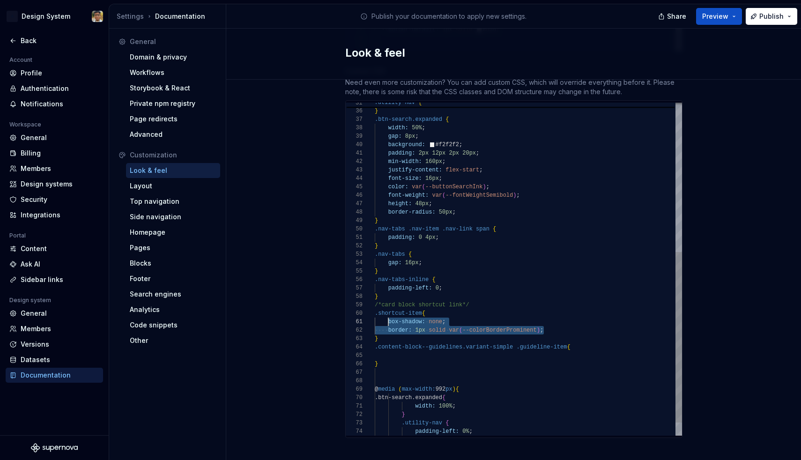
drag, startPoint x: 550, startPoint y: 320, endPoint x: 389, endPoint y: 314, distance: 160.9
click at [389, 314] on div "min-width: 160px ; justify-content: flex-start ; font-size: 16px ; color: var (…" at bounding box center [528, 137] width 307 height 650
click at [396, 351] on div at bounding box center [528, 355] width 307 height 8
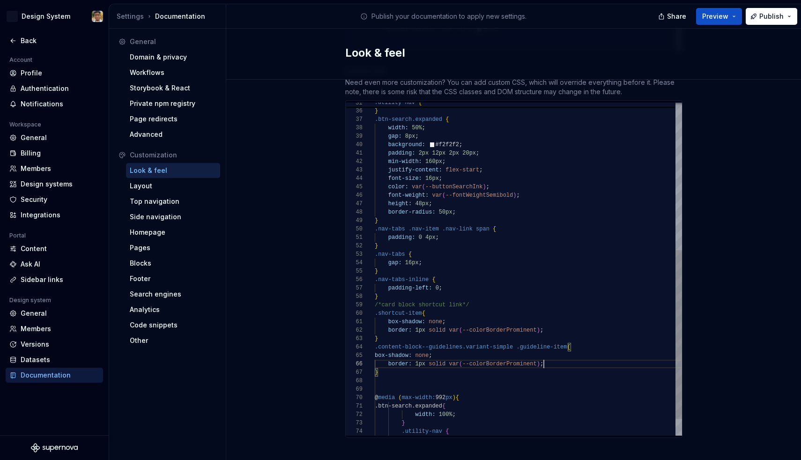
click at [375, 352] on span "box-shadow:" at bounding box center [393, 355] width 37 height 7
click at [397, 368] on div "}" at bounding box center [528, 372] width 307 height 8
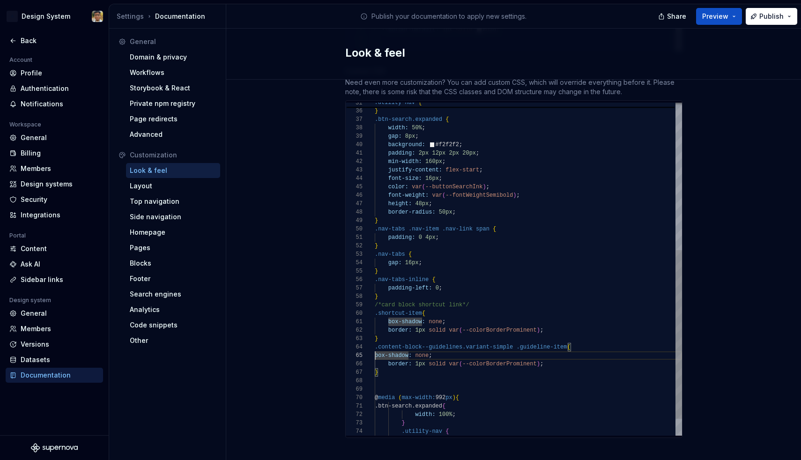
scroll to position [34, 14]
click at [731, 19] on button "Preview" at bounding box center [719, 16] width 46 height 17
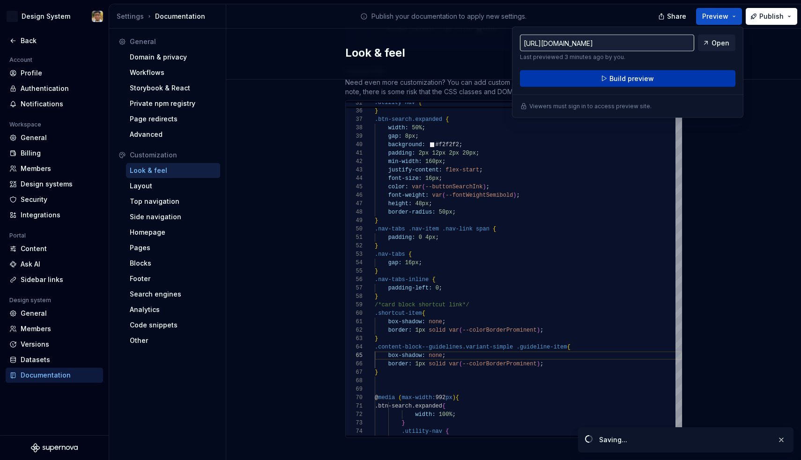
click at [691, 75] on button "Build preview" at bounding box center [628, 78] width 216 height 17
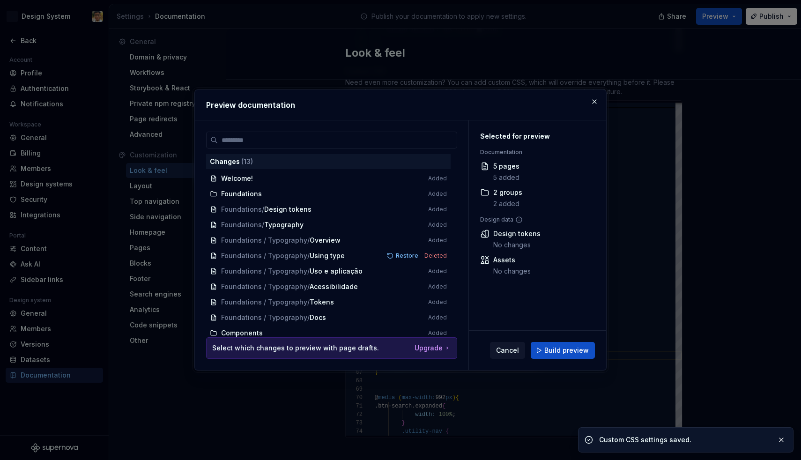
click at [573, 340] on div "Cancel Build preview" at bounding box center [537, 350] width 137 height 39
click at [574, 349] on span "Build preview" at bounding box center [567, 350] width 45 height 9
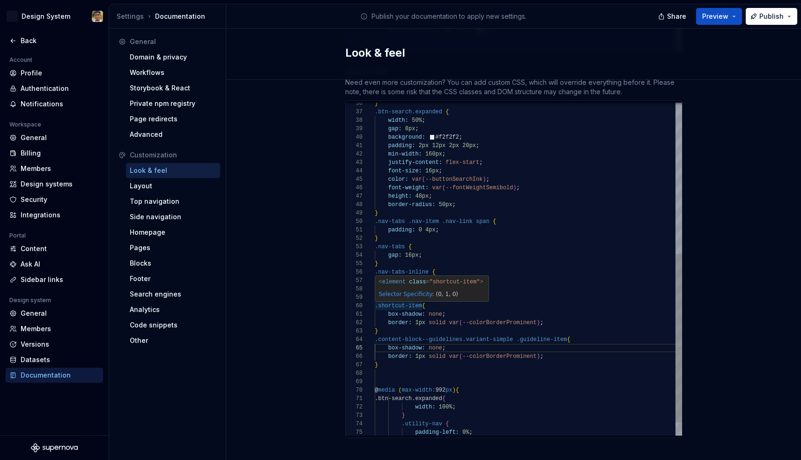
click at [419, 303] on span ".shortcut-item" at bounding box center [398, 306] width 47 height 7
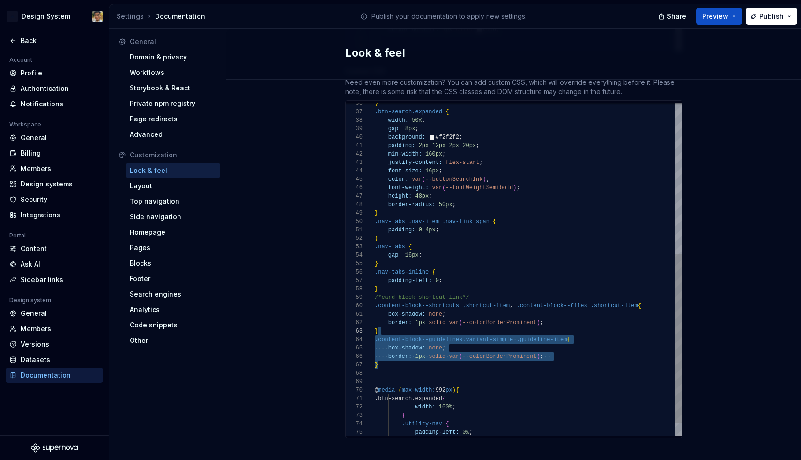
scroll to position [17, 3]
drag, startPoint x: 397, startPoint y: 354, endPoint x: 395, endPoint y: 323, distance: 31.1
click at [395, 322] on div "min-width: 160px ; justify-content: flex-start ; font-size: 16px ; color: var (…" at bounding box center [528, 133] width 307 height 658
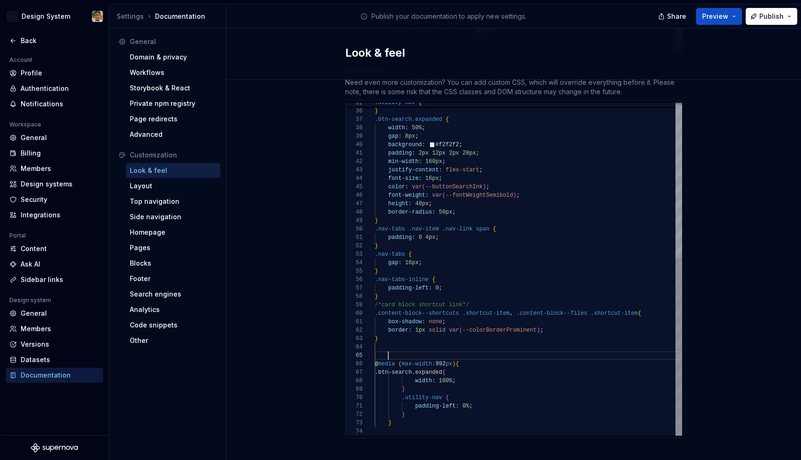
scroll to position [34, 14]
click at [398, 351] on div at bounding box center [528, 355] width 307 height 8
click at [731, 22] on button "Preview" at bounding box center [719, 16] width 46 height 17
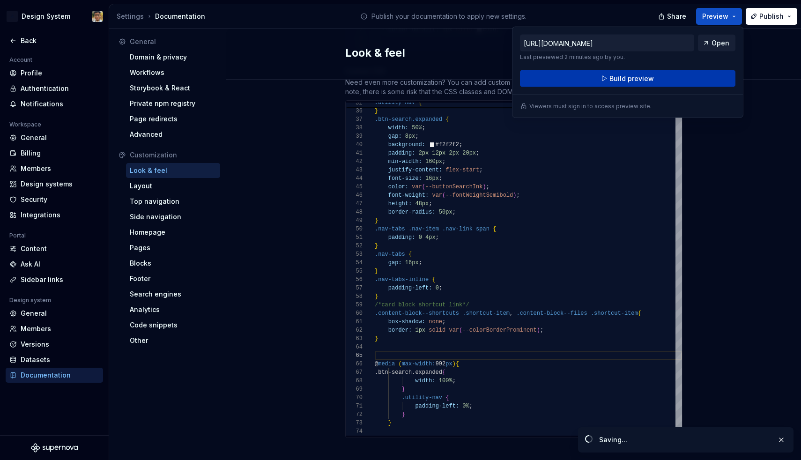
click at [674, 75] on button "Build preview" at bounding box center [628, 78] width 216 height 17
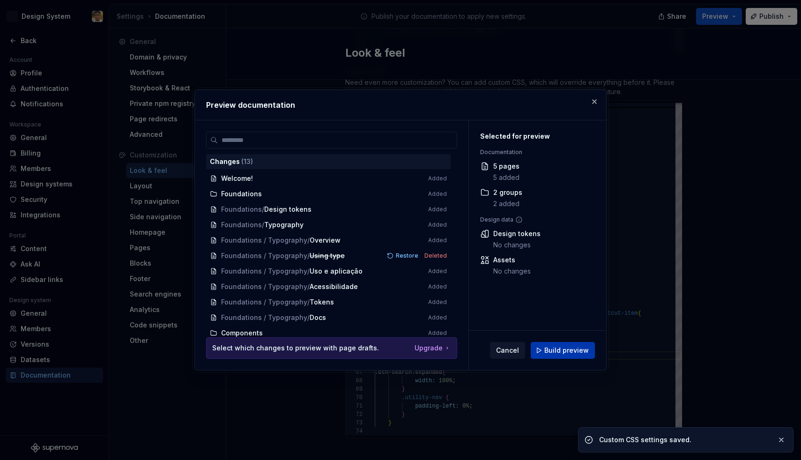
click at [560, 343] on button "Build preview" at bounding box center [563, 350] width 64 height 17
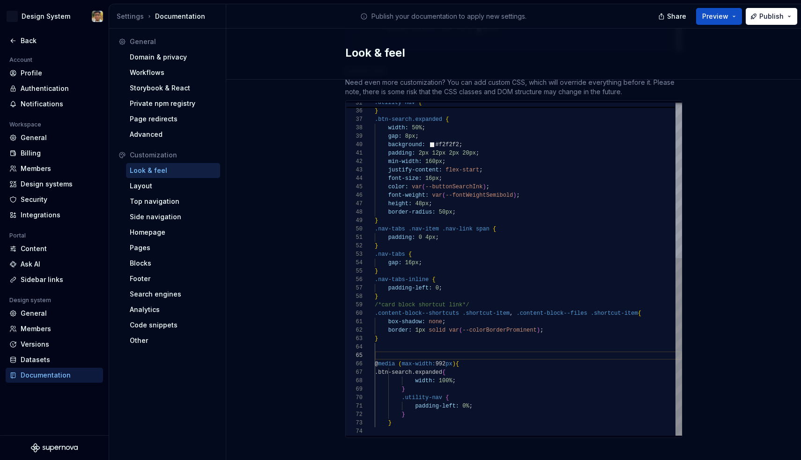
scroll to position [59, 81]
click at [468, 377] on div "width: 100% ;" at bounding box center [528, 381] width 307 height 8
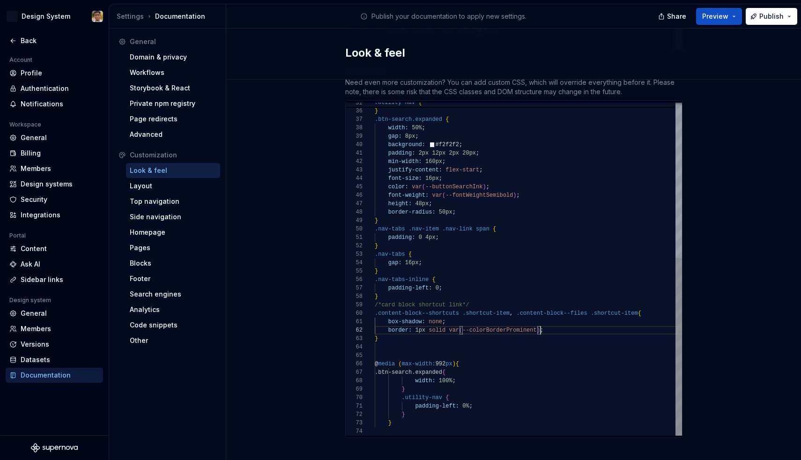
click at [539, 327] on span ")" at bounding box center [538, 330] width 3 height 7
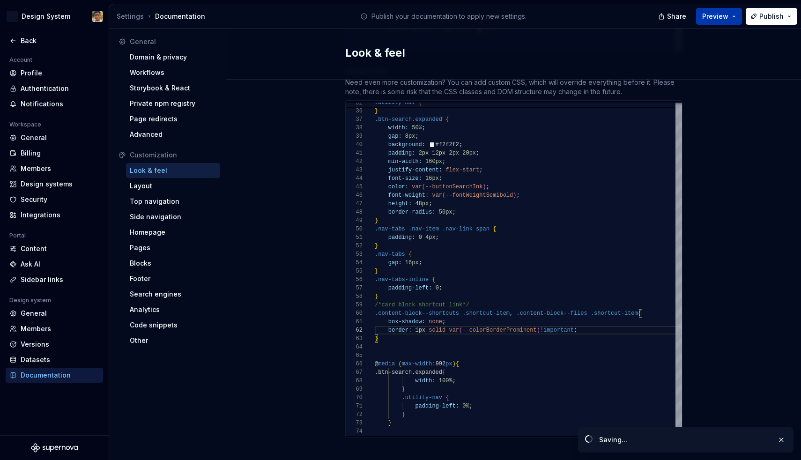
click at [738, 15] on button "Preview" at bounding box center [719, 16] width 46 height 17
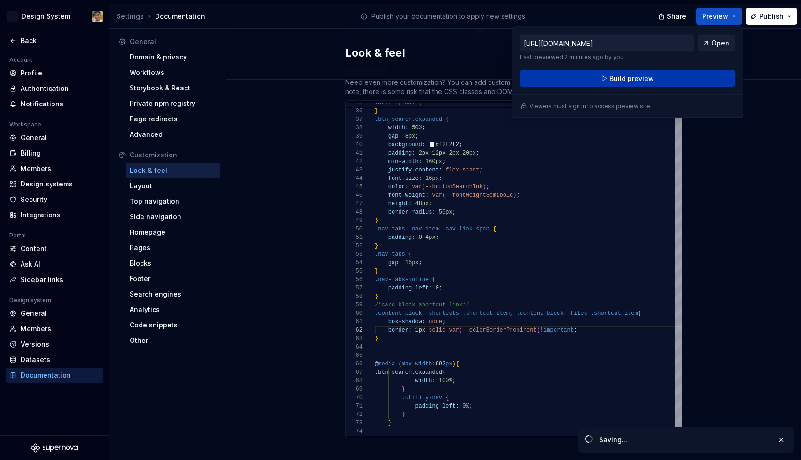
click at [675, 76] on button "Build preview" at bounding box center [628, 78] width 216 height 17
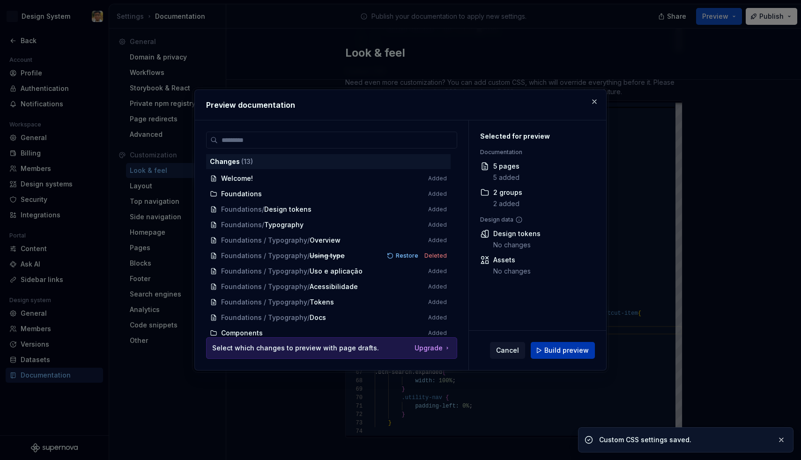
click at [575, 344] on button "Build preview" at bounding box center [563, 350] width 64 height 17
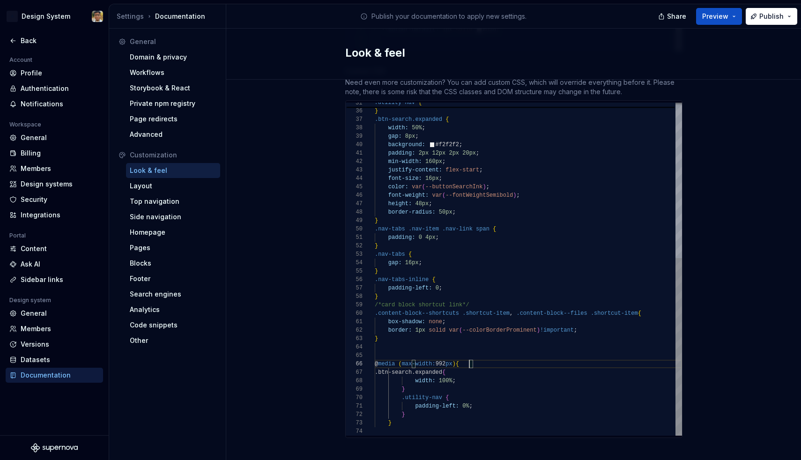
scroll to position [42, 95]
click at [452, 361] on span "px" at bounding box center [449, 364] width 7 height 7
click at [393, 335] on div "}" at bounding box center [528, 339] width 307 height 8
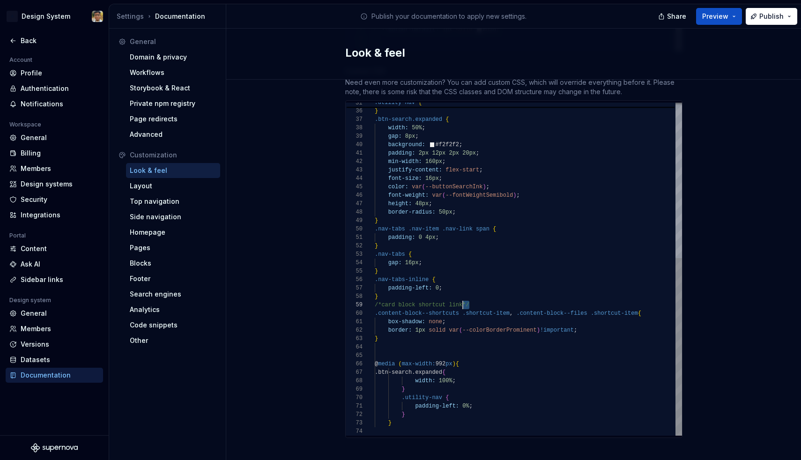
drag, startPoint x: 475, startPoint y: 294, endPoint x: 464, endPoint y: 294, distance: 10.8
click at [464, 301] on div "/*card block shortcut link*/" at bounding box center [528, 305] width 307 height 8
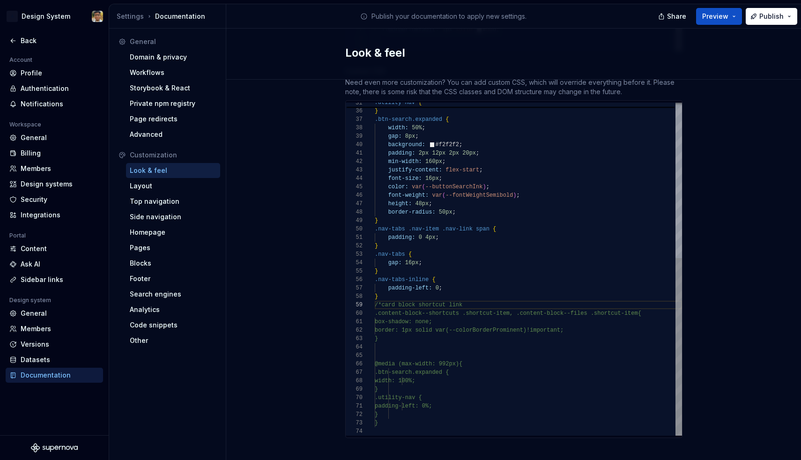
scroll to position [17, 3]
click at [411, 335] on div "}" at bounding box center [528, 339] width 307 height 8
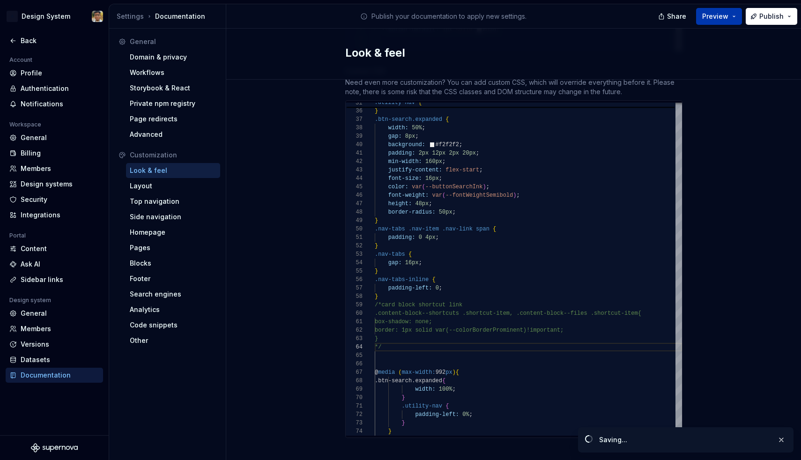
click at [728, 16] on span "Preview" at bounding box center [715, 16] width 26 height 9
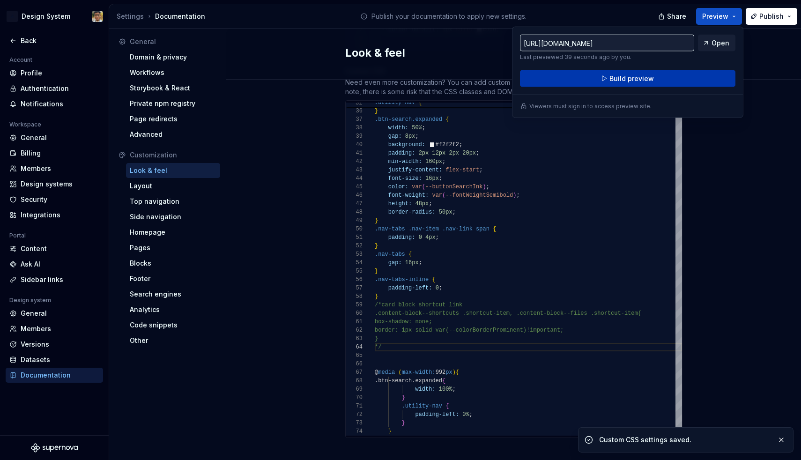
click at [684, 79] on button "Build preview" at bounding box center [628, 78] width 216 height 17
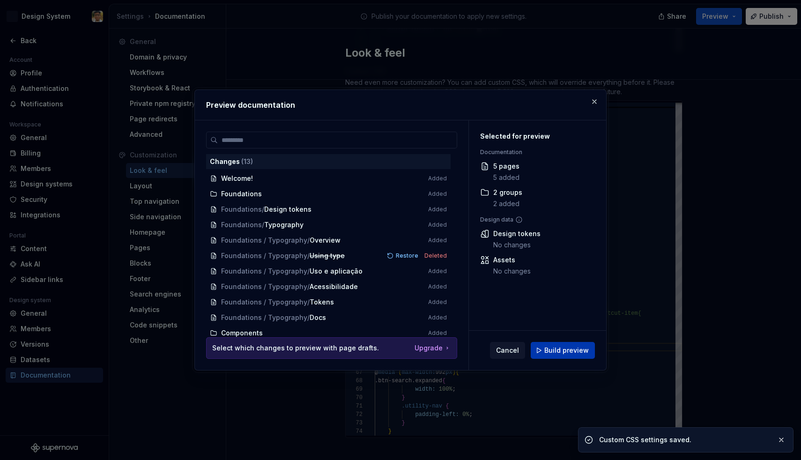
click at [558, 344] on button "Build preview" at bounding box center [563, 350] width 64 height 17
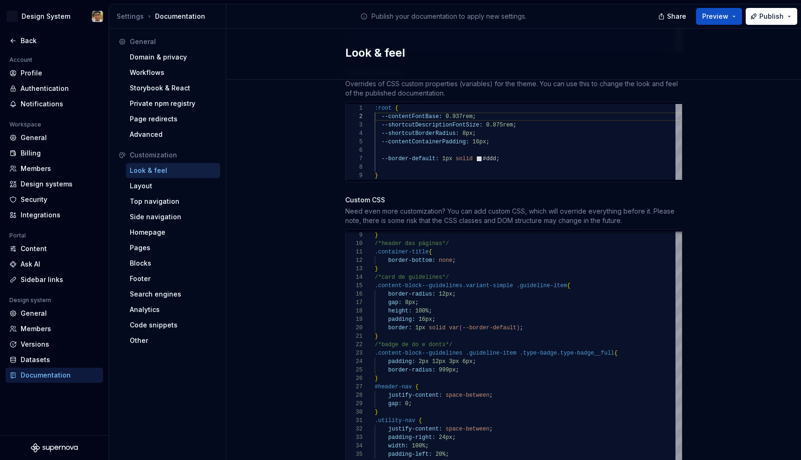
scroll to position [477, 0]
type textarea "**********"
drag, startPoint x: 536, startPoint y: 316, endPoint x: 528, endPoint y: 310, distance: 10.1
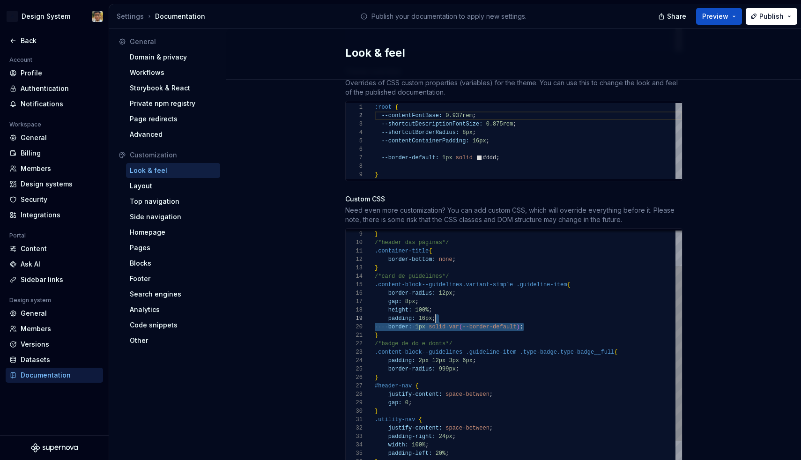
scroll to position [76, 149]
click at [530, 323] on div "border: 1px solid var ( --border-default ) ;" at bounding box center [528, 327] width 307 height 8
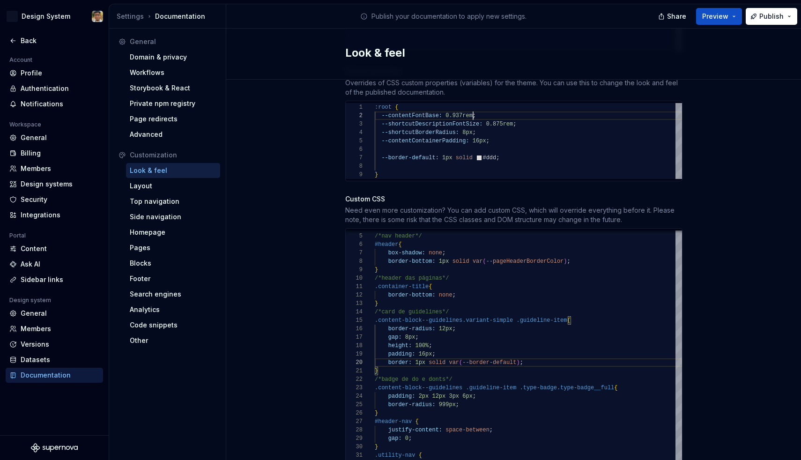
scroll to position [42, 0]
click at [400, 145] on div at bounding box center [528, 149] width 307 height 8
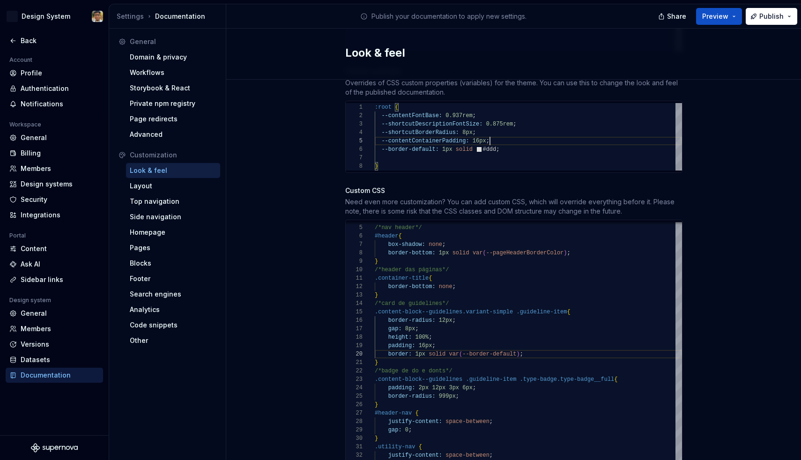
scroll to position [34, 115]
click at [731, 19] on button "Preview" at bounding box center [719, 16] width 46 height 17
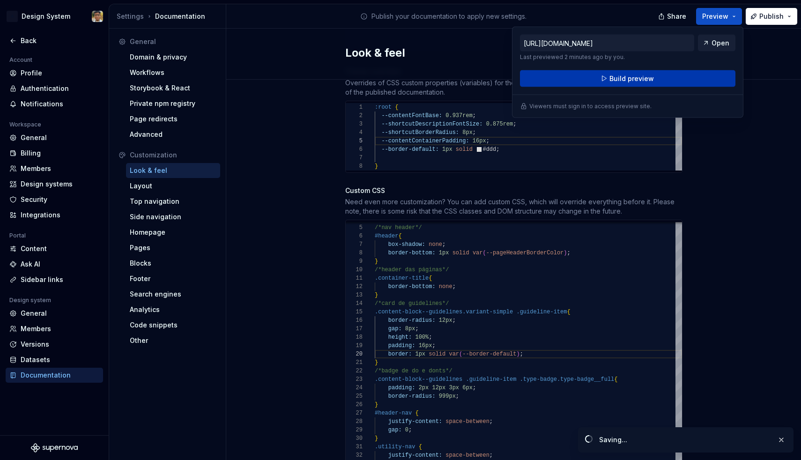
click at [660, 81] on button "Build preview" at bounding box center [628, 78] width 216 height 17
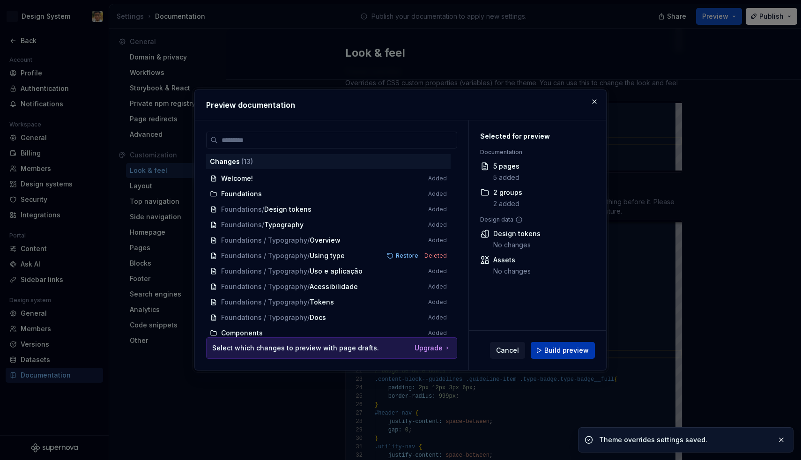
click at [550, 351] on span "Build preview" at bounding box center [567, 350] width 45 height 9
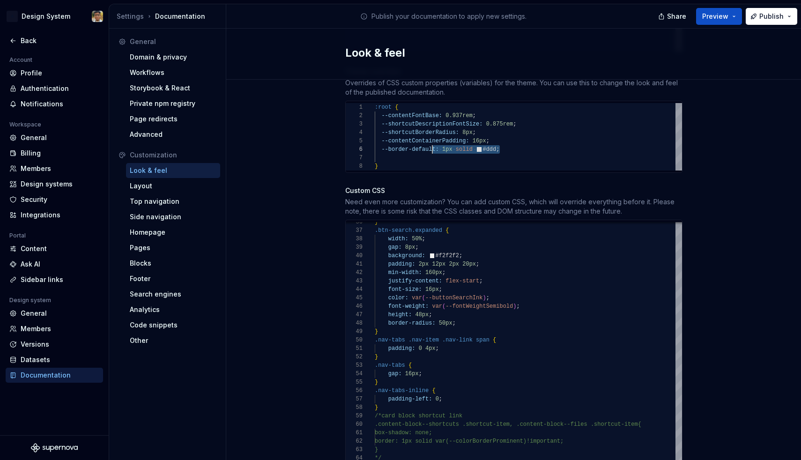
scroll to position [42, 68]
drag, startPoint x: 508, startPoint y: 141, endPoint x: 443, endPoint y: 142, distance: 65.2
click at [443, 145] on div "--border-default: 1px solid #ddd ;" at bounding box center [528, 149] width 307 height 8
type textarea "**********"
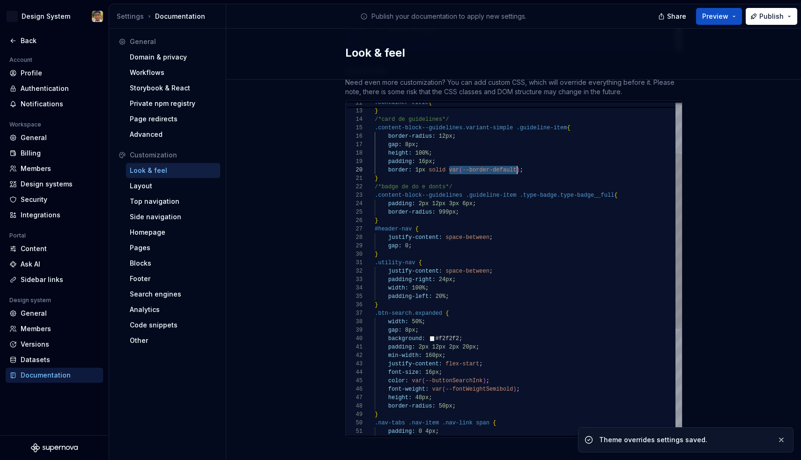
scroll to position [76, 146]
drag, startPoint x: 449, startPoint y: 161, endPoint x: 521, endPoint y: 162, distance: 71.2
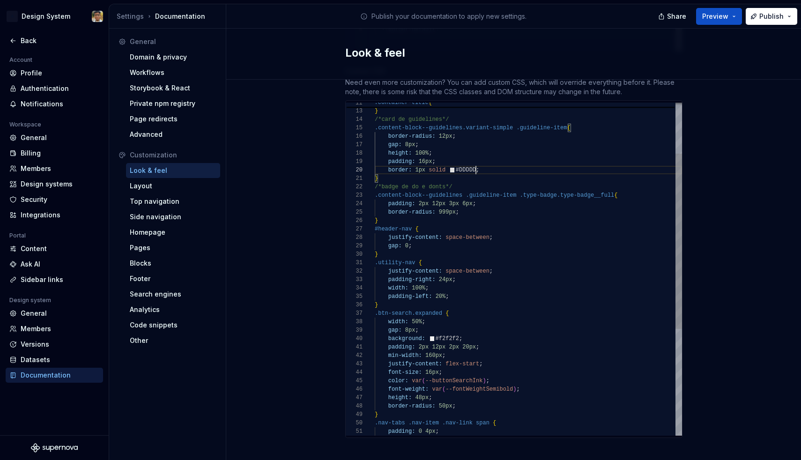
scroll to position [76, 105]
click at [484, 234] on span "space-between" at bounding box center [468, 237] width 44 height 7
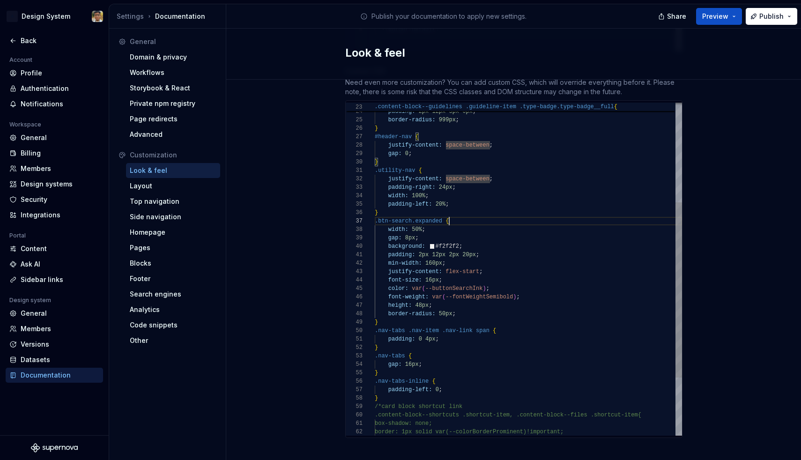
scroll to position [51, 75]
click at [472, 217] on div ".btn-search.expanded {" at bounding box center [528, 221] width 307 height 8
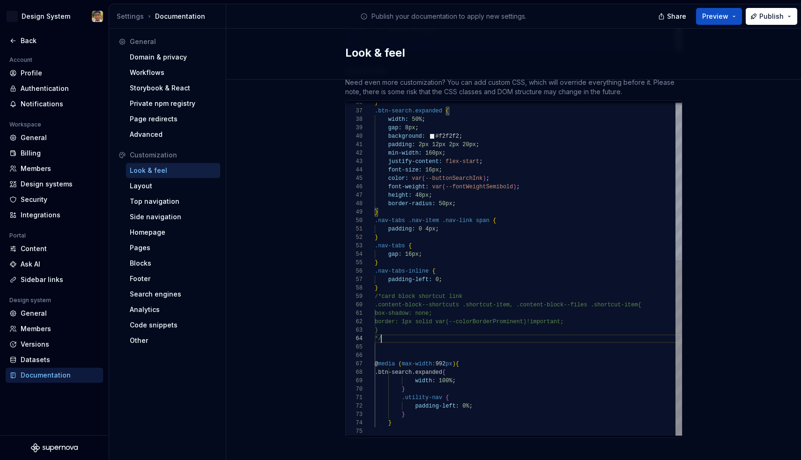
scroll to position [25, 7]
click at [390, 335] on div "*/" at bounding box center [528, 339] width 307 height 8
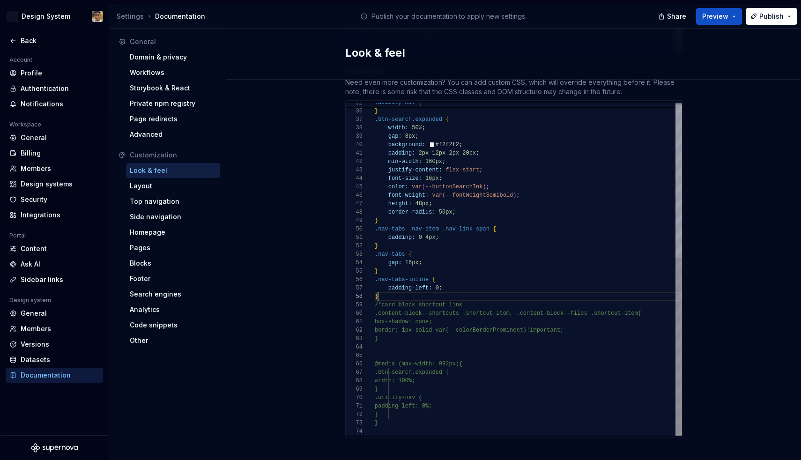
scroll to position [59, 3]
click at [470, 292] on div "}" at bounding box center [528, 296] width 307 height 8
click at [476, 301] on div "/*card block shortcut link" at bounding box center [528, 305] width 307 height 8
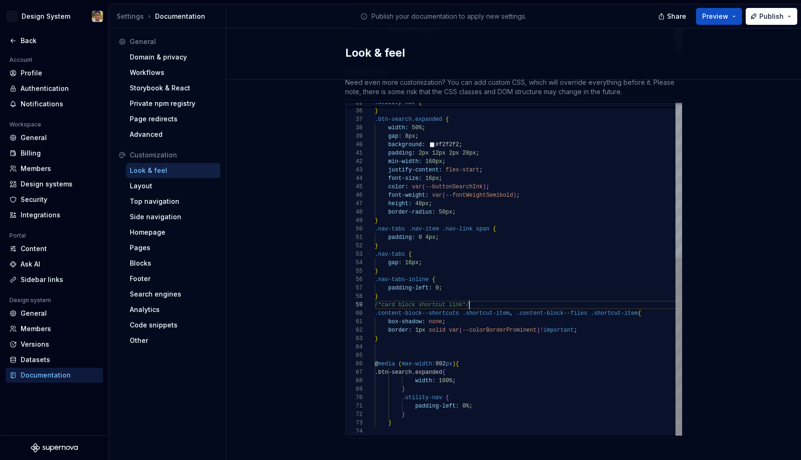
scroll to position [67, 95]
click at [566, 327] on span "!important" at bounding box center [557, 330] width 34 height 7
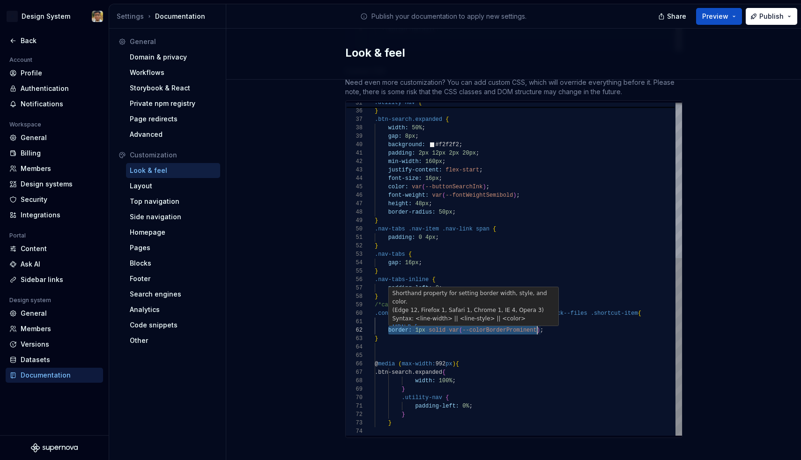
scroll to position [8, 166]
drag, startPoint x: 388, startPoint y: 322, endPoint x: 540, endPoint y: 322, distance: 151.8
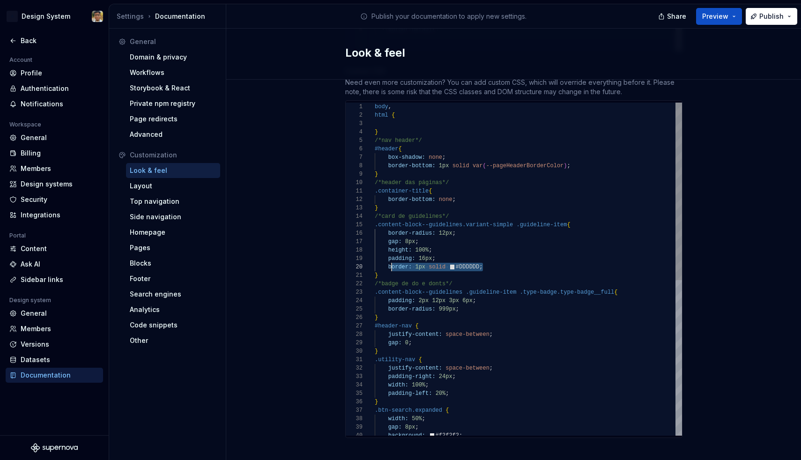
scroll to position [76, 13]
drag, startPoint x: 490, startPoint y: 257, endPoint x: 389, endPoint y: 255, distance: 100.8
click at [389, 263] on div "border: 1px solid #DDDDDD ;" at bounding box center [528, 267] width 307 height 8
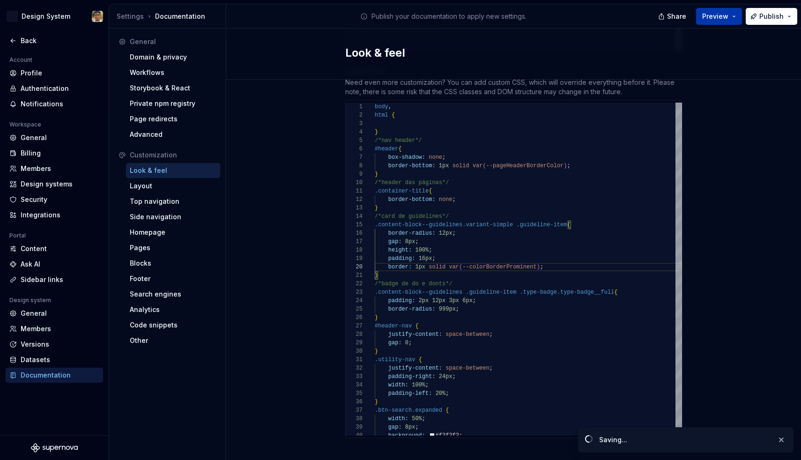
click at [736, 14] on button "Preview" at bounding box center [719, 16] width 46 height 17
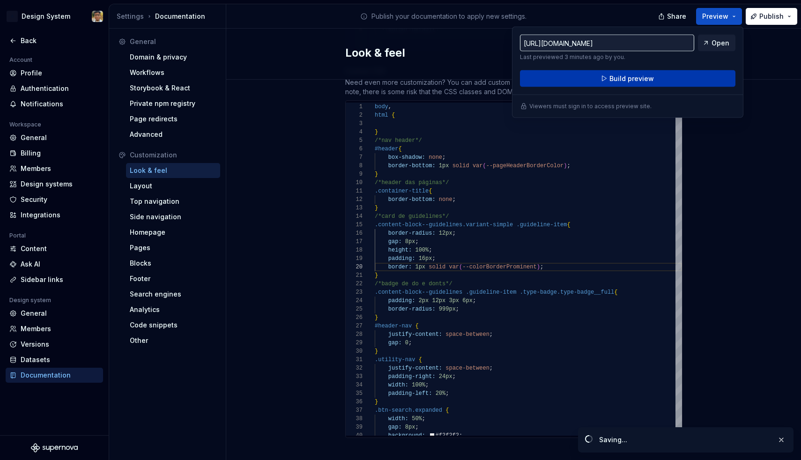
click at [673, 73] on button "Build preview" at bounding box center [628, 78] width 216 height 17
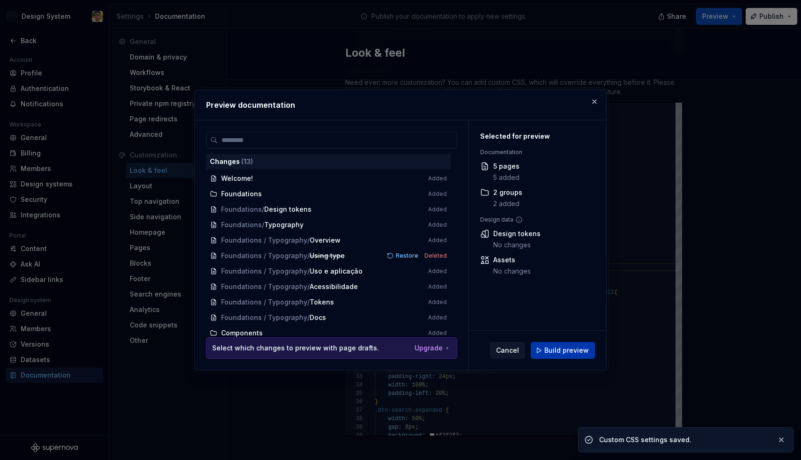
click at [574, 343] on button "Build preview" at bounding box center [563, 350] width 64 height 17
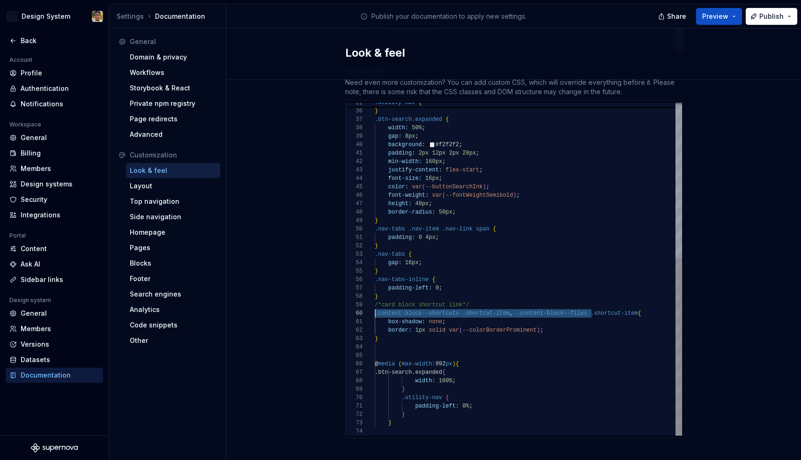
scroll to position [76, 0]
drag, startPoint x: 591, startPoint y: 305, endPoint x: 374, endPoint y: 306, distance: 217.0
click at [374, 306] on div "39 40 38 37 36 35 41 42 43 44 45 46 47 48 49 50 51 52 53 54 55 56 57 58 59 60 6…" at bounding box center [514, 269] width 336 height 333
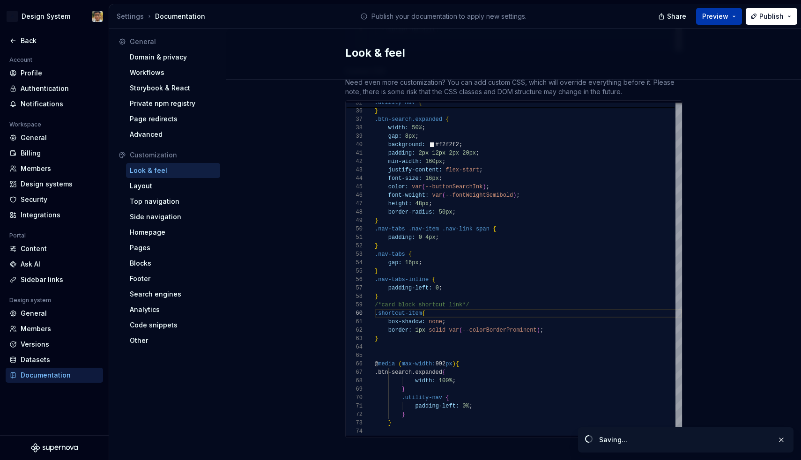
click at [730, 23] on button "Preview" at bounding box center [719, 16] width 46 height 17
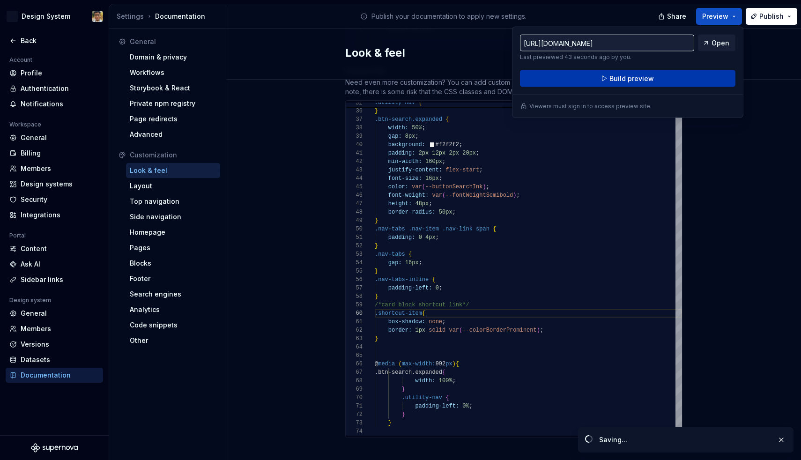
click at [671, 73] on button "Build preview" at bounding box center [628, 78] width 216 height 17
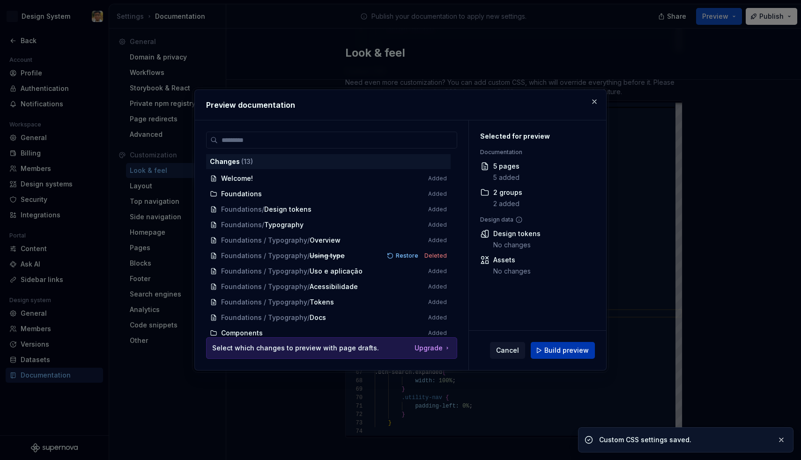
click at [557, 346] on span "Build preview" at bounding box center [567, 350] width 45 height 9
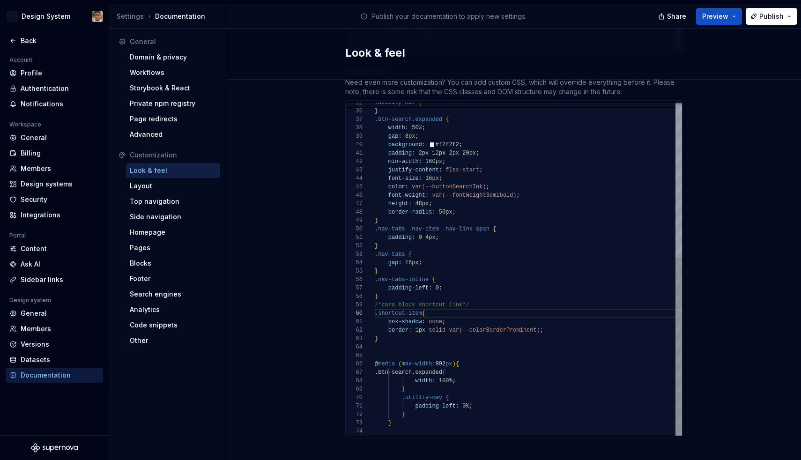
click at [463, 318] on div "box-shadow: none ;" at bounding box center [528, 322] width 307 height 8
click at [514, 318] on div "box-shadow: none ;" at bounding box center [528, 322] width 307 height 8
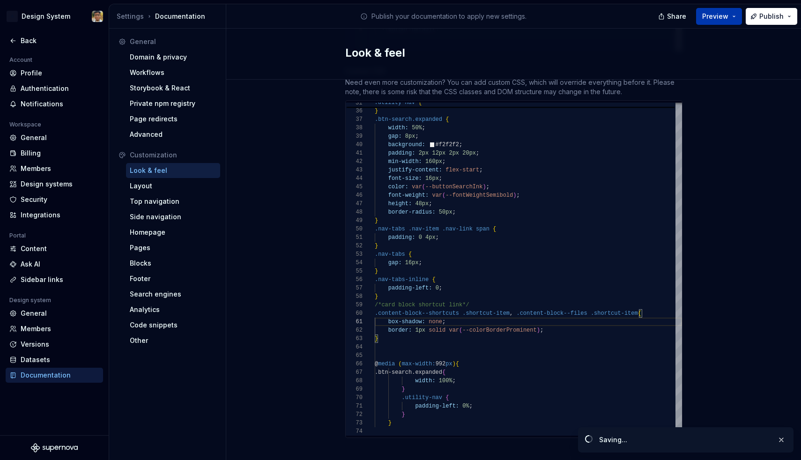
click at [735, 13] on button "Preview" at bounding box center [719, 16] width 46 height 17
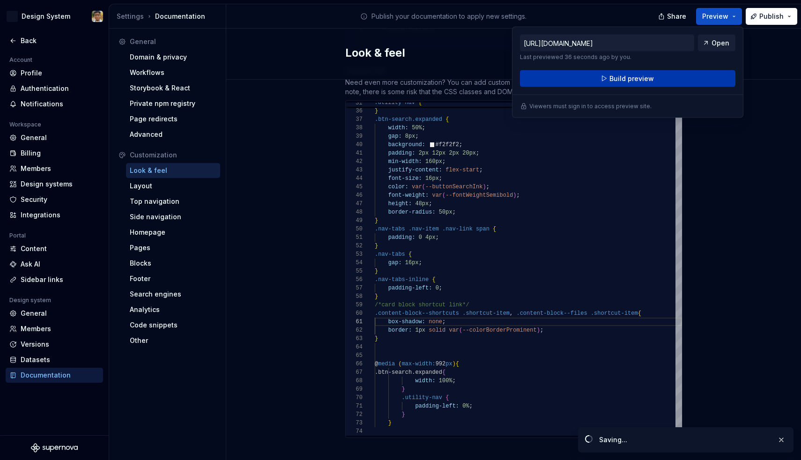
click at [653, 79] on button "Build preview" at bounding box center [628, 78] width 216 height 17
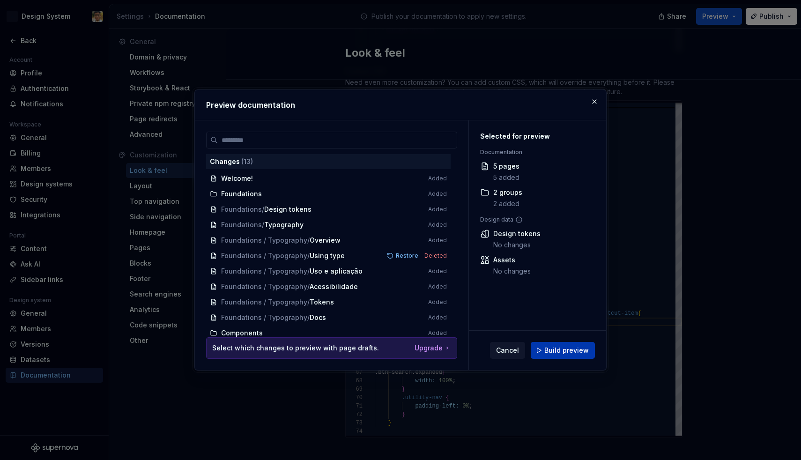
click at [571, 351] on span "Build preview" at bounding box center [567, 350] width 45 height 9
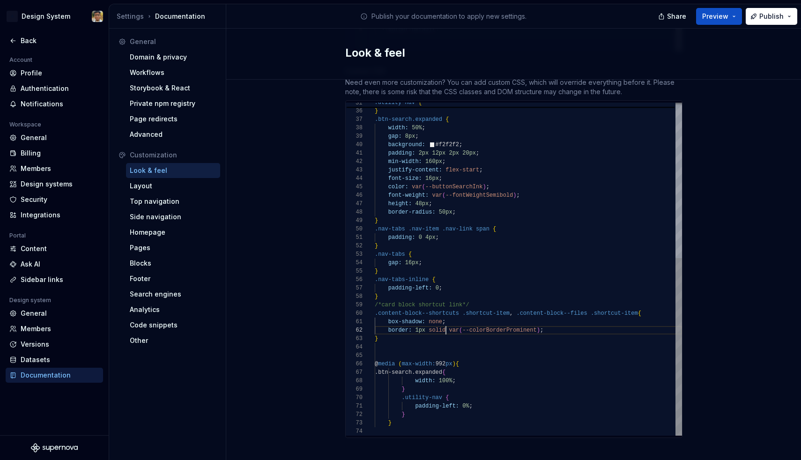
click at [447, 327] on span at bounding box center [447, 330] width 3 height 7
click at [482, 335] on div "}" at bounding box center [528, 339] width 307 height 8
click at [478, 327] on span "--colorBorderProminent" at bounding box center [500, 330] width 74 height 7
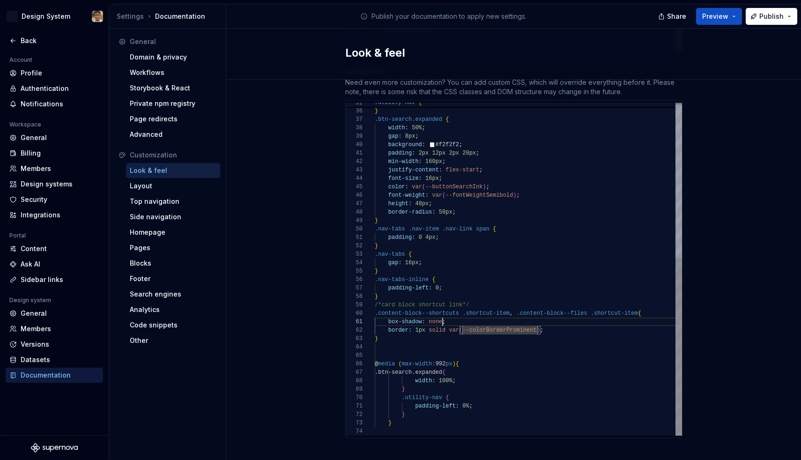
type textarea "**********"
click at [736, 16] on button "Preview" at bounding box center [719, 16] width 46 height 17
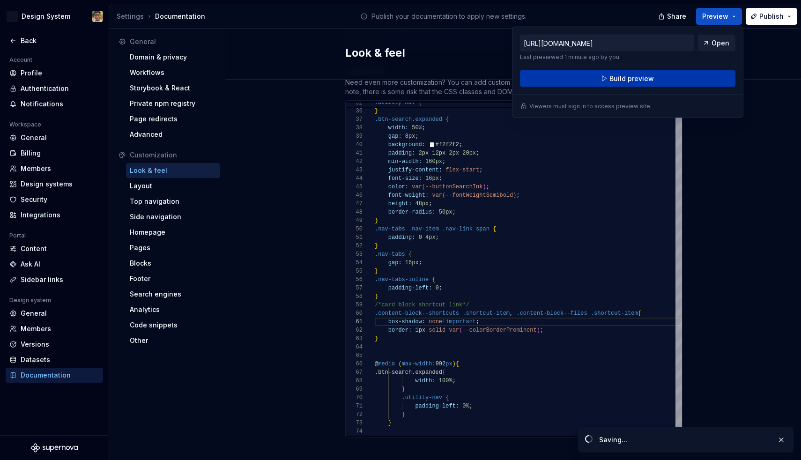
click at [670, 74] on button "Build preview" at bounding box center [628, 78] width 216 height 17
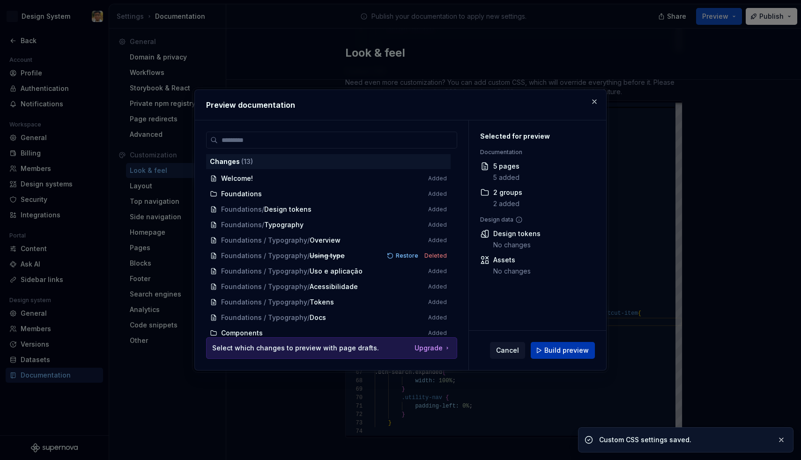
click at [554, 347] on span "Build preview" at bounding box center [567, 350] width 45 height 9
